Goal: Task Accomplishment & Management: Manage account settings

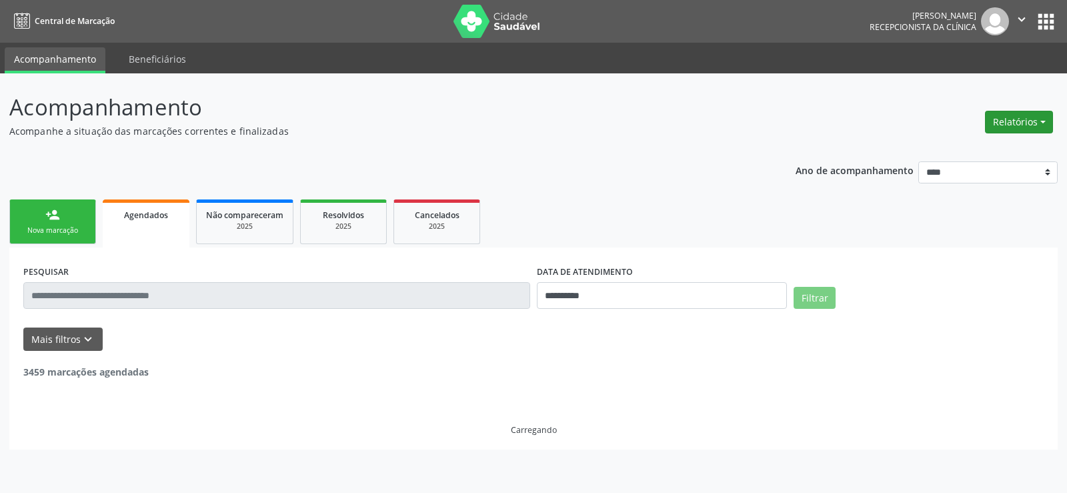
click at [999, 119] on button "Relatórios" at bounding box center [1019, 122] width 68 height 23
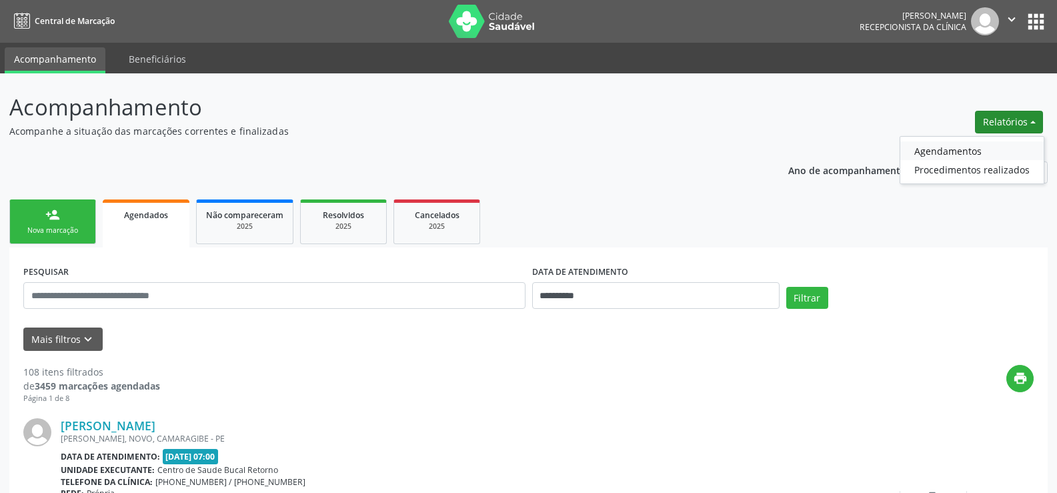
click at [942, 151] on link "Agendamentos" at bounding box center [971, 150] width 143 height 19
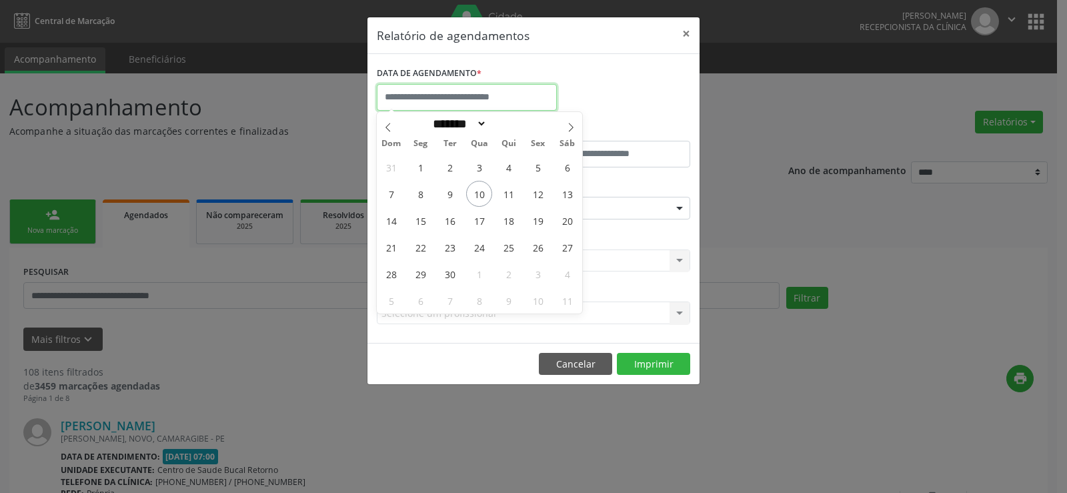
click at [399, 97] on input "text" at bounding box center [467, 97] width 180 height 27
click at [571, 129] on icon at bounding box center [571, 127] width 5 height 9
click at [391, 121] on span at bounding box center [388, 123] width 23 height 23
select select "*"
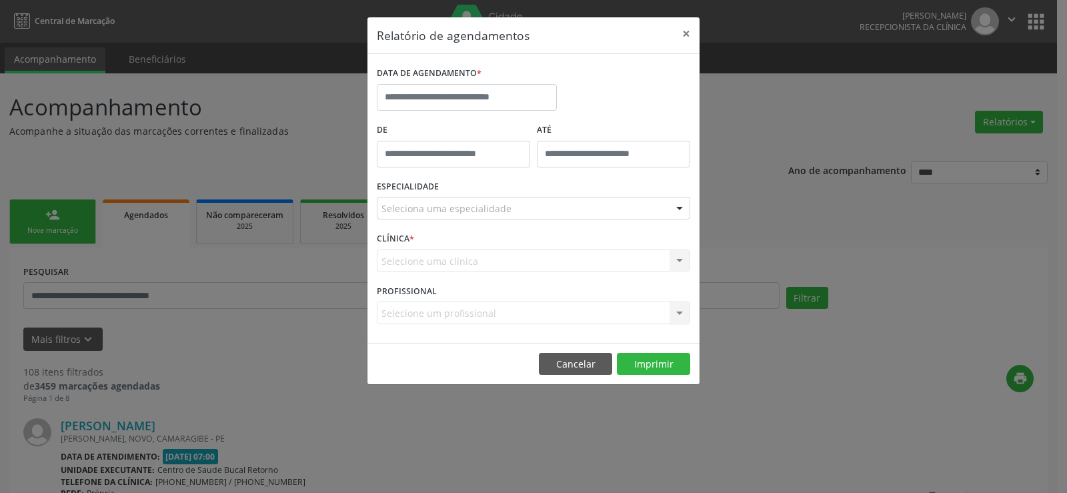
click at [174, 289] on div "Relatório de agendamentos × DATA DE AGENDAMENTO * De ATÉ ESPECIALIDADE Selecion…" at bounding box center [533, 246] width 1067 height 493
click at [598, 370] on button "Cancelar" at bounding box center [575, 364] width 73 height 23
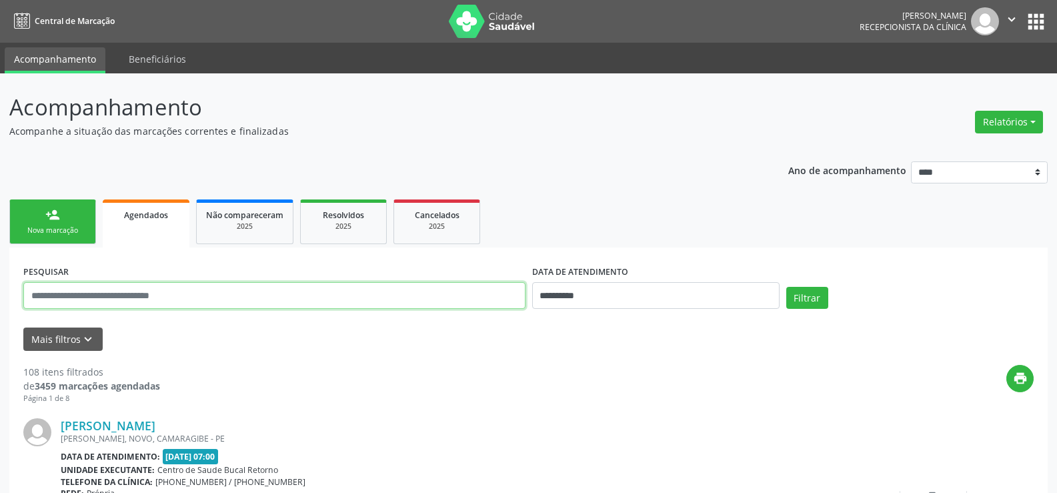
click at [53, 302] on input "text" at bounding box center [274, 295] width 502 height 27
type input "********"
click at [786, 287] on button "Filtrar" at bounding box center [807, 298] width 42 height 23
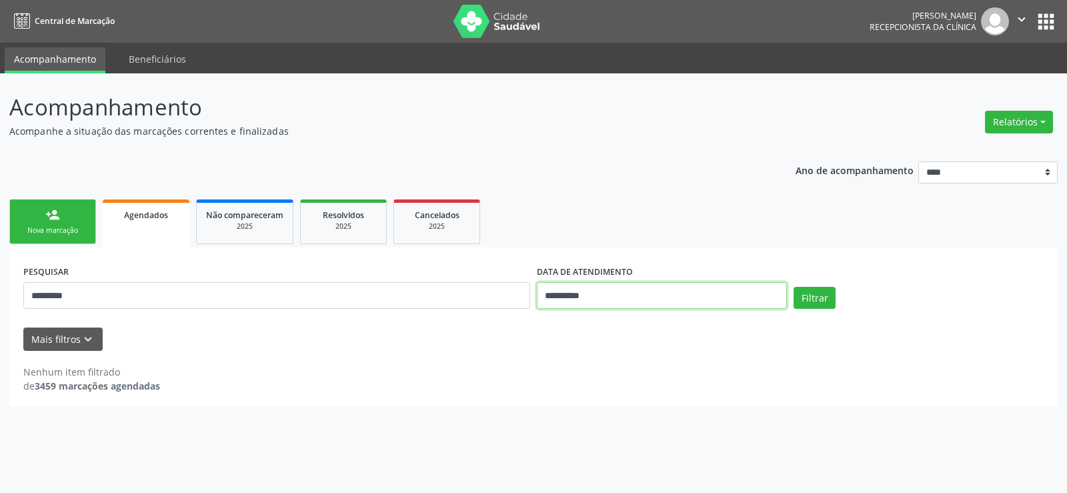
click at [607, 294] on input "**********" at bounding box center [662, 295] width 250 height 27
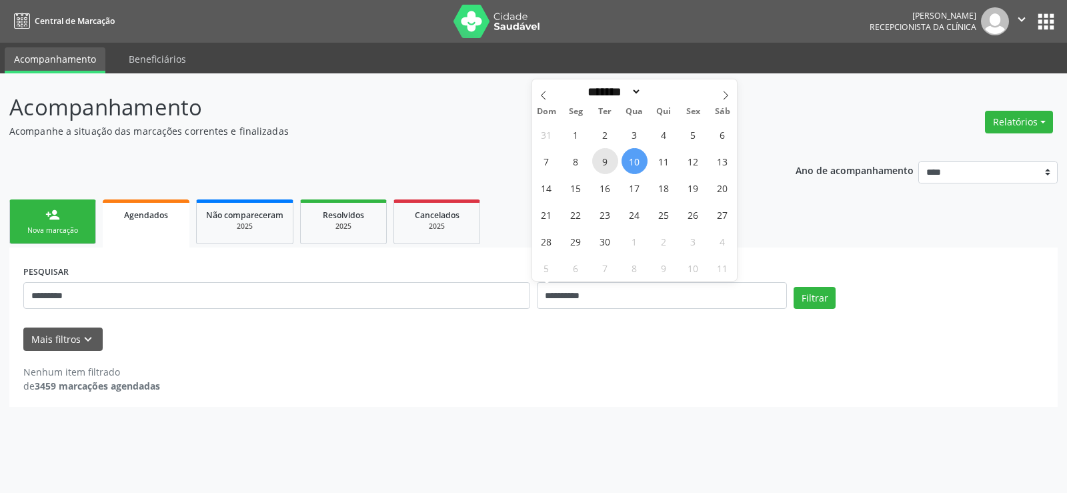
click at [605, 167] on span "9" at bounding box center [605, 161] width 26 height 26
type input "**********"
click at [605, 167] on span "9" at bounding box center [605, 161] width 26 height 26
click at [810, 301] on button "Filtrar" at bounding box center [815, 298] width 42 height 23
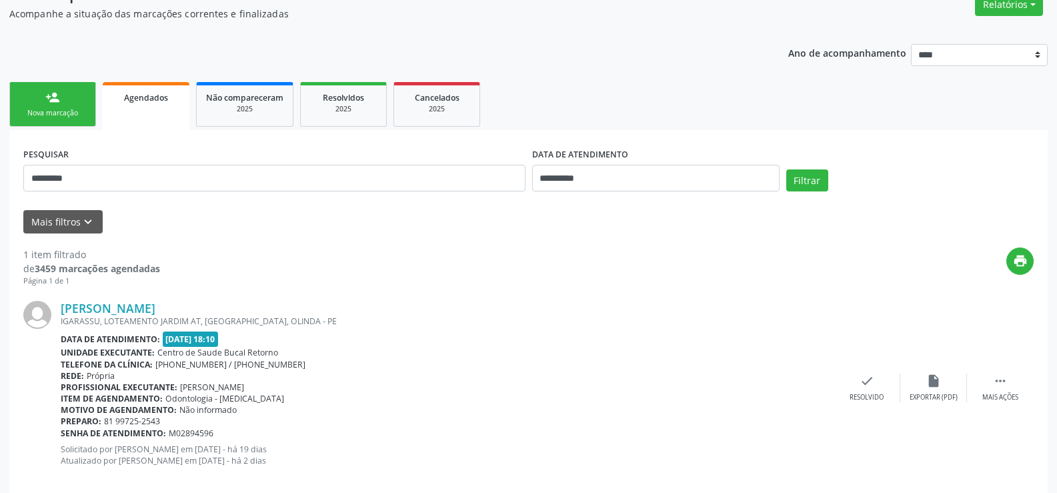
scroll to position [137, 0]
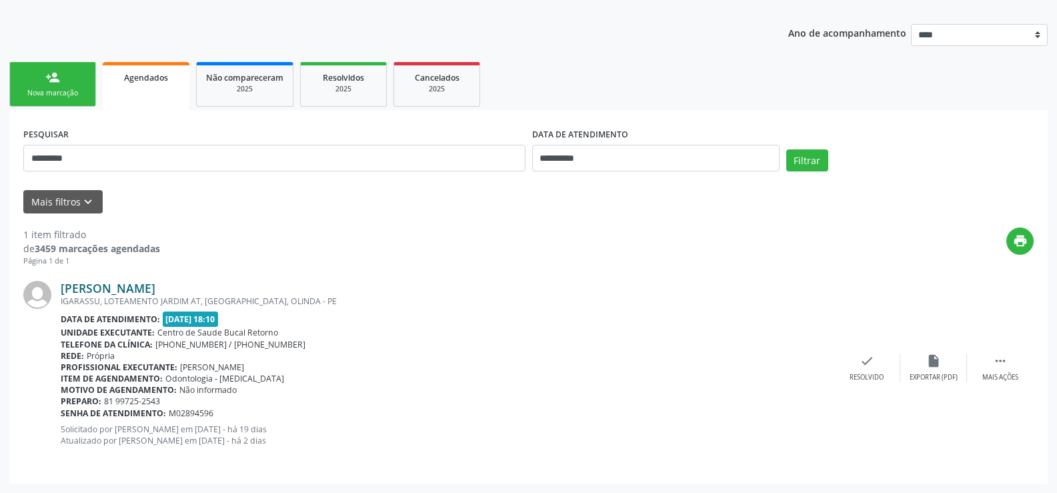
click at [155, 288] on link "Albanita Ferreira de Almeida" at bounding box center [108, 288] width 95 height 15
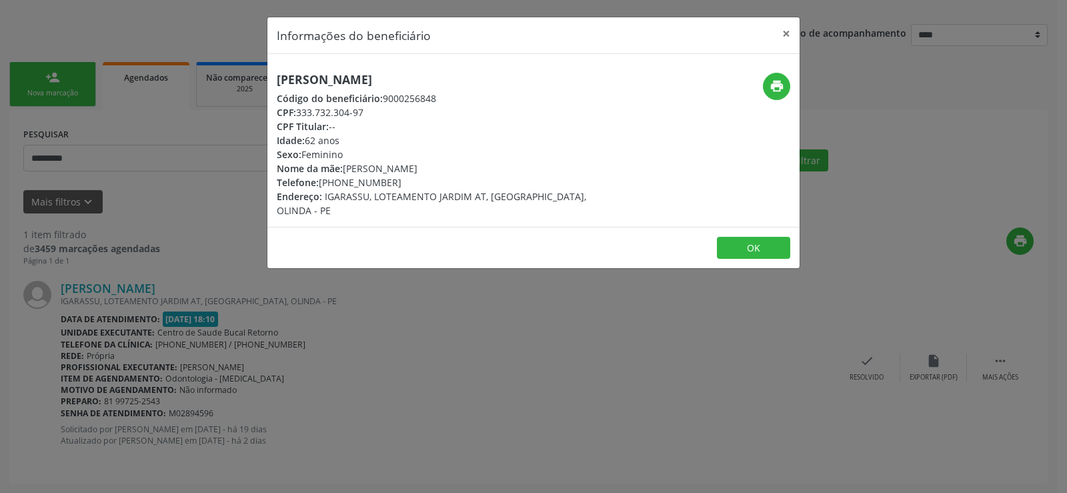
drag, startPoint x: 277, startPoint y: 79, endPoint x: 514, endPoint y: 71, distance: 237.5
click at [514, 71] on div "Albanita Ferreira de Almeida Código do beneficiário: 9000256848 CPF: 333.732.30…" at bounding box center [533, 140] width 532 height 173
copy h5 "Albanita Ferreira de Almeida"
drag, startPoint x: 129, startPoint y: 173, endPoint x: 113, endPoint y: 159, distance: 21.3
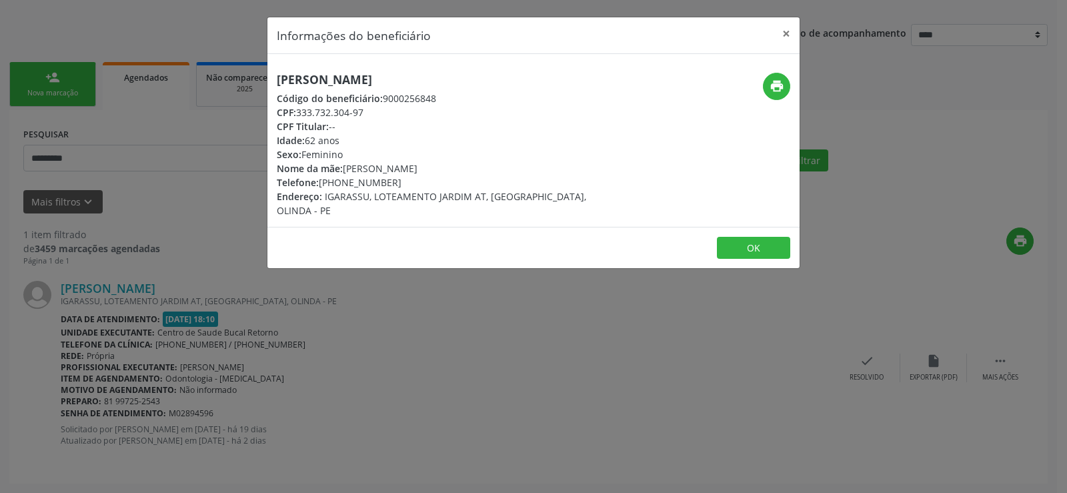
click at [127, 169] on div "Informações do beneficiário × Albanita Ferreira de Almeida Código do beneficiár…" at bounding box center [533, 246] width 1067 height 493
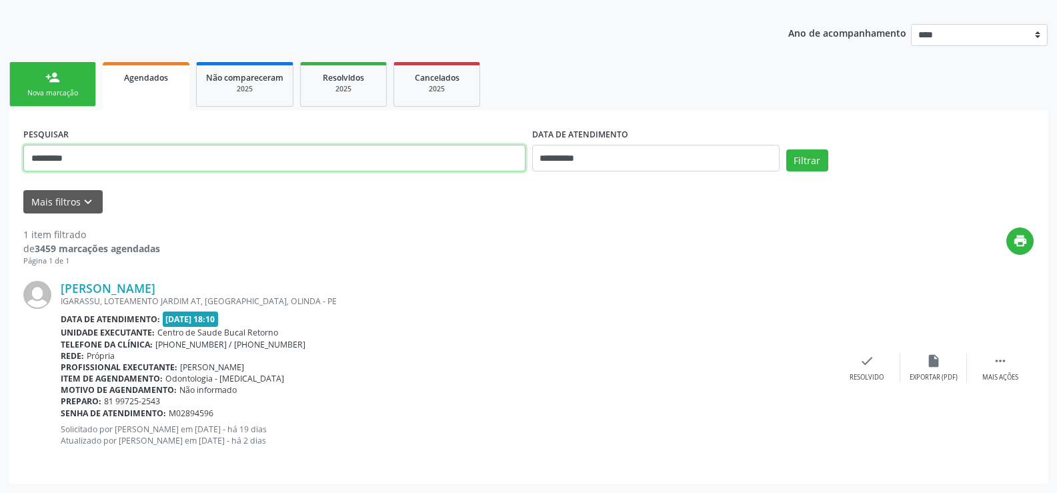
click at [114, 156] on input "********" at bounding box center [274, 158] width 502 height 27
click at [127, 158] on input "********" at bounding box center [274, 158] width 502 height 27
click at [19, 153] on div "**********" at bounding box center [528, 296] width 1038 height 373
drag, startPoint x: 91, startPoint y: 157, endPoint x: 5, endPoint y: 157, distance: 86.7
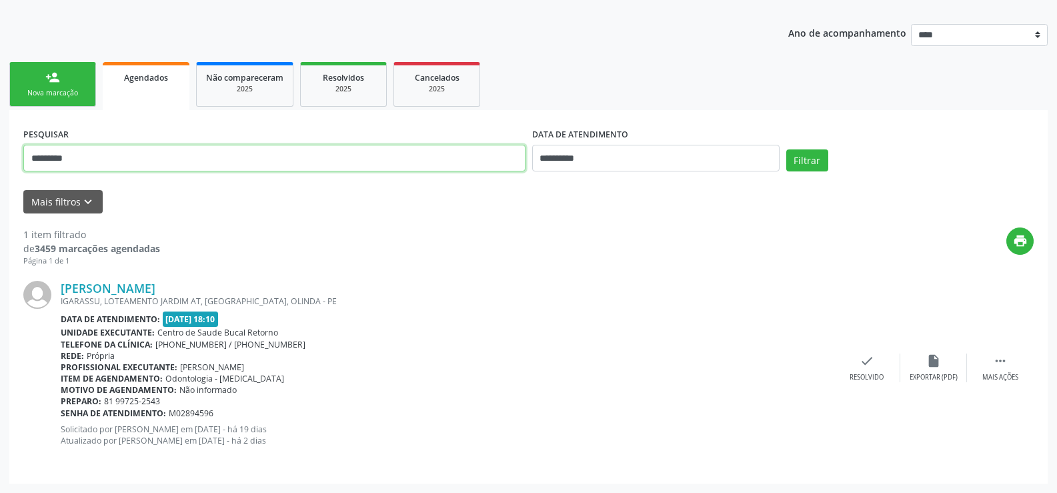
click at [5, 157] on div "**********" at bounding box center [528, 214] width 1057 height 557
paste input "**********"
type input "**********"
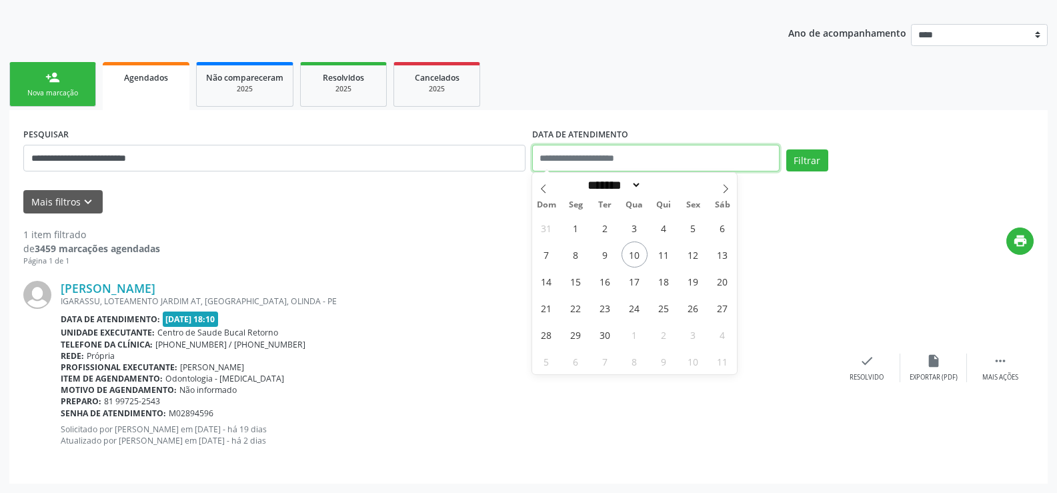
click at [786, 149] on button "Filtrar" at bounding box center [807, 160] width 42 height 23
click at [815, 167] on button "Filtrar" at bounding box center [807, 160] width 42 height 23
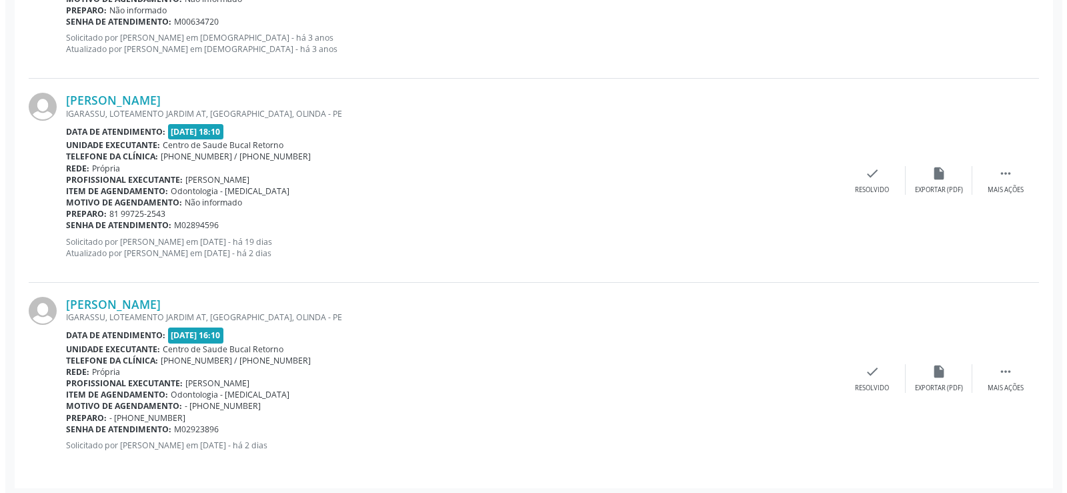
scroll to position [1755, 0]
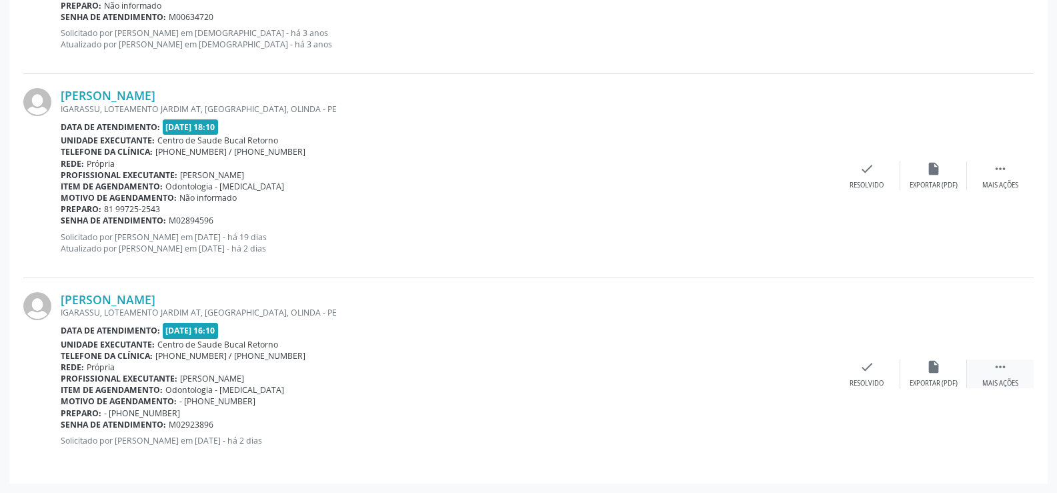
click at [1000, 367] on icon "" at bounding box center [1000, 366] width 15 height 15
click at [860, 371] on icon "cancel" at bounding box center [867, 366] width 15 height 15
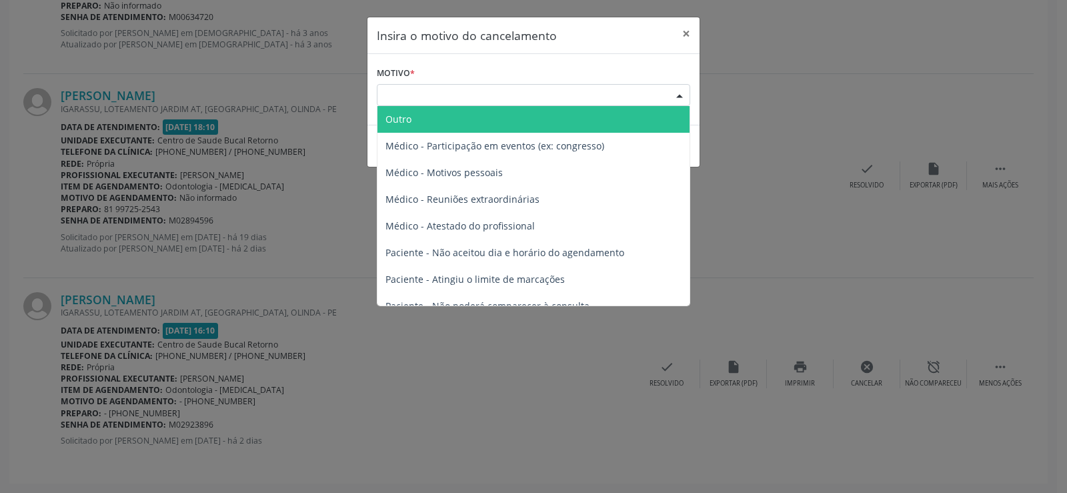
click at [415, 100] on div "Escolha o motivo" at bounding box center [533, 95] width 313 height 23
click at [409, 127] on span "Outro" at bounding box center [533, 119] width 312 height 27
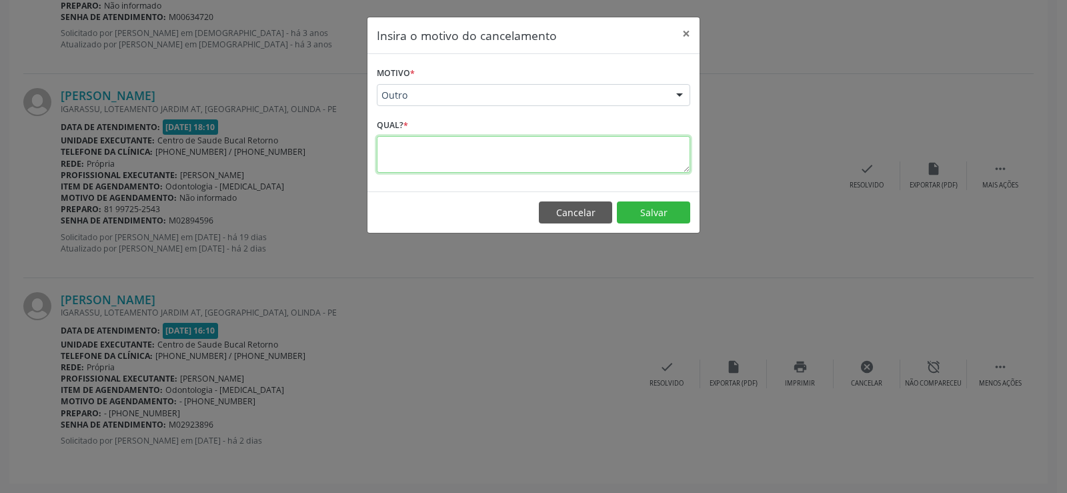
click at [414, 155] on textarea at bounding box center [533, 154] width 313 height 37
type textarea "**********"
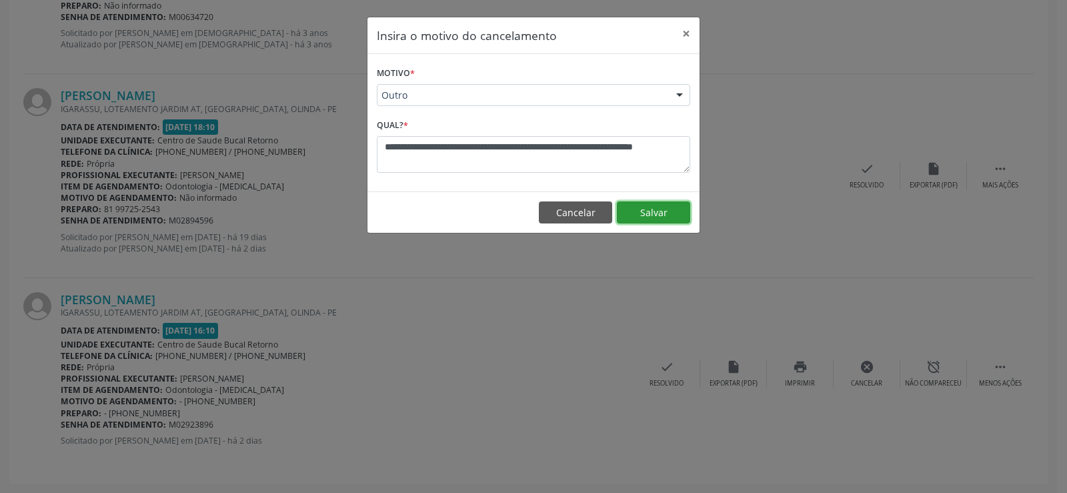
click at [682, 211] on button "Salvar" at bounding box center [653, 212] width 73 height 23
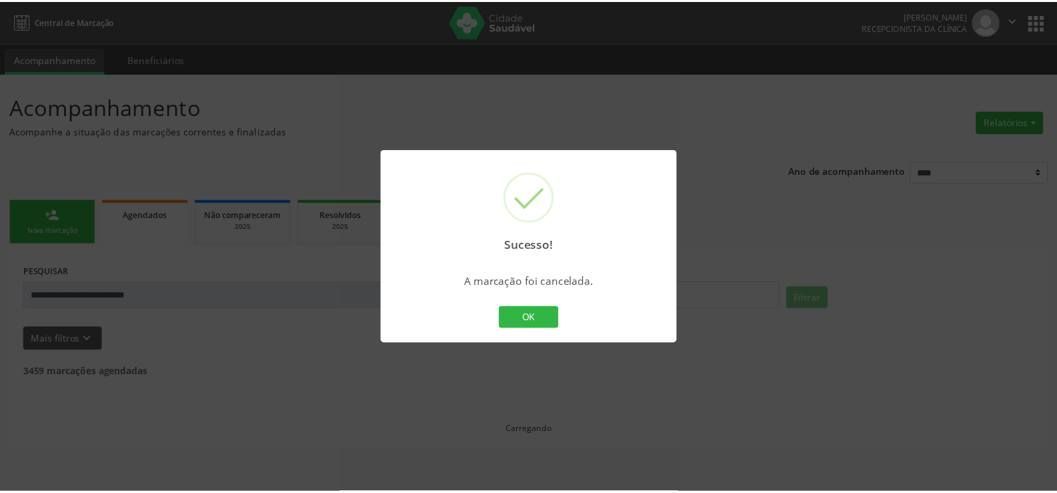
scroll to position [0, 0]
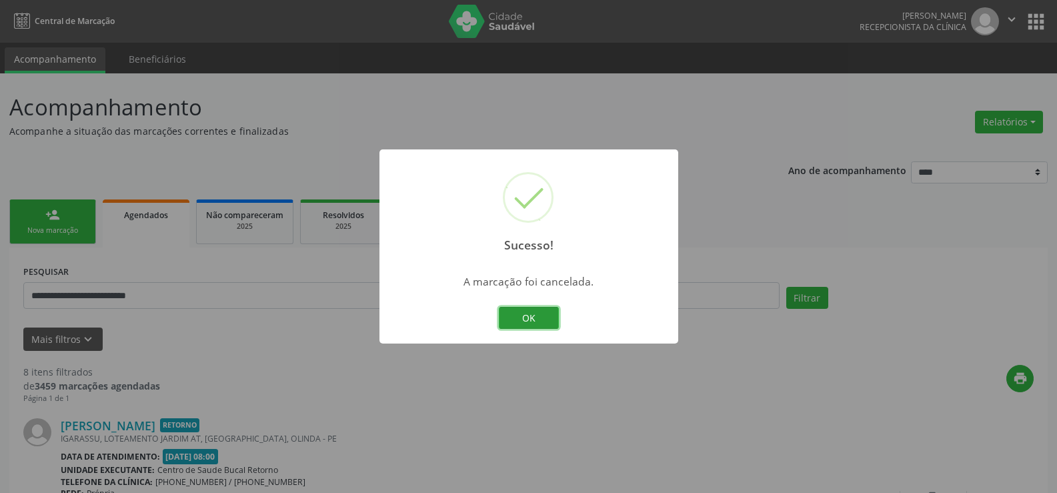
click at [557, 328] on button "OK" at bounding box center [529, 318] width 60 height 23
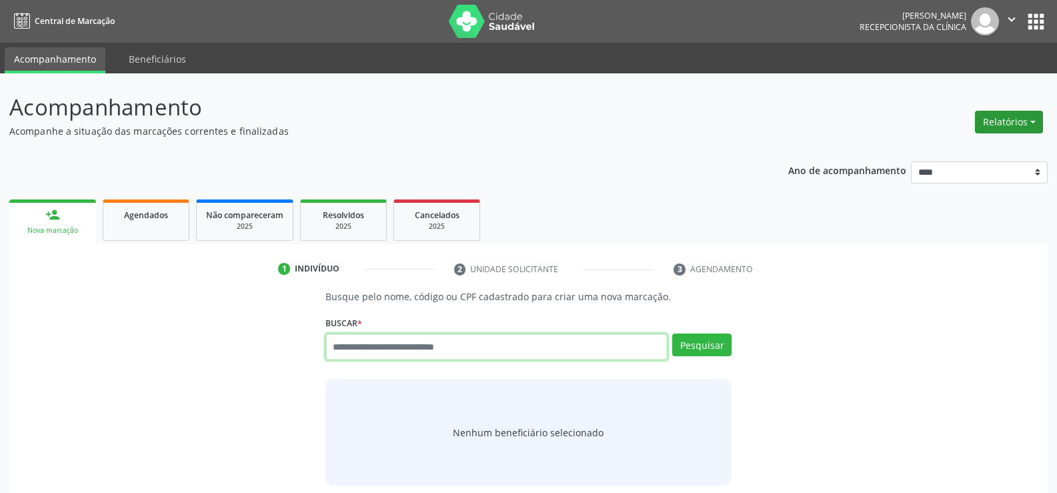
click at [1011, 130] on button "Relatórios" at bounding box center [1009, 122] width 68 height 23
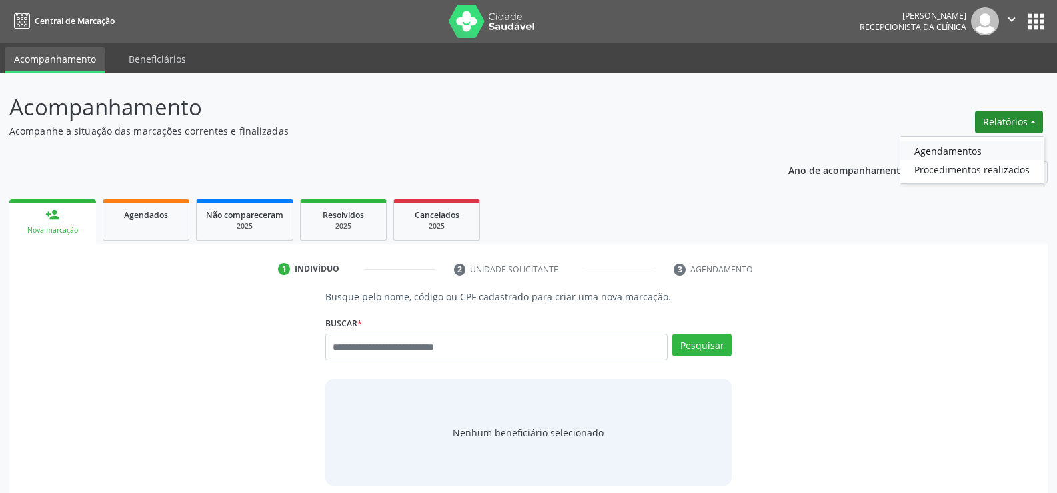
click at [985, 152] on link "Agendamentos" at bounding box center [971, 150] width 143 height 19
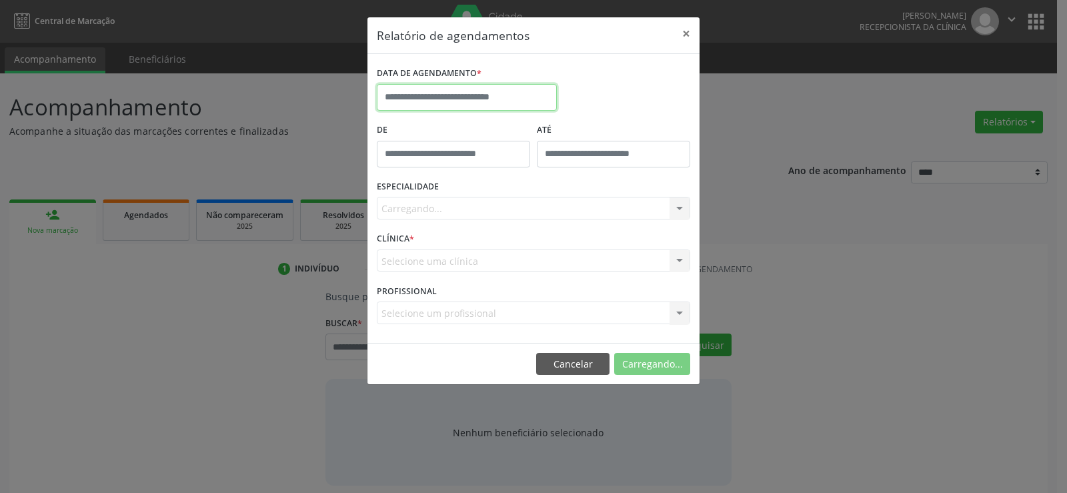
click at [448, 95] on input "text" at bounding box center [467, 97] width 180 height 27
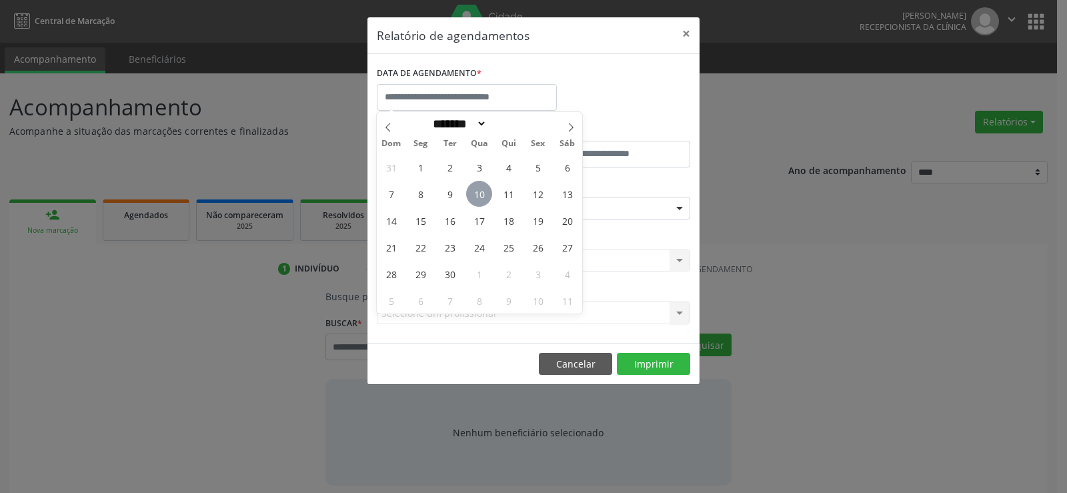
click at [481, 196] on span "10" at bounding box center [479, 194] width 26 height 26
type input "**********"
click at [481, 196] on span "10" at bounding box center [479, 194] width 26 height 26
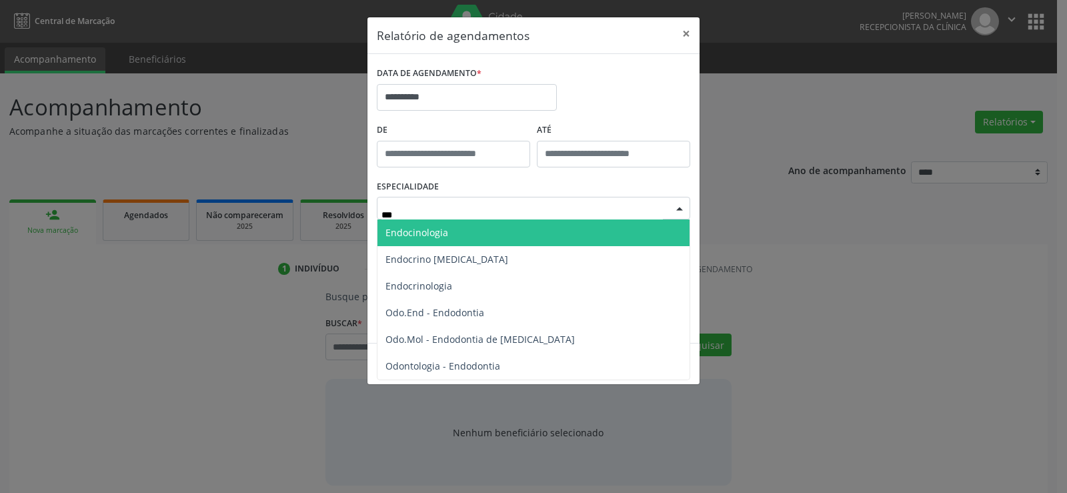
type input "****"
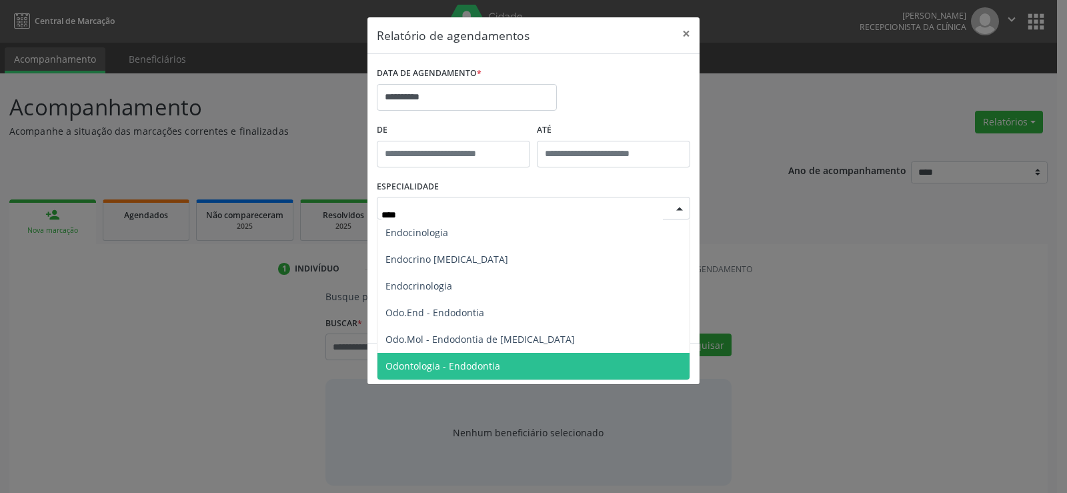
click at [467, 359] on span "Odontologia - Endodontia" at bounding box center [442, 365] width 115 height 13
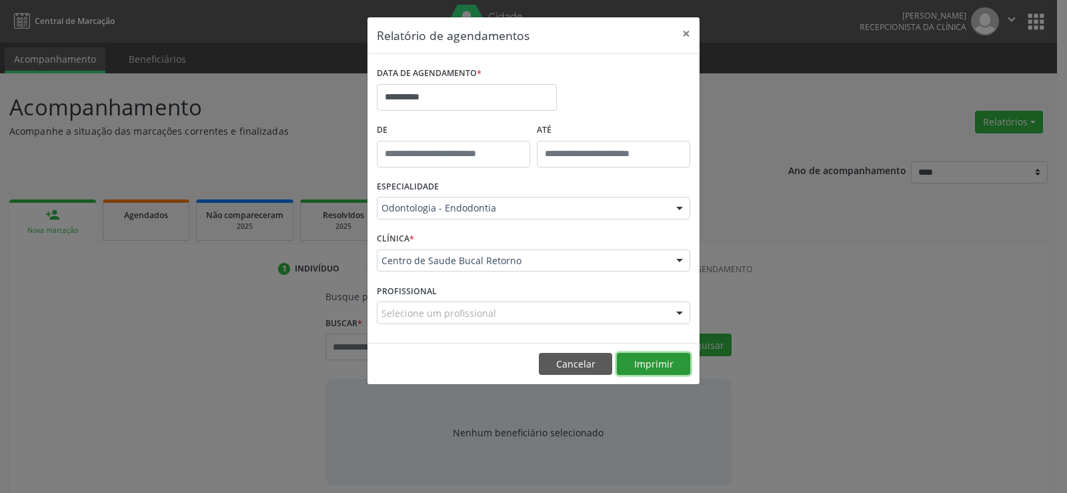
click at [664, 366] on button "Imprimir" at bounding box center [653, 364] width 73 height 23
click at [577, 359] on button "Cancelar" at bounding box center [575, 364] width 73 height 23
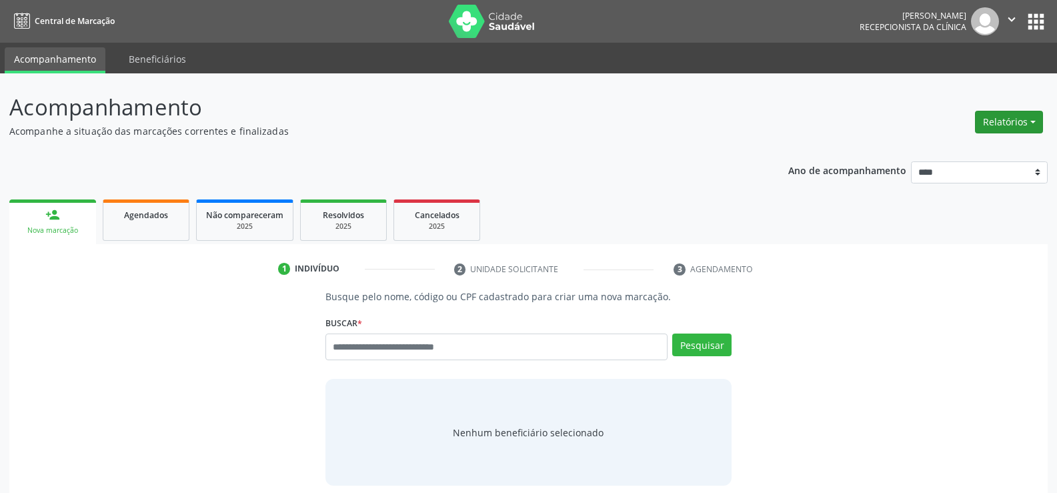
click at [998, 122] on button "Relatórios" at bounding box center [1009, 122] width 68 height 23
click at [975, 149] on link "Agendamentos" at bounding box center [971, 150] width 143 height 19
select select "*"
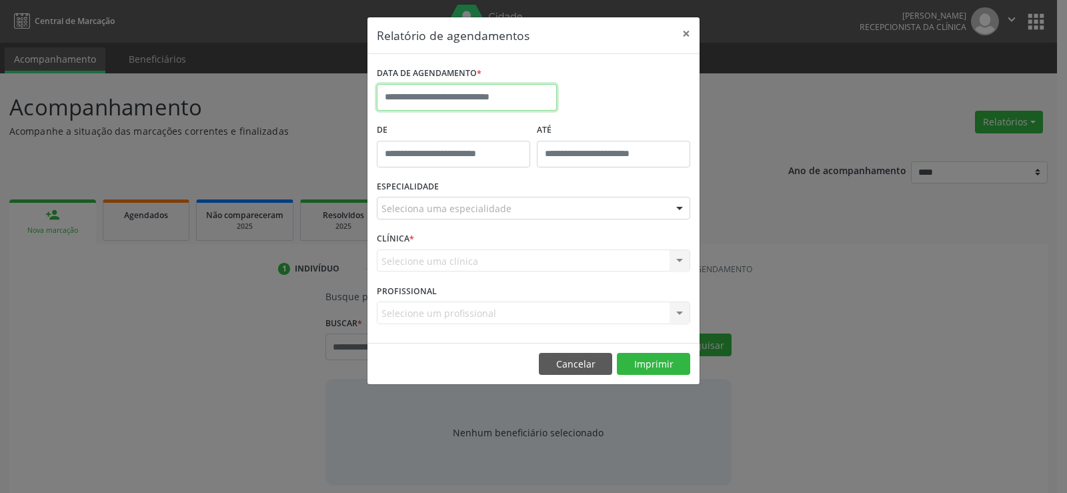
click at [434, 101] on input "text" at bounding box center [467, 97] width 180 height 27
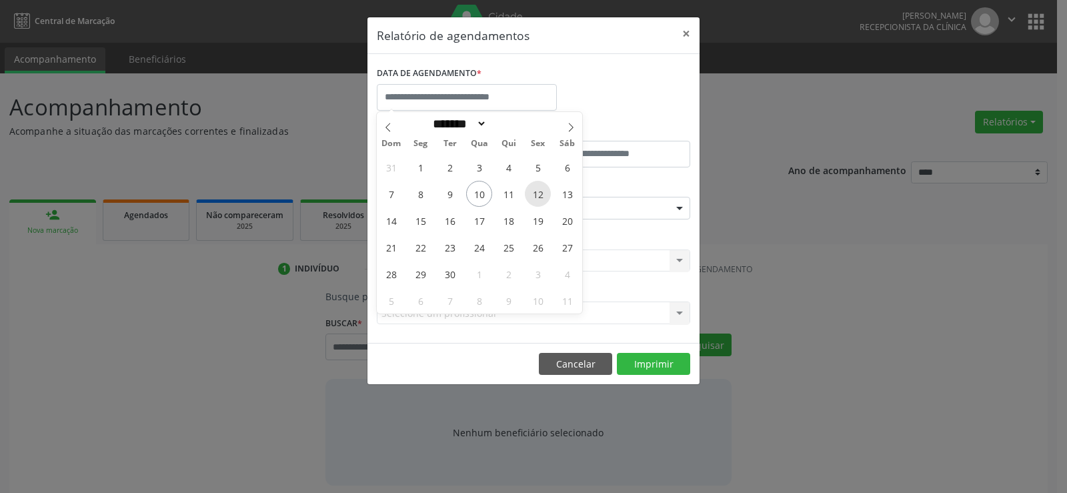
click at [540, 199] on span "12" at bounding box center [538, 194] width 26 height 26
type input "**********"
click at [540, 199] on span "12" at bounding box center [538, 194] width 26 height 26
click at [540, 199] on div "Seleciona uma especialidade" at bounding box center [533, 208] width 313 height 23
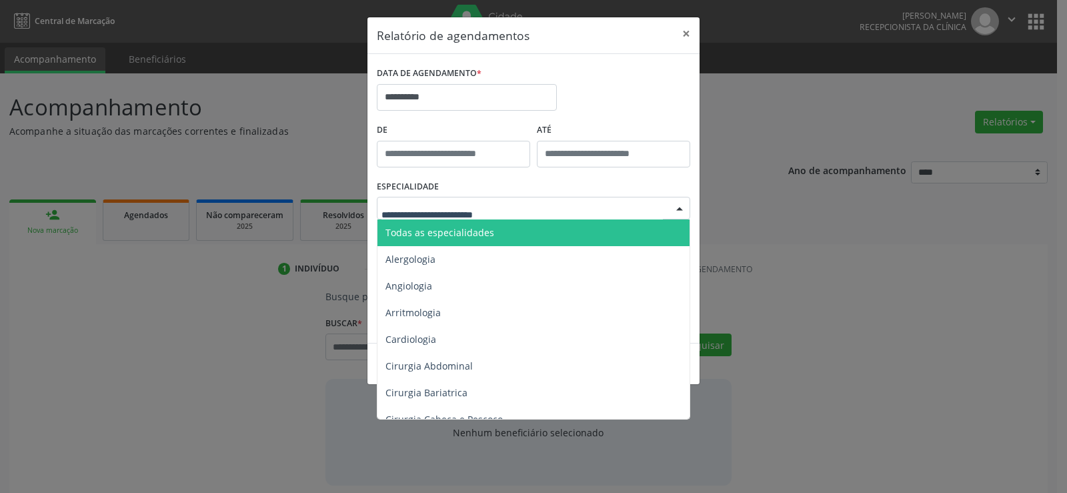
click at [495, 237] on span "Todas as especialidades" at bounding box center [534, 232] width 314 height 27
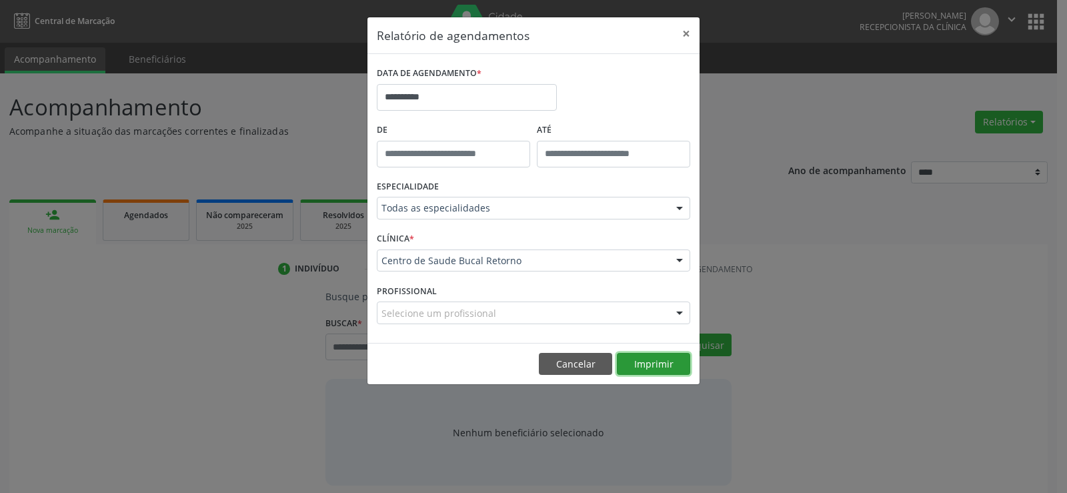
click at [662, 371] on button "Imprimir" at bounding box center [653, 364] width 73 height 23
click at [574, 360] on button "Cancelar" at bounding box center [575, 364] width 73 height 23
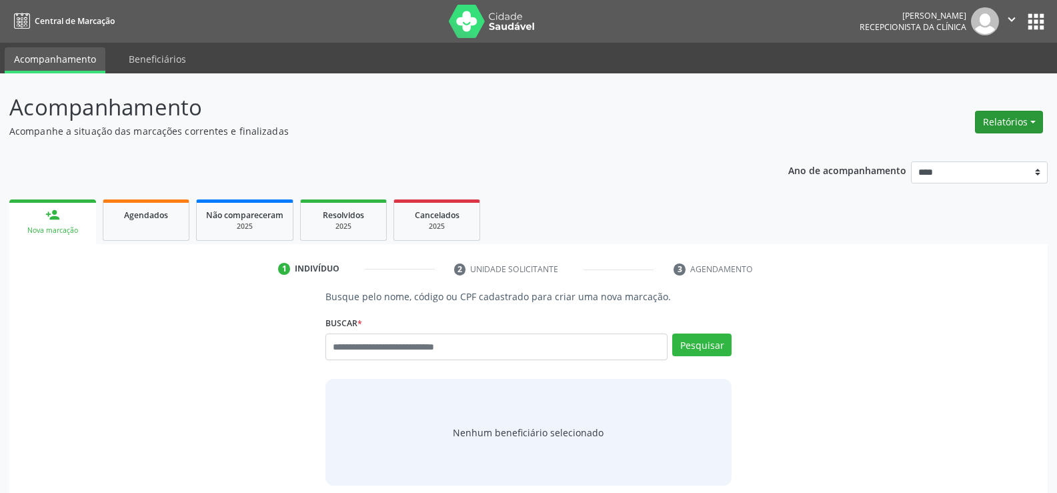
click at [993, 125] on button "Relatórios" at bounding box center [1009, 122] width 68 height 23
click at [975, 147] on link "Agendamentos" at bounding box center [971, 150] width 143 height 19
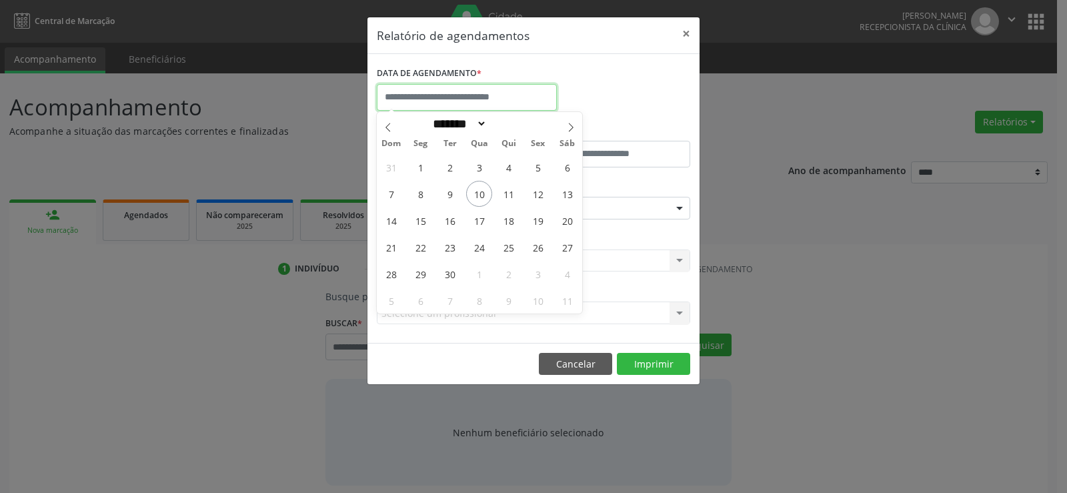
click at [471, 104] on input "text" at bounding box center [467, 97] width 180 height 27
click at [484, 192] on span "10" at bounding box center [479, 194] width 26 height 26
type input "**********"
click at [484, 192] on span "10" at bounding box center [479, 194] width 26 height 26
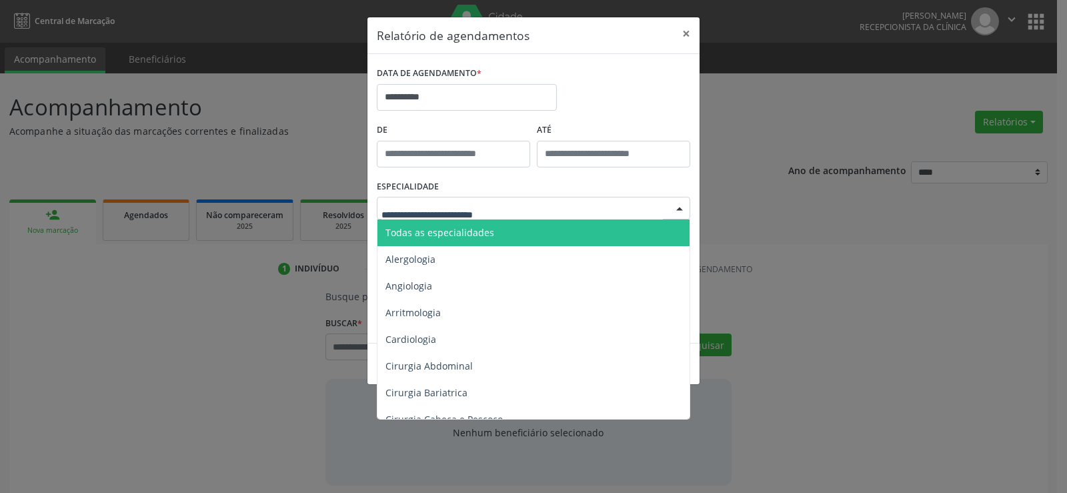
click at [471, 235] on span "Todas as especialidades" at bounding box center [439, 232] width 109 height 13
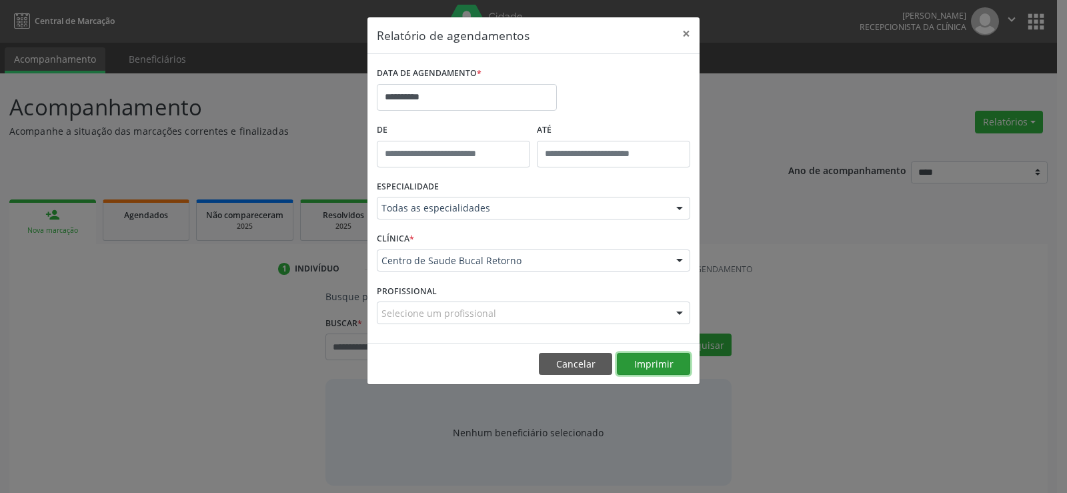
click at [662, 354] on button "Imprimir" at bounding box center [653, 364] width 73 height 23
click at [560, 362] on button "Cancelar" at bounding box center [575, 364] width 73 height 23
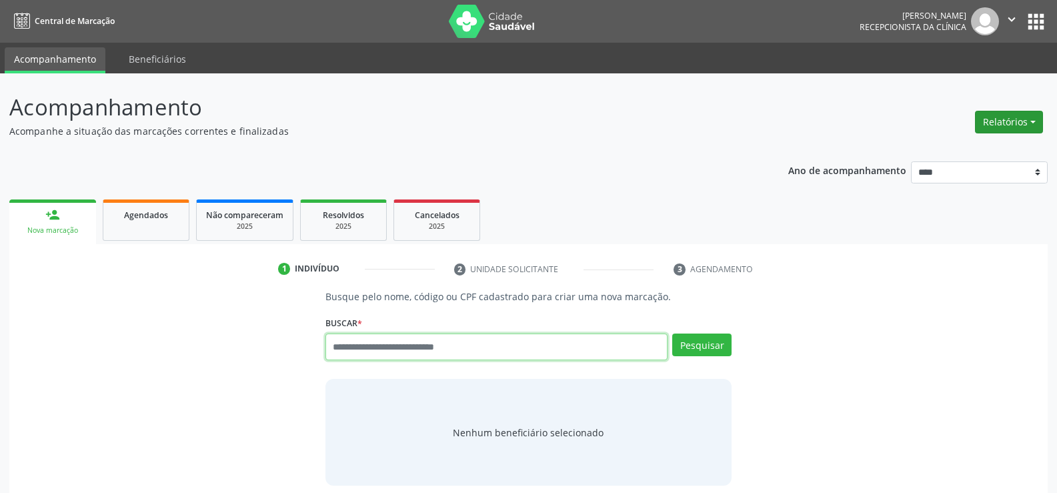
click at [1012, 122] on button "Relatórios" at bounding box center [1009, 122] width 68 height 23
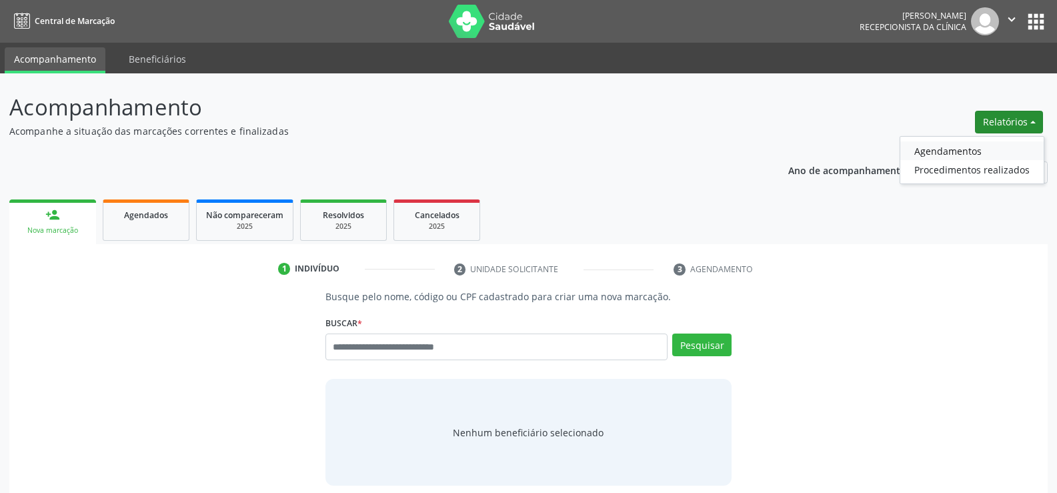
click at [1006, 145] on link "Agendamentos" at bounding box center [971, 150] width 143 height 19
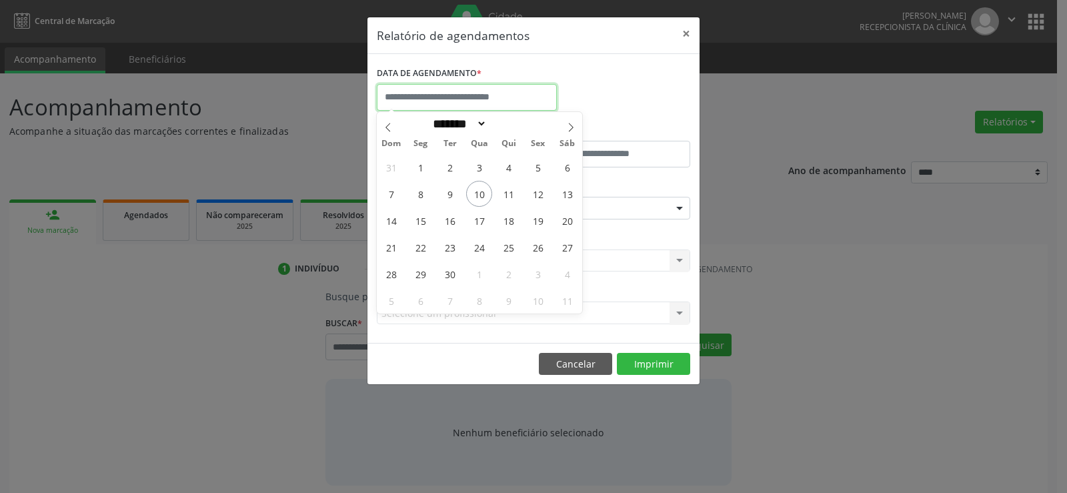
click at [413, 93] on input "text" at bounding box center [467, 97] width 180 height 27
click at [477, 195] on span "10" at bounding box center [479, 194] width 26 height 26
type input "**********"
click at [477, 195] on span "10" at bounding box center [479, 194] width 26 height 26
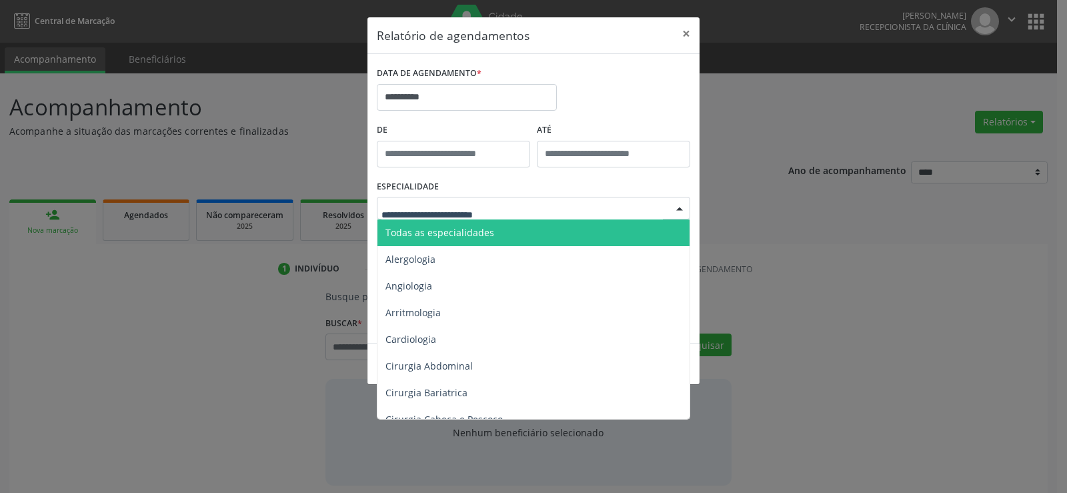
click at [463, 218] on div at bounding box center [533, 208] width 313 height 23
click at [464, 232] on span "Todas as especialidades" at bounding box center [439, 232] width 109 height 13
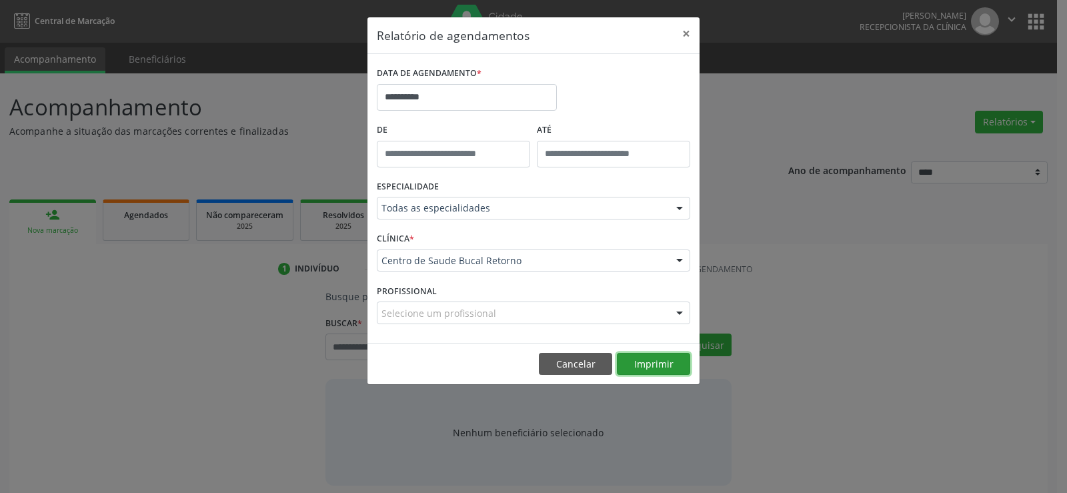
click at [656, 373] on button "Imprimir" at bounding box center [653, 364] width 73 height 23
click at [651, 369] on button "Imprimir" at bounding box center [653, 364] width 73 height 23
click at [569, 369] on button "Cancelar" at bounding box center [575, 364] width 73 height 23
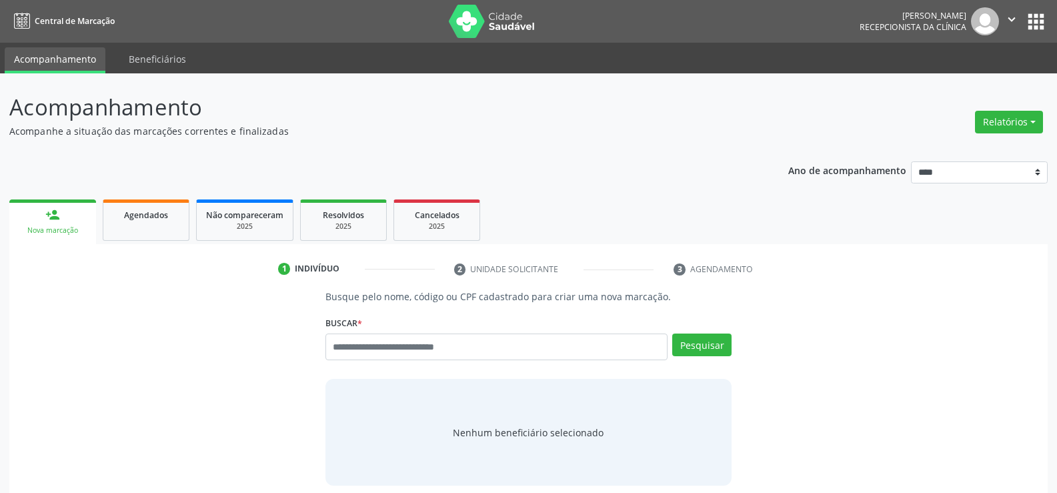
click at [256, 345] on div "Busque pelo nome, código ou CPF cadastrado para criar uma nova marcação. Buscar…" at bounding box center [529, 387] width 1020 height 196
click at [345, 344] on input "text" at bounding box center [496, 346] width 342 height 27
type input "**********"
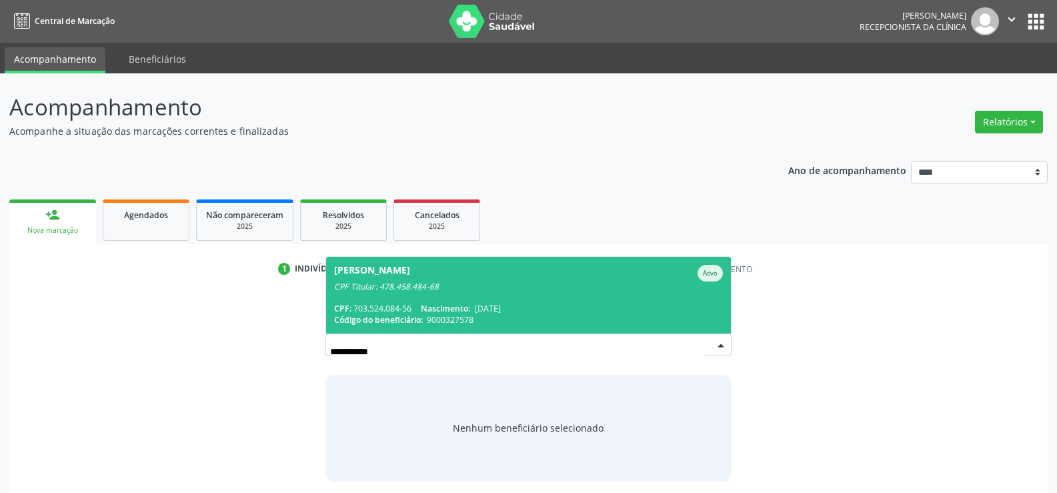
click at [392, 325] on span "Código do beneficiário:" at bounding box center [378, 319] width 89 height 11
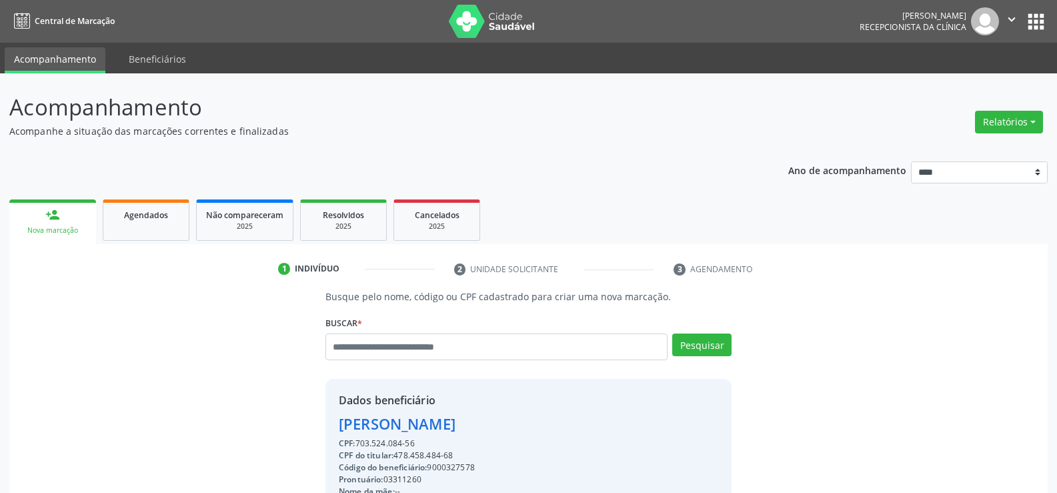
drag, startPoint x: 421, startPoint y: 440, endPoint x: 336, endPoint y: 421, distance: 86.9
copy div "[PERSON_NAME] CPF: 703.524.084-56"
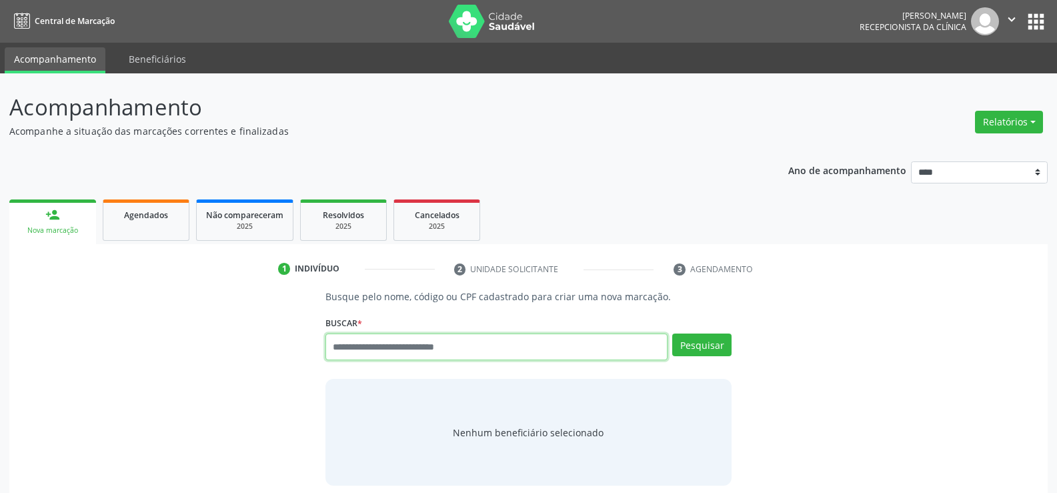
click at [369, 342] on input "text" at bounding box center [496, 346] width 342 height 27
paste input "**********"
type input "**********"
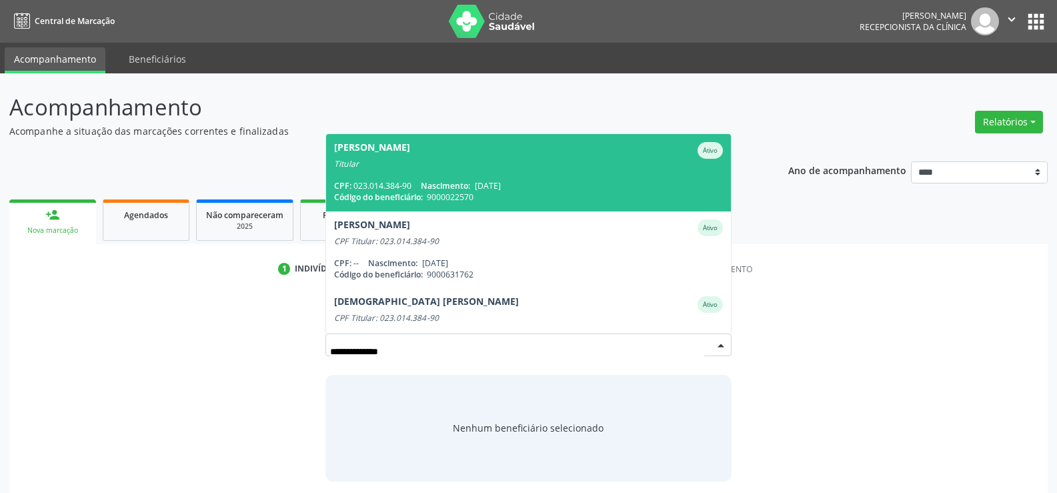
click at [473, 171] on span "[PERSON_NAME] Ativo Titular CPF: 023.014.384-90 Nascimento: [DATE] Código do be…" at bounding box center [528, 172] width 405 height 77
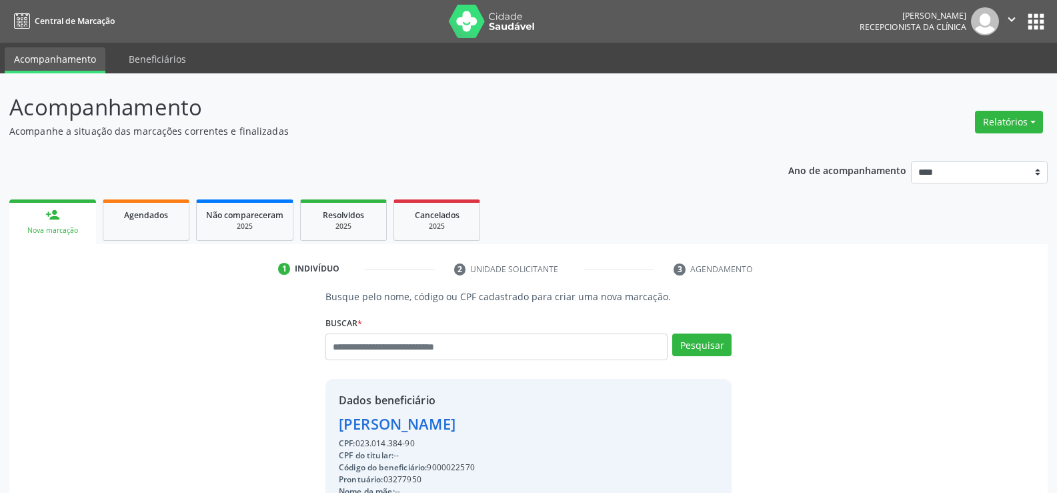
drag, startPoint x: 340, startPoint y: 421, endPoint x: 610, endPoint y: 425, distance: 270.1
copy div "[PERSON_NAME]"
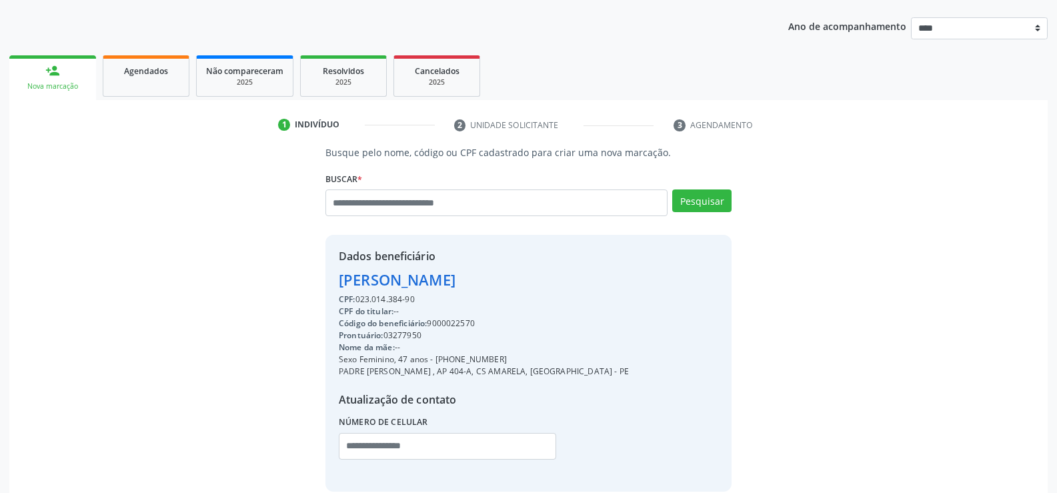
scroll to position [200, 0]
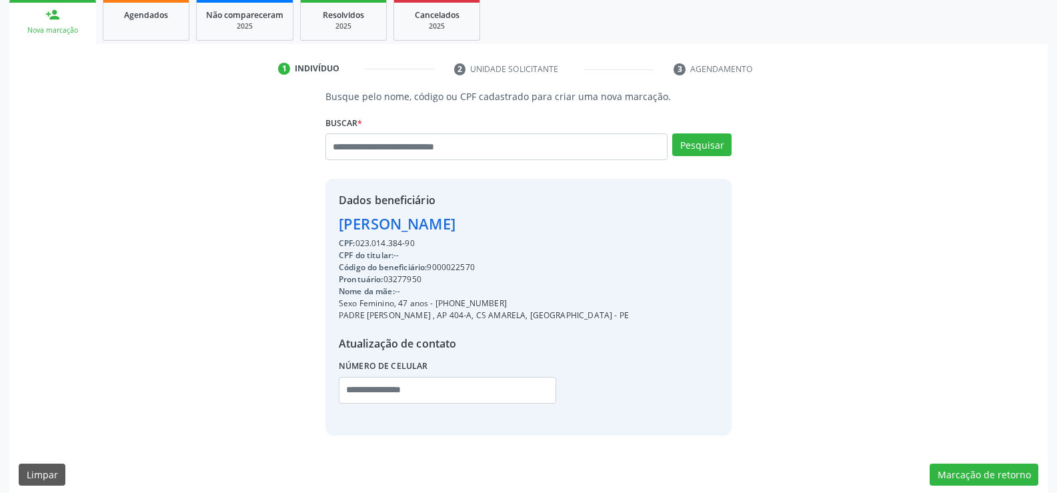
drag, startPoint x: 453, startPoint y: 302, endPoint x: 543, endPoint y: 307, distance: 90.2
click at [543, 307] on div "Dados beneficiário [PERSON_NAME] CPF: 023.014.384-90 CPF do titular: -- Código …" at bounding box center [528, 307] width 406 height 256
copy div "99680-0103"
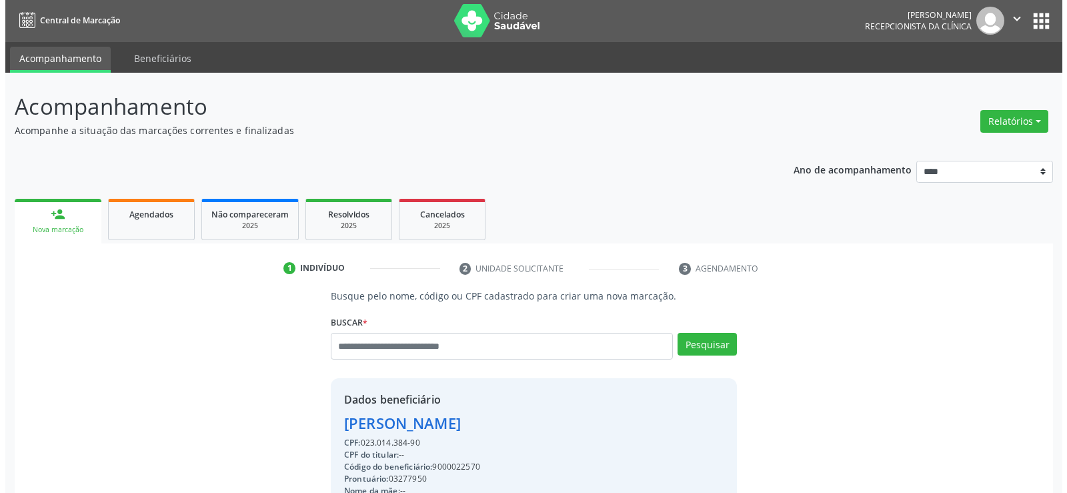
scroll to position [0, 0]
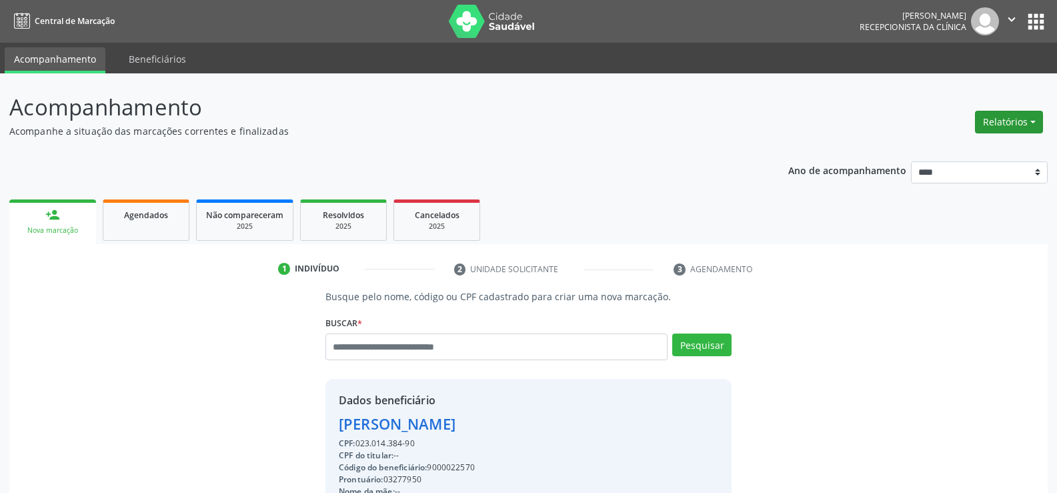
click at [1002, 122] on button "Relatórios" at bounding box center [1009, 122] width 68 height 23
click at [943, 152] on link "Agendamentos" at bounding box center [971, 150] width 143 height 19
select select "*"
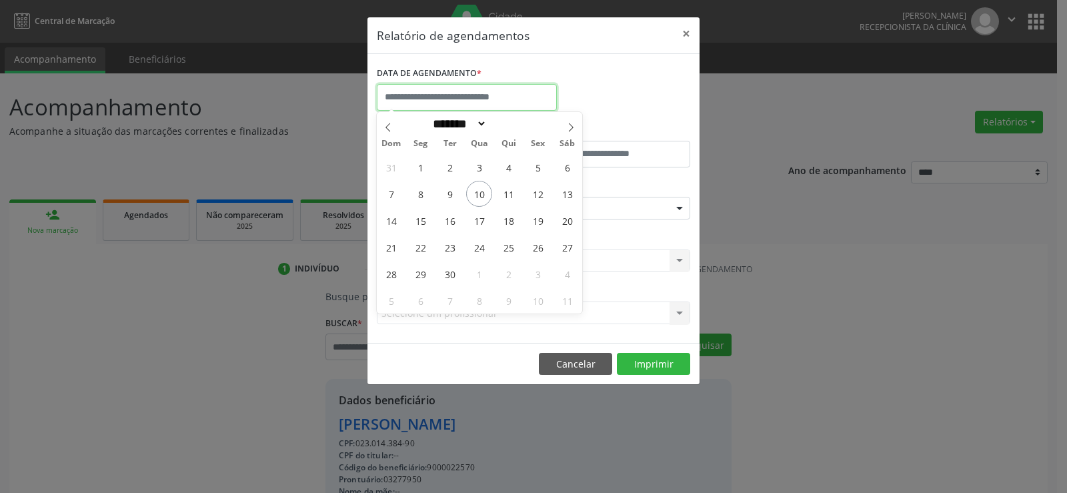
click at [437, 94] on input "text" at bounding box center [467, 97] width 180 height 27
click at [482, 189] on span "10" at bounding box center [479, 194] width 26 height 26
type input "**********"
click at [482, 189] on span "10" at bounding box center [479, 194] width 26 height 26
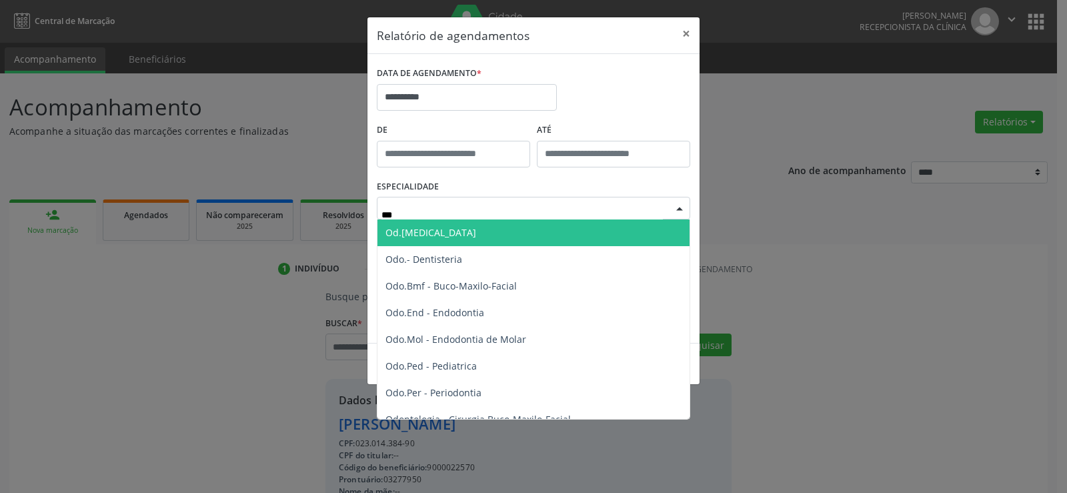
type input "****"
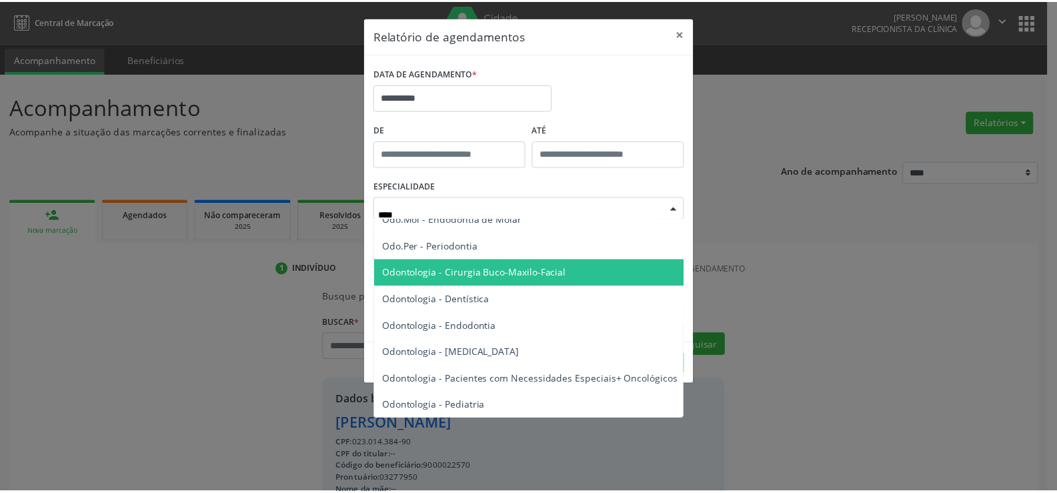
scroll to position [184, 0]
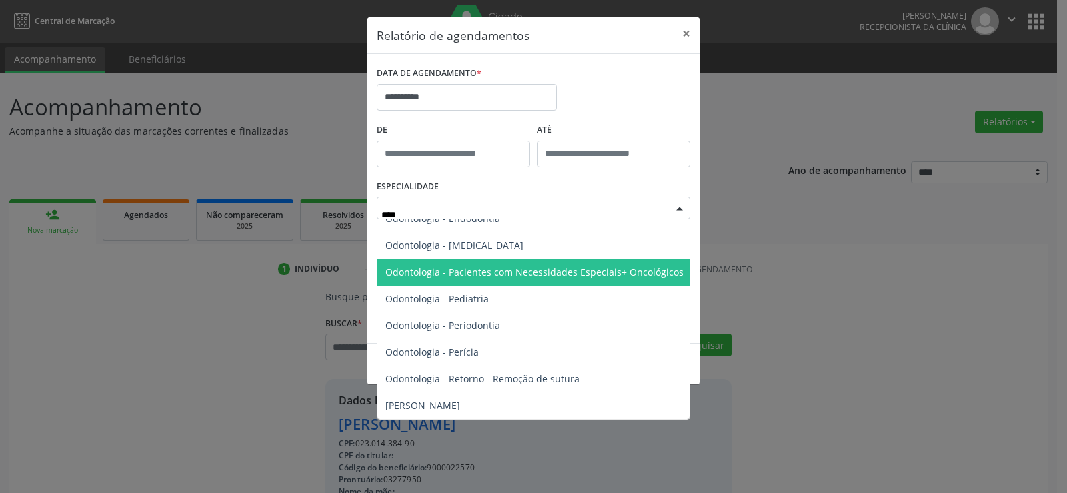
click at [565, 265] on span "Odontologia - Pacientes com Necessidades Especiais+ Oncológicos" at bounding box center [534, 271] width 298 height 13
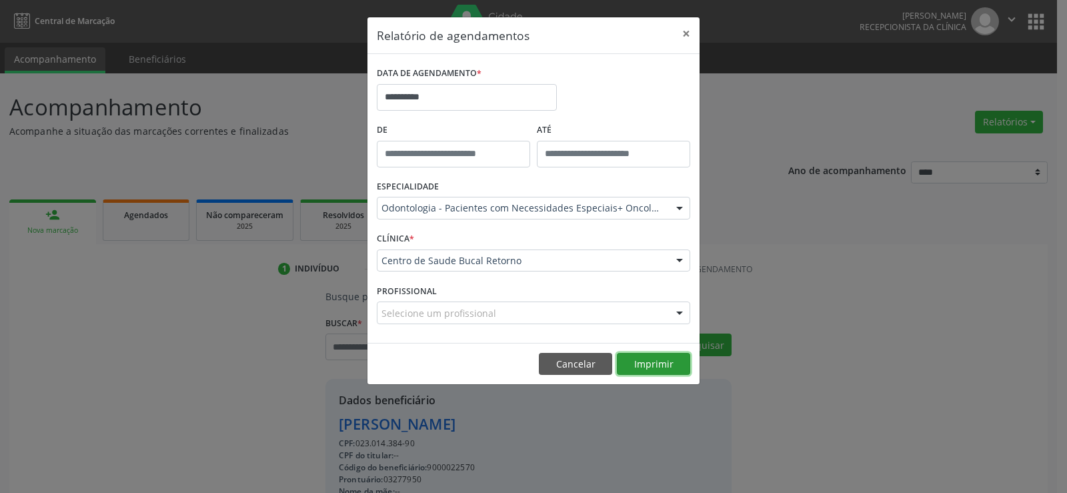
click at [671, 364] on button "Imprimir" at bounding box center [653, 364] width 73 height 23
click at [683, 31] on button "×" at bounding box center [686, 33] width 27 height 33
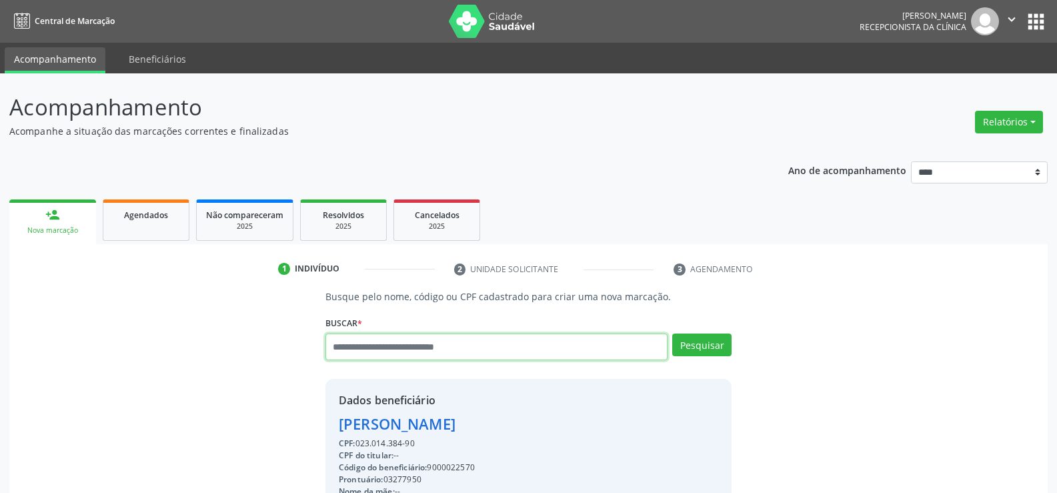
click at [458, 343] on input "text" at bounding box center [496, 346] width 342 height 27
paste input "**********"
type input "**********"
click at [719, 347] on button "Pesquisar" at bounding box center [701, 344] width 59 height 23
type input "**********"
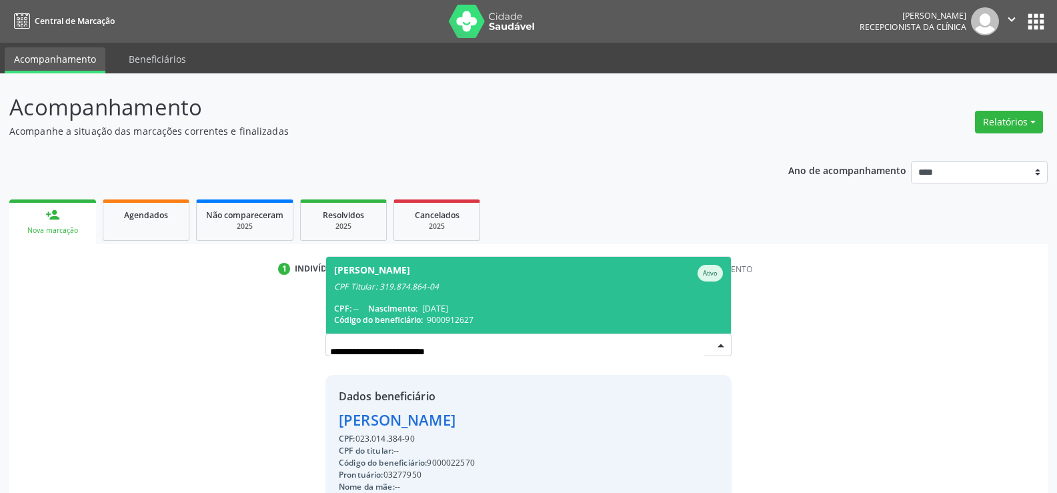
click at [521, 295] on span "[PERSON_NAME] CPF Titular: 319.874.864-04 CPF: -- Nascimento: [DATE] Código do …" at bounding box center [528, 295] width 405 height 77
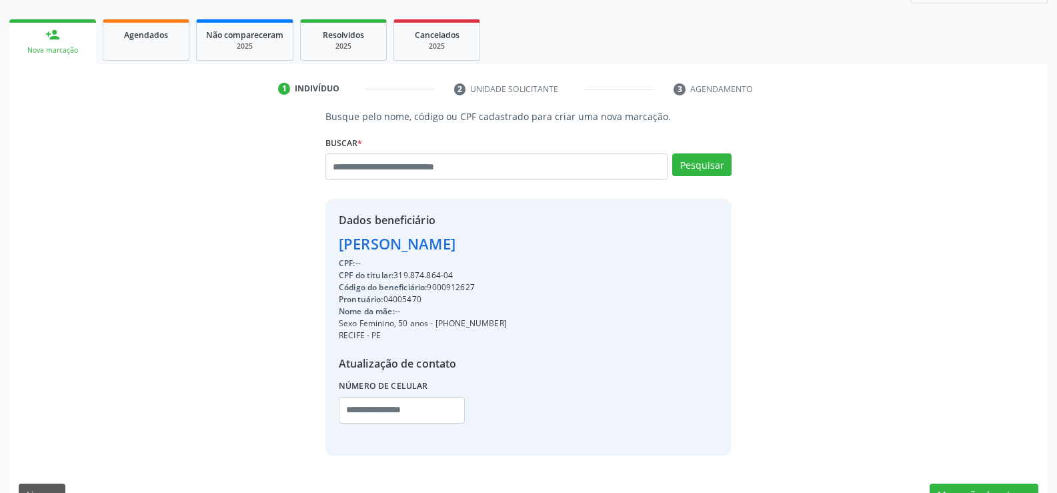
scroll to position [211, 0]
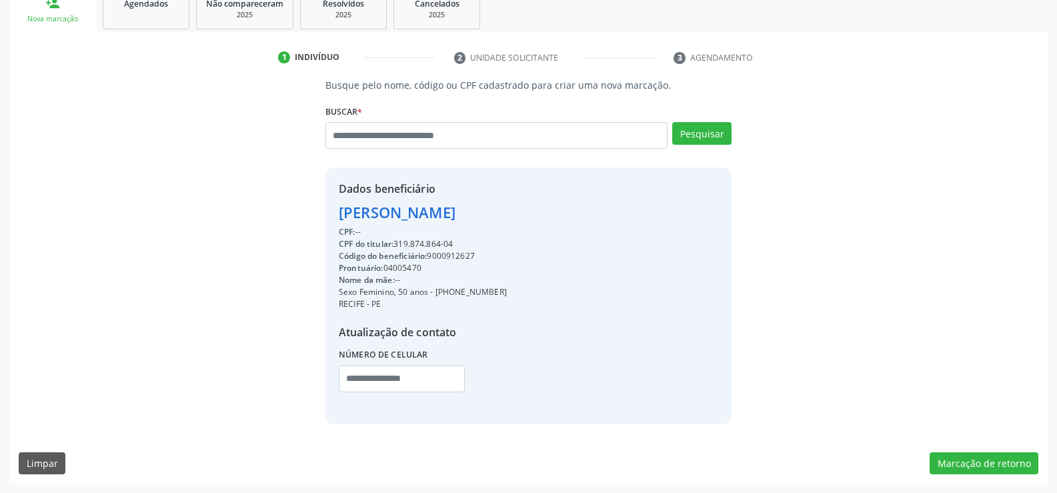
drag, startPoint x: 339, startPoint y: 213, endPoint x: 586, endPoint y: 213, distance: 246.1
click at [586, 213] on div "Dados beneficiário [PERSON_NAME] CPF: -- CPF do titular: 319.874.864-04 Código …" at bounding box center [528, 295] width 406 height 256
copy div "[PERSON_NAME] CPF: -- CPF do titular: 319.874.864-04"
click at [393, 133] on input "text" at bounding box center [496, 135] width 342 height 27
paste input "**********"
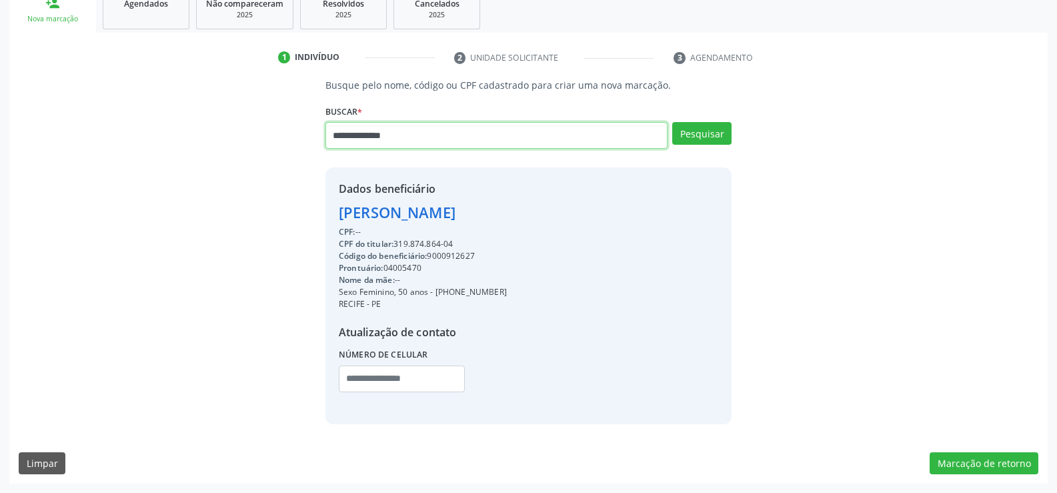
type input "**********"
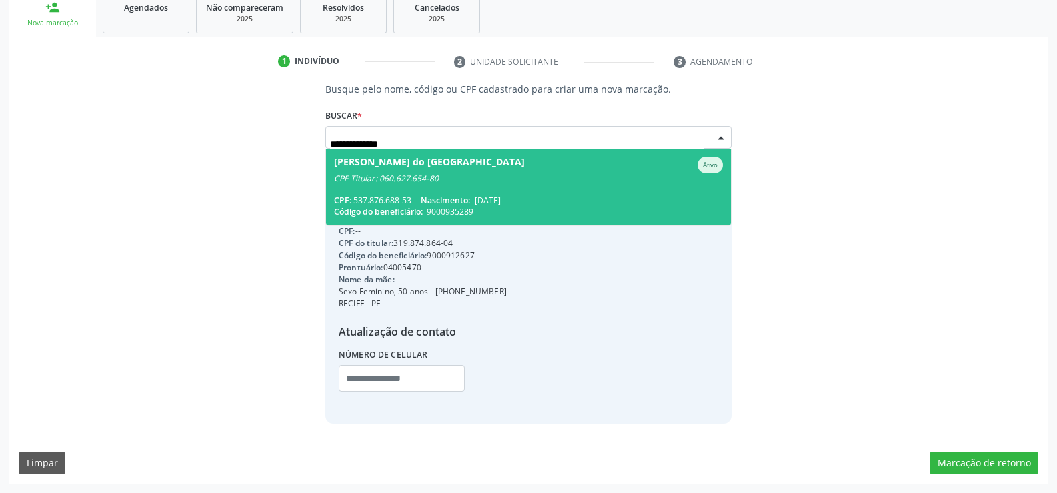
scroll to position [207, 0]
click at [501, 200] on span "[DATE]" at bounding box center [488, 200] width 26 height 11
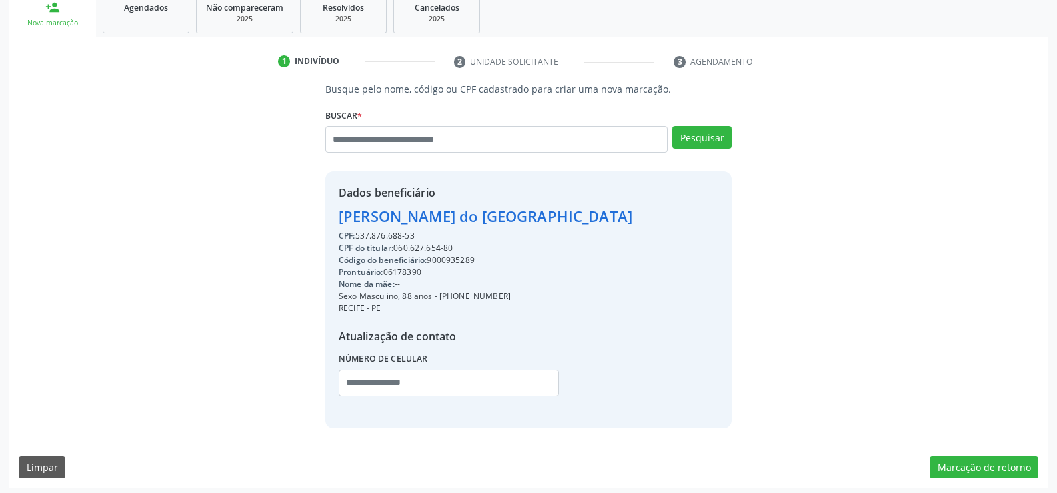
drag, startPoint x: 456, startPoint y: 297, endPoint x: 533, endPoint y: 297, distance: 77.4
click at [533, 297] on div "Sexo Masculino, 88 anos - [PHONE_NUMBER]" at bounding box center [485, 296] width 293 height 12
copy div "98259-8484"
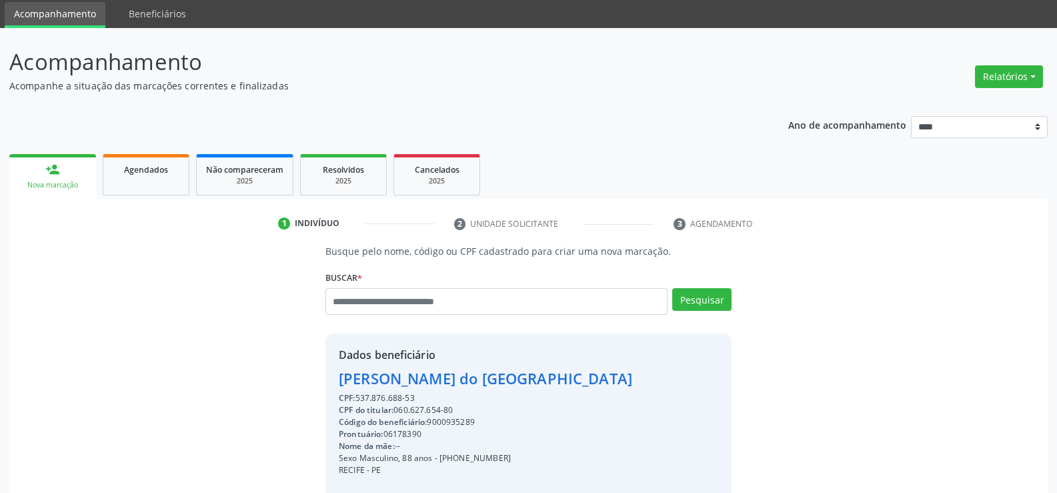
scroll to position [7, 0]
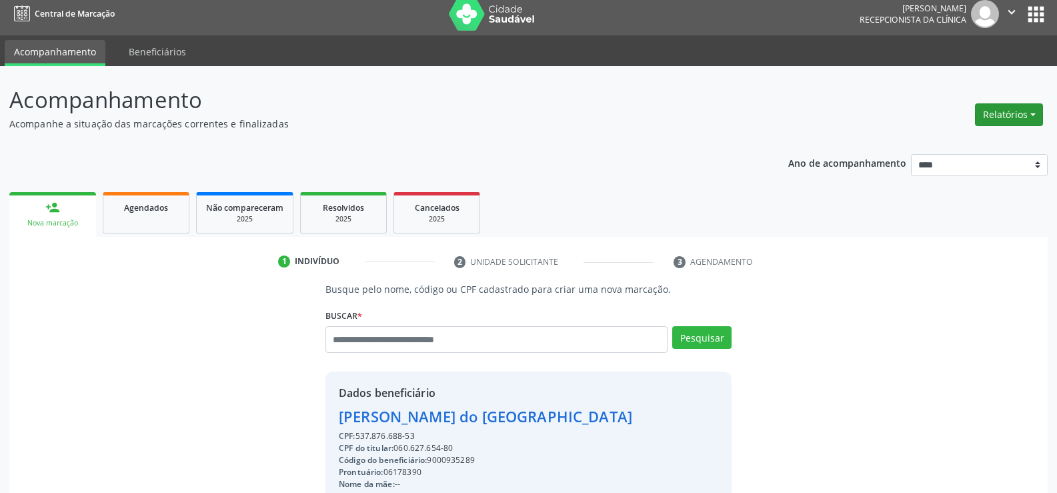
click at [982, 117] on button "Relatórios" at bounding box center [1009, 114] width 68 height 23
click at [941, 147] on link "Agendamentos" at bounding box center [971, 143] width 143 height 19
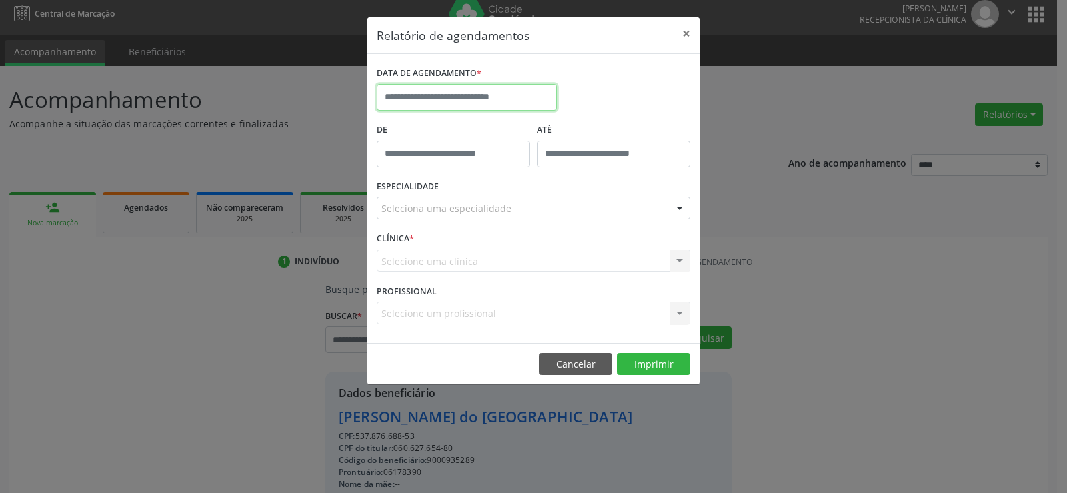
click at [447, 101] on input "text" at bounding box center [467, 97] width 180 height 27
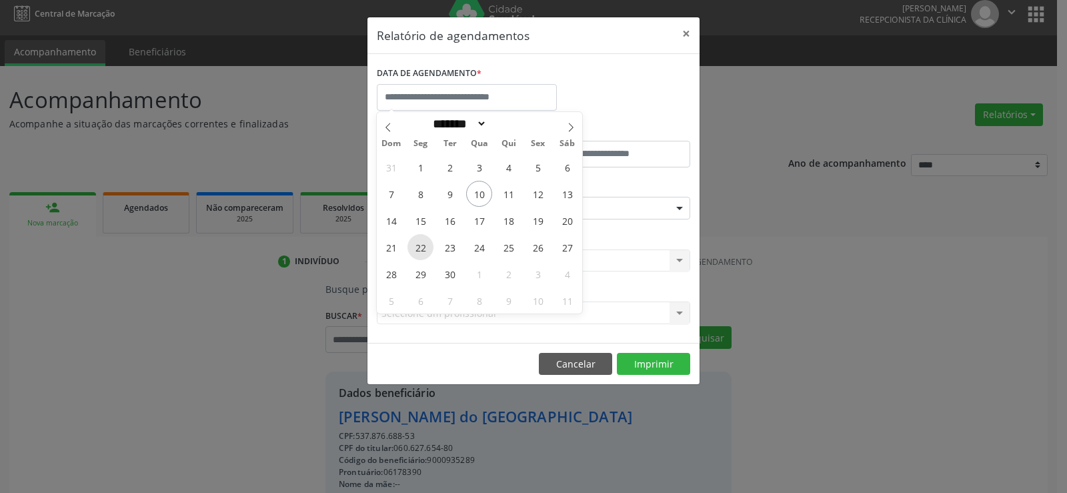
click at [422, 243] on span "22" at bounding box center [420, 247] width 26 height 26
type input "**********"
click at [422, 243] on span "22" at bounding box center [420, 247] width 26 height 26
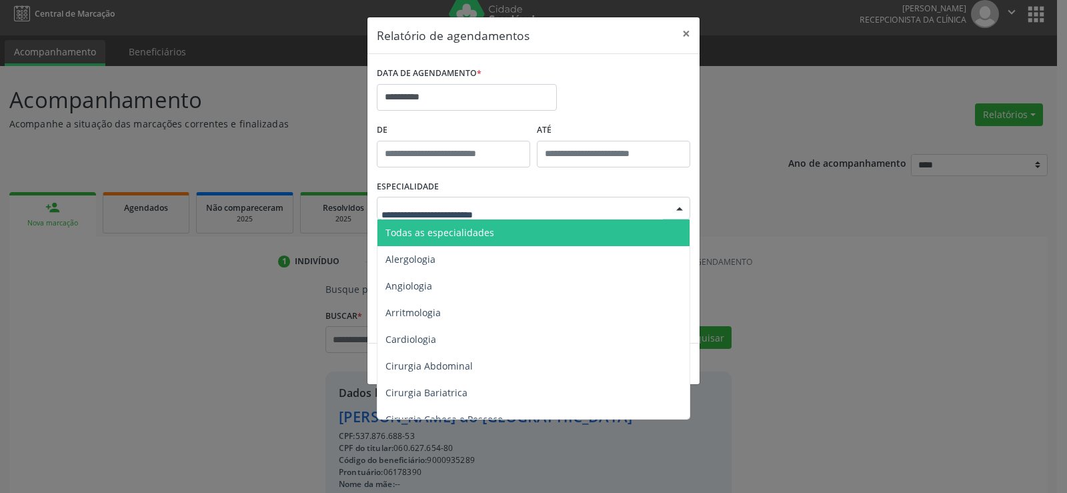
click at [583, 214] on div at bounding box center [533, 208] width 313 height 23
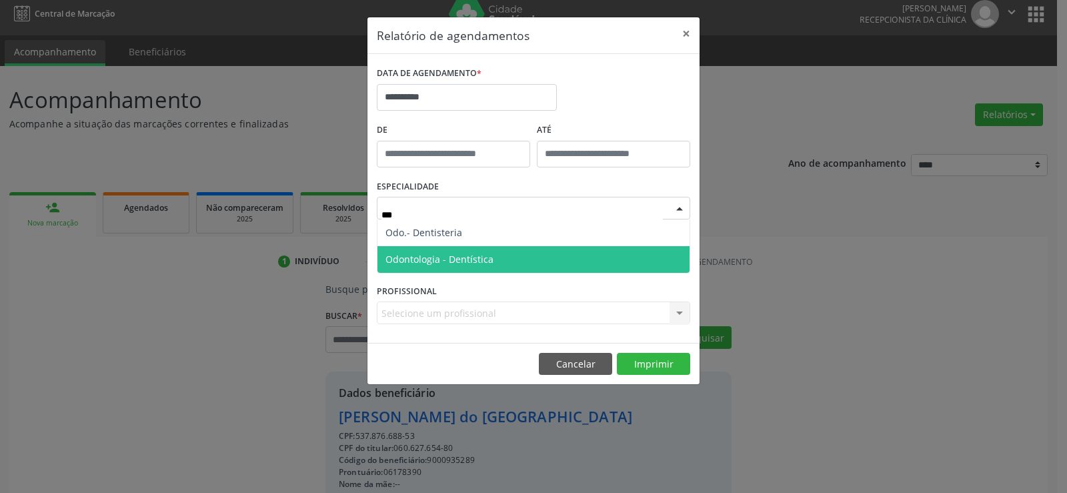
type input "****"
click at [471, 258] on span "Odontologia - Dentística" at bounding box center [439, 259] width 108 height 13
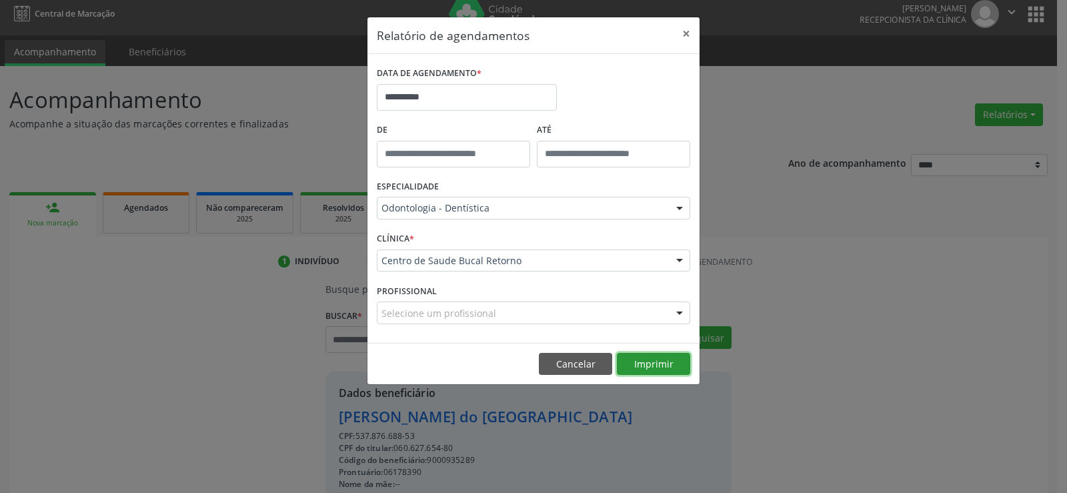
click at [650, 361] on button "Imprimir" at bounding box center [653, 364] width 73 height 23
click at [689, 31] on button "×" at bounding box center [686, 33] width 27 height 33
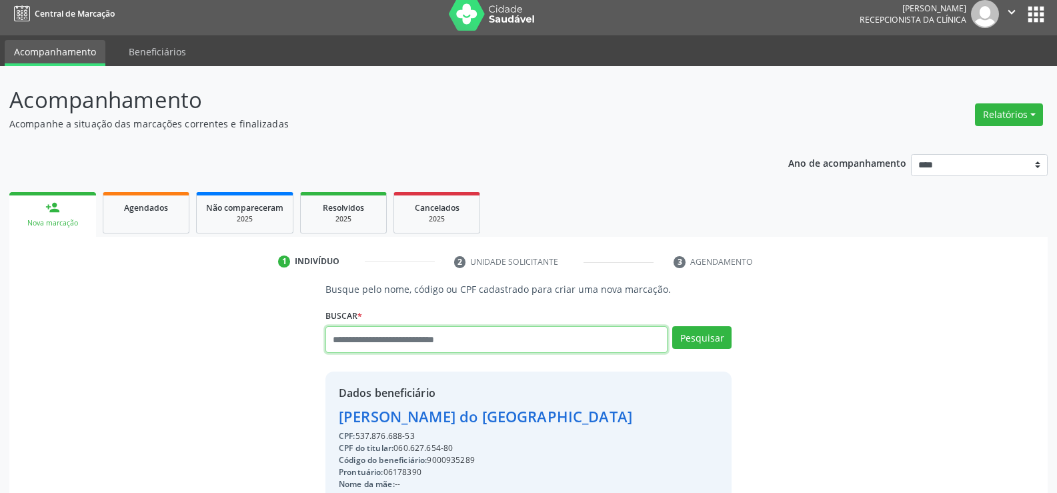
click at [464, 346] on input "text" at bounding box center [496, 339] width 342 height 27
paste input "**********"
type input "**********"
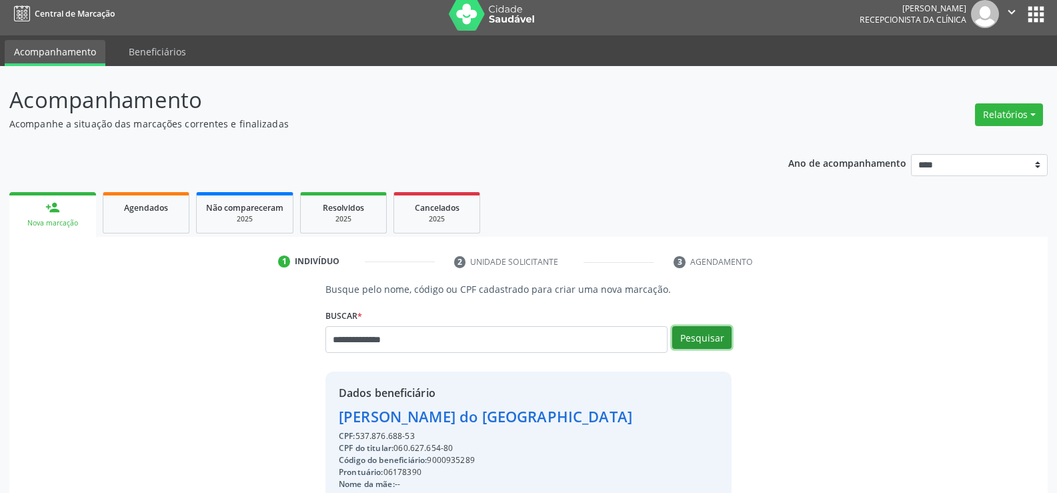
click at [679, 336] on button "Pesquisar" at bounding box center [701, 337] width 59 height 23
type input "**********"
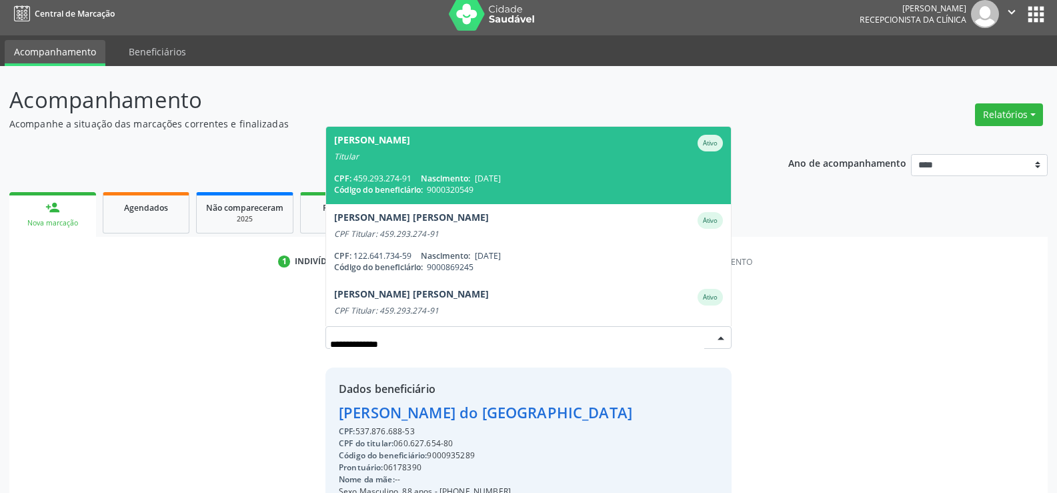
click at [476, 170] on span "[PERSON_NAME] Guerra Ativo Titular CPF: 459.293.274-91 Nascimento: [DATE] Códig…" at bounding box center [528, 165] width 405 height 77
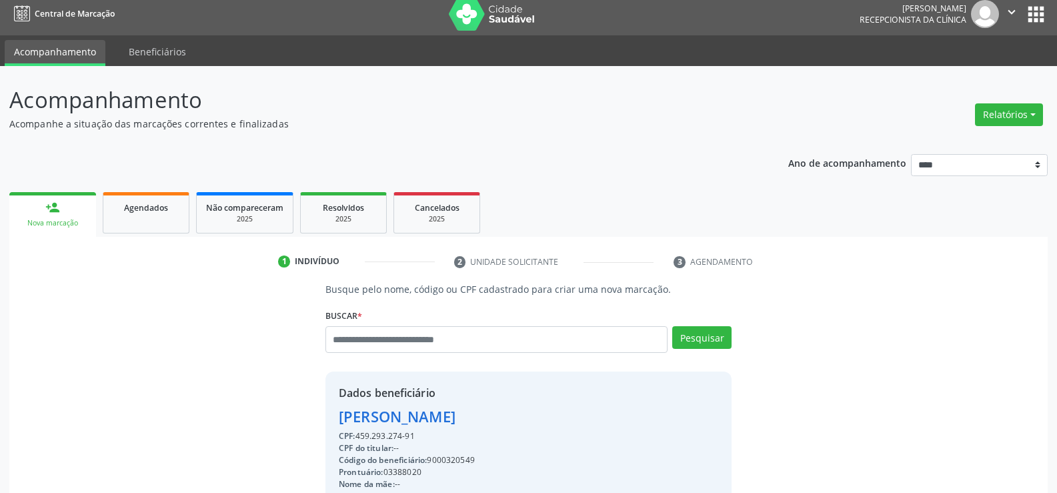
scroll to position [141, 0]
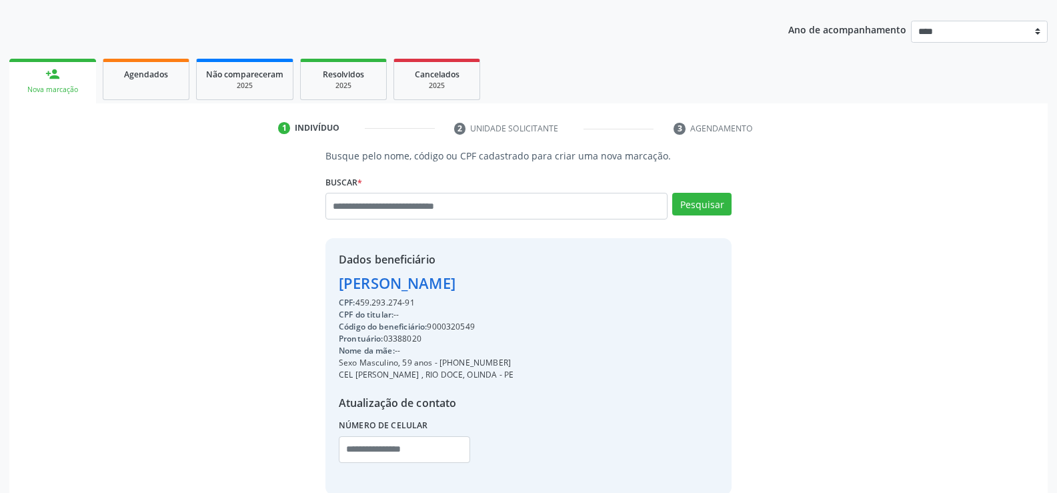
drag, startPoint x: 341, startPoint y: 284, endPoint x: 547, endPoint y: 289, distance: 206.1
click at [547, 289] on div "Dados beneficiário [PERSON_NAME] CPF: 459.293.274-91 CPF do titular: -- Código …" at bounding box center [528, 366] width 406 height 256
copy div "[PERSON_NAME]"
drag, startPoint x: 453, startPoint y: 364, endPoint x: 519, endPoint y: 363, distance: 66.0
click at [519, 363] on div "Dados beneficiário [PERSON_NAME] CPF: 459.293.274-91 CPF do titular: -- Código …" at bounding box center [528, 366] width 406 height 256
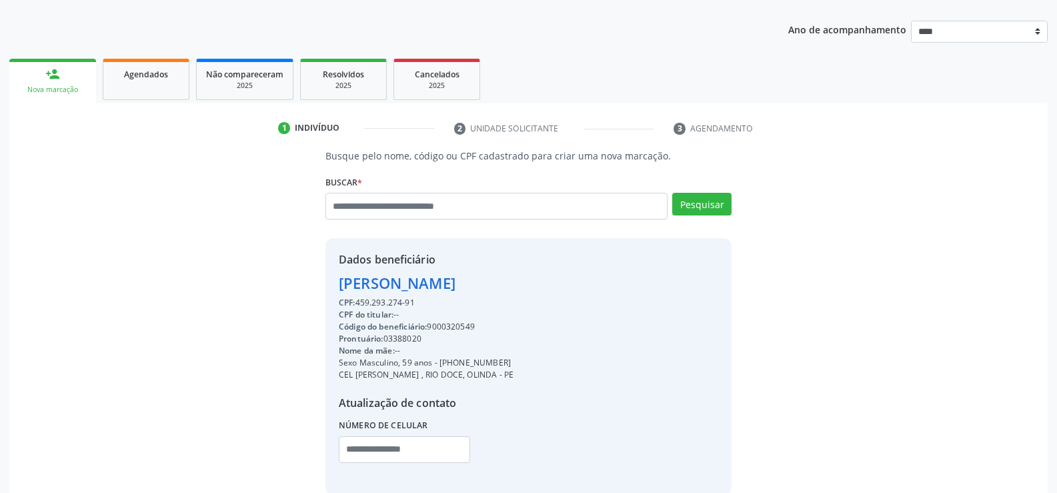
copy div "98760-1579"
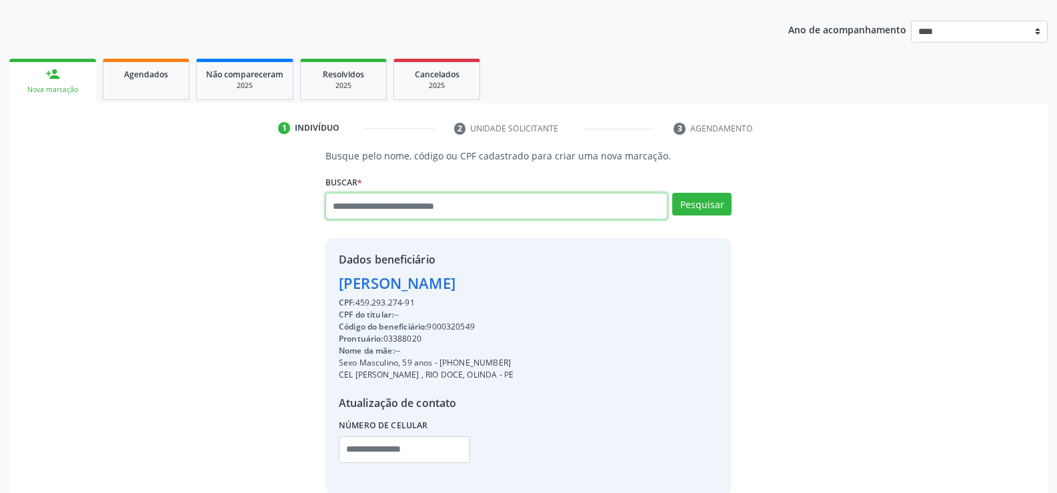
click at [384, 211] on input "text" at bounding box center [496, 206] width 342 height 27
type input "**********"
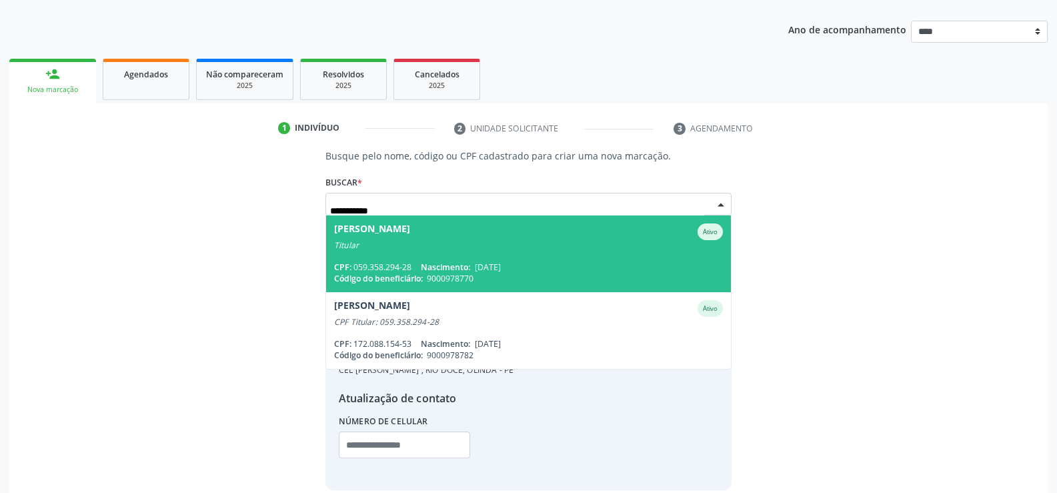
click at [401, 259] on span "[PERSON_NAME] Titular CPF: 059.358.294-28 Nascimento: [DATE] Código do benefici…" at bounding box center [528, 253] width 405 height 77
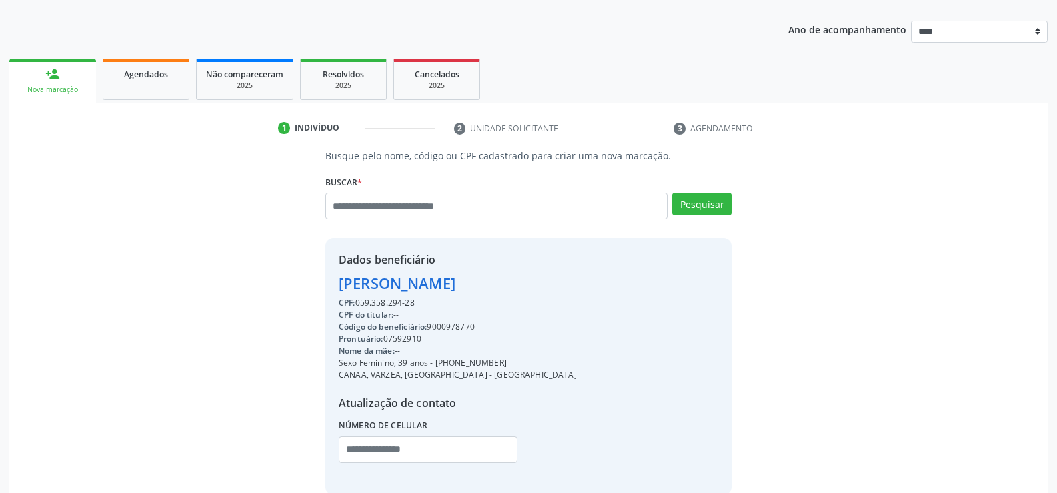
drag, startPoint x: 339, startPoint y: 285, endPoint x: 543, endPoint y: 287, distance: 204.1
click at [543, 287] on div "Dados beneficiário [PERSON_NAME] CPF: 059.358.294-28 CPF do titular: -- Código …" at bounding box center [528, 366] width 406 height 256
copy div "[PERSON_NAME]"
click at [168, 89] on link "Agendados" at bounding box center [146, 79] width 87 height 41
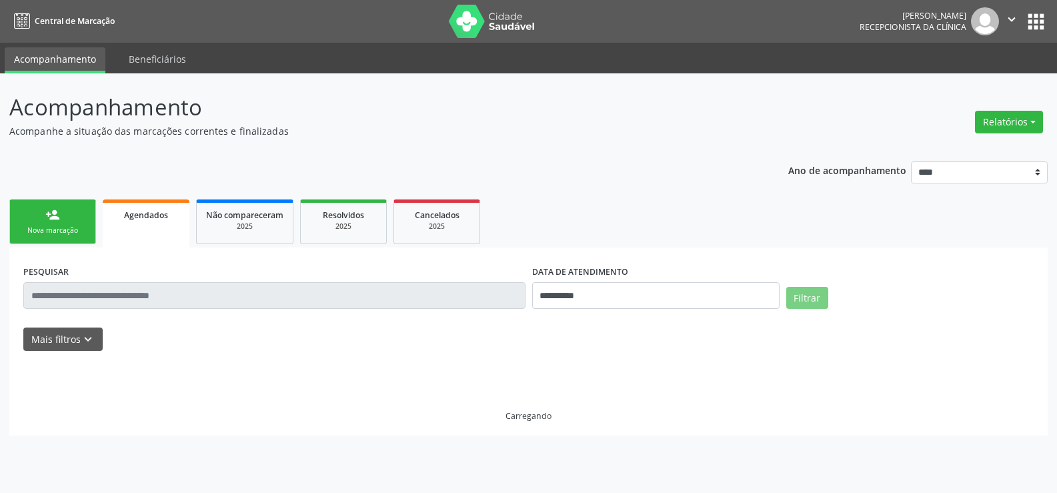
scroll to position [0, 0]
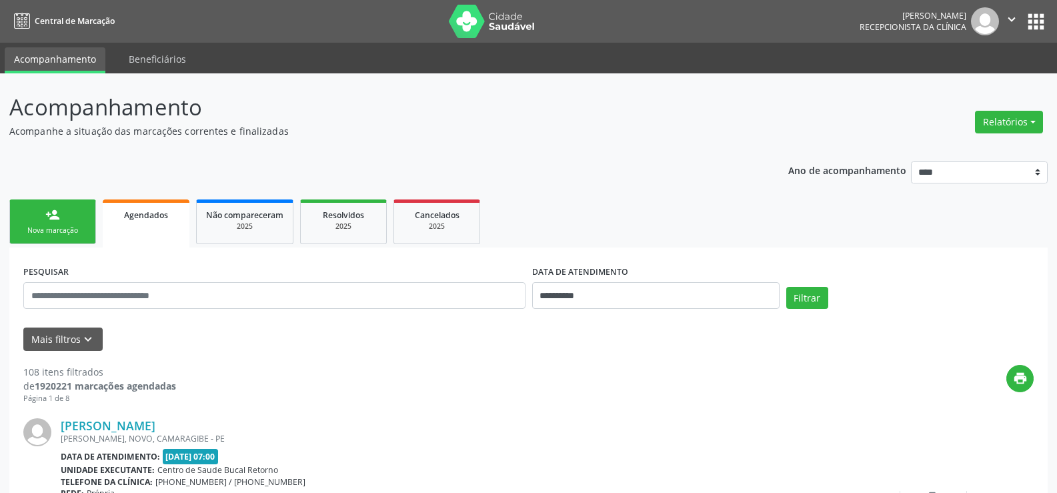
click at [44, 219] on link "person_add Nova marcação" at bounding box center [52, 221] width 87 height 45
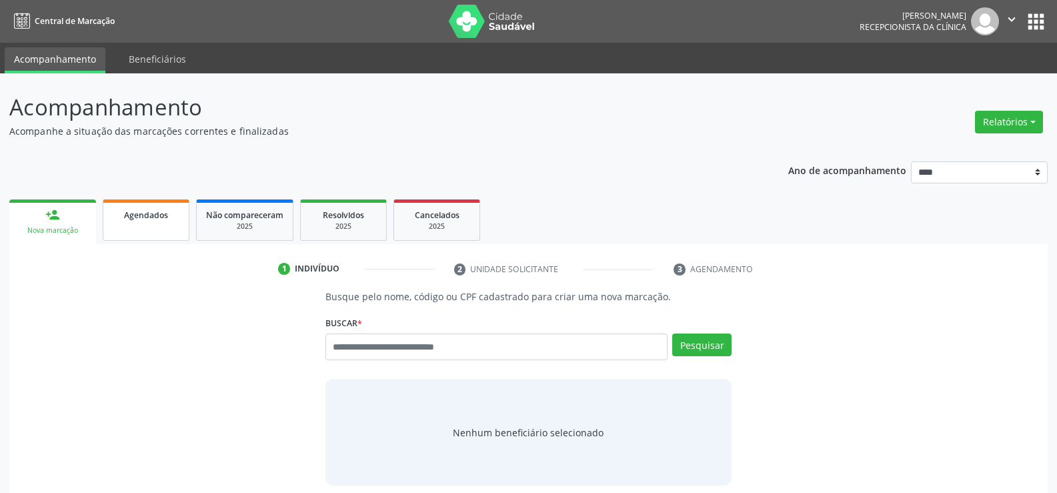
click at [124, 226] on link "Agendados" at bounding box center [146, 219] width 87 height 41
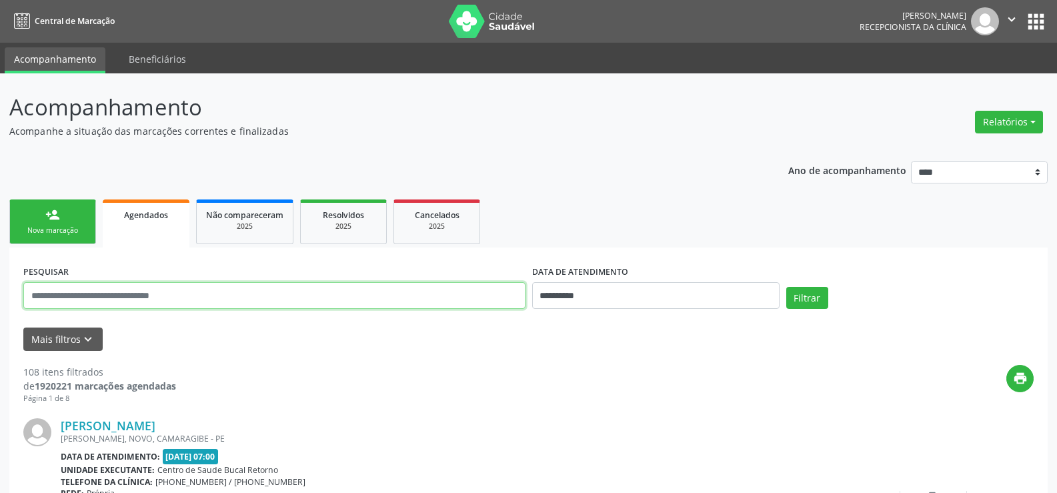
click at [103, 293] on input "text" at bounding box center [274, 295] width 502 height 27
paste input "**********"
type input "**********"
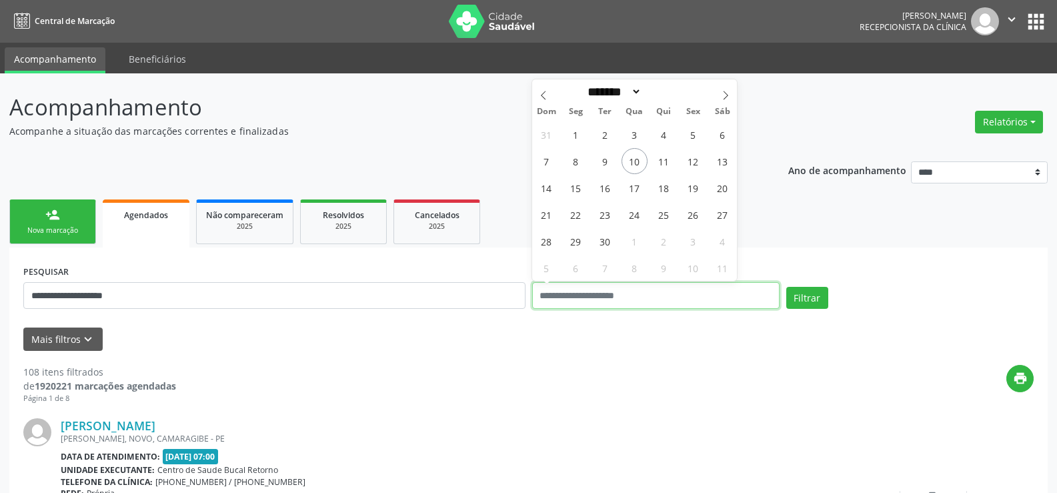
click at [786, 287] on button "Filtrar" at bounding box center [807, 298] width 42 height 23
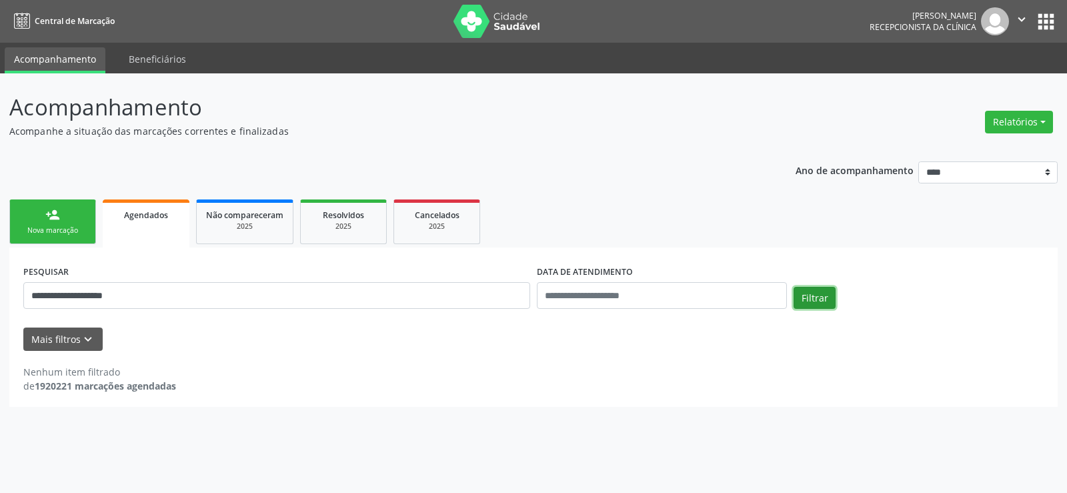
click at [818, 299] on button "Filtrar" at bounding box center [815, 298] width 42 height 23
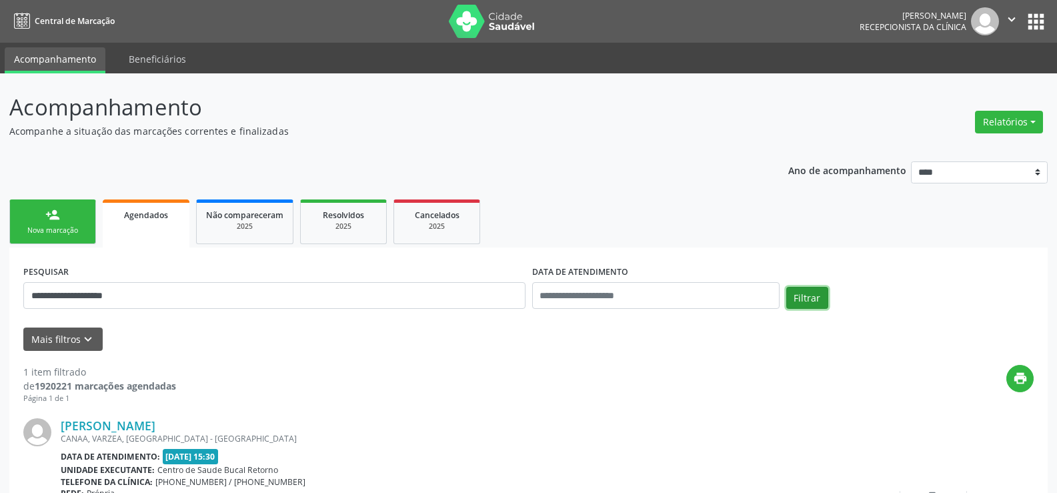
click at [818, 299] on button "Filtrar" at bounding box center [807, 298] width 42 height 23
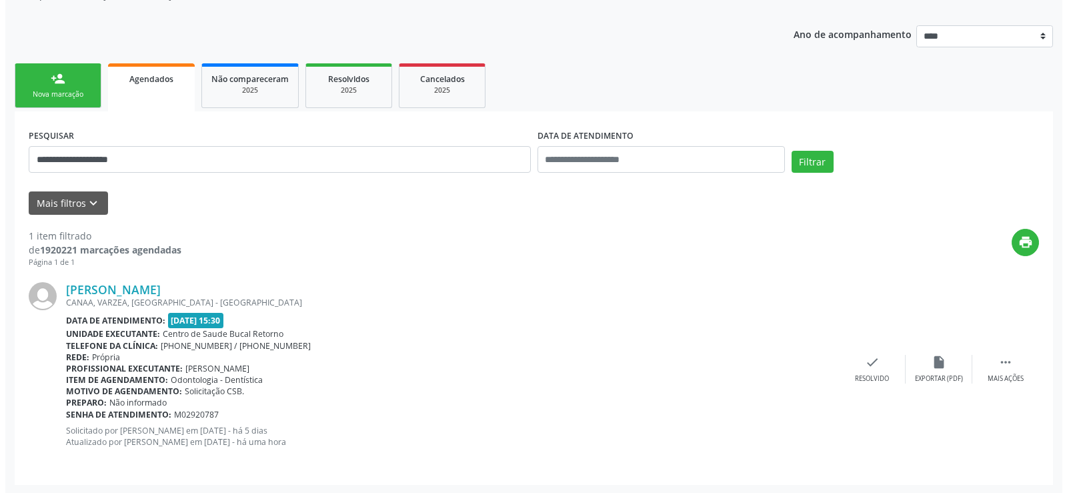
scroll to position [137, 0]
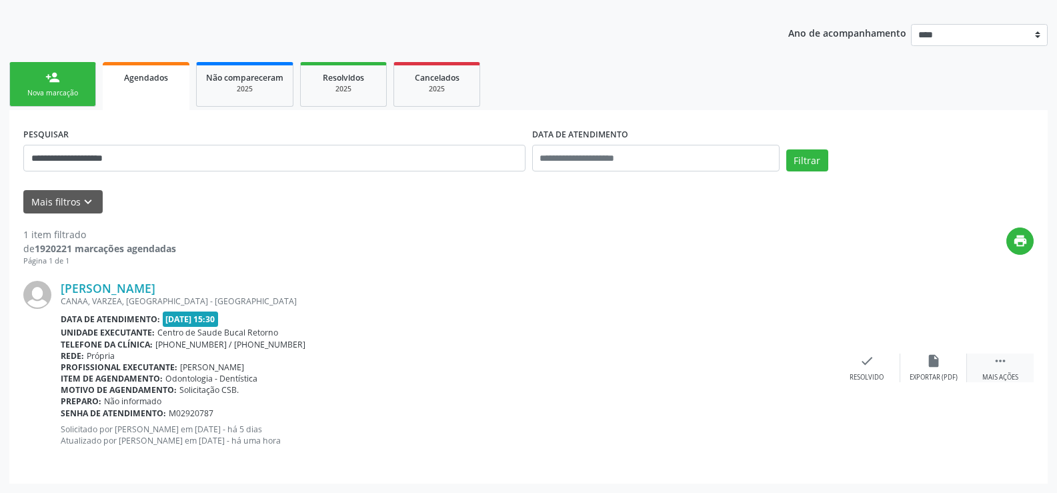
click at [1001, 365] on icon "" at bounding box center [1000, 360] width 15 height 15
click at [878, 369] on div "cancel Cancelar" at bounding box center [867, 367] width 67 height 29
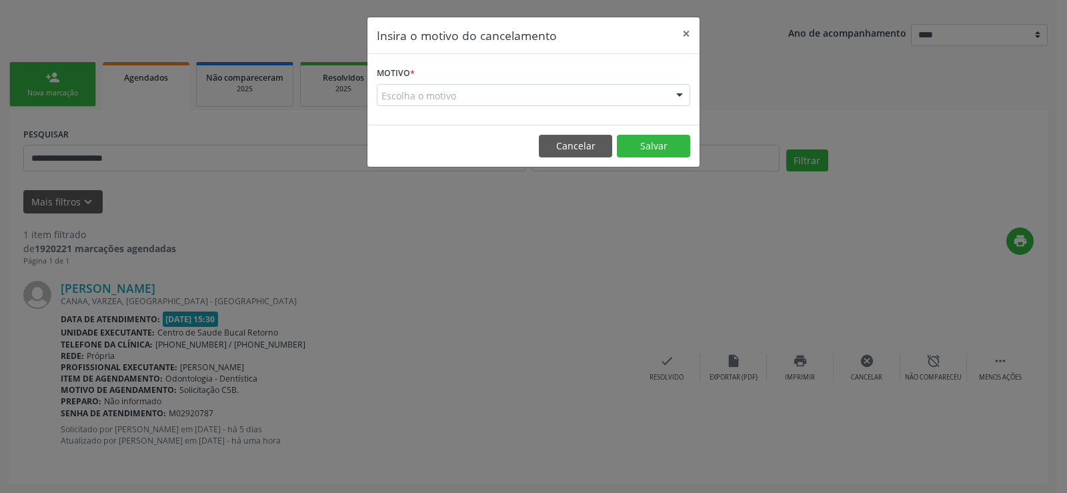
click at [471, 93] on div "Escolha o motivo" at bounding box center [533, 95] width 313 height 23
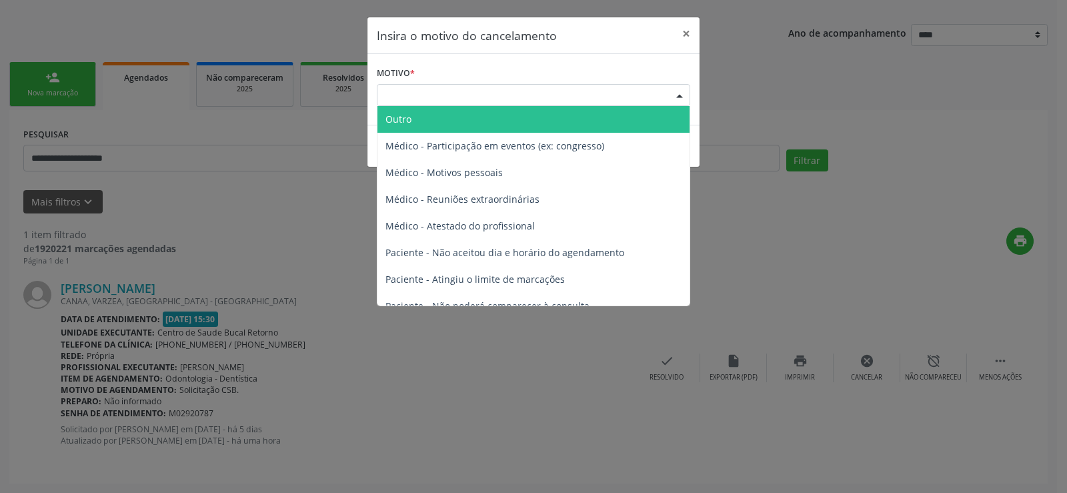
scroll to position [67, 0]
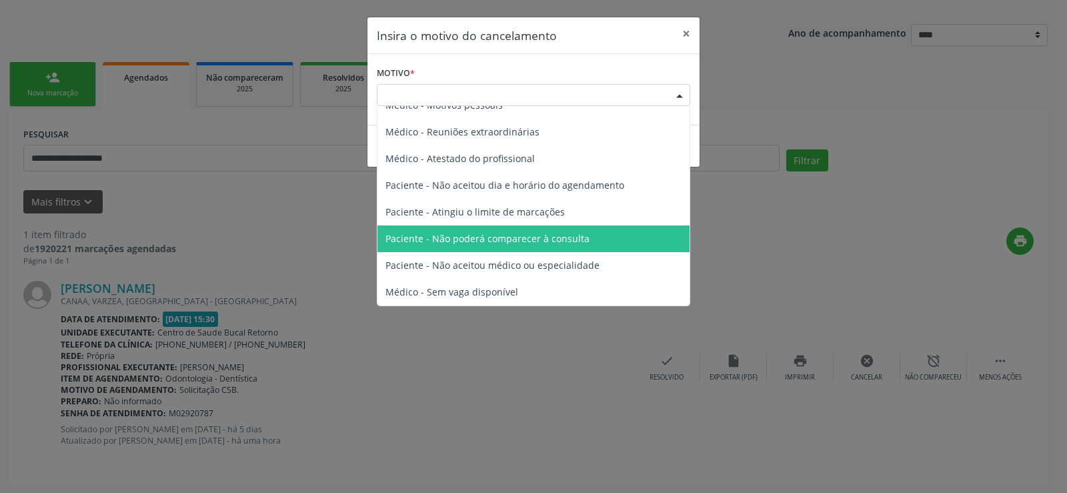
click at [565, 239] on span "Paciente - Não poderá comparecer à consulta" at bounding box center [487, 238] width 204 height 13
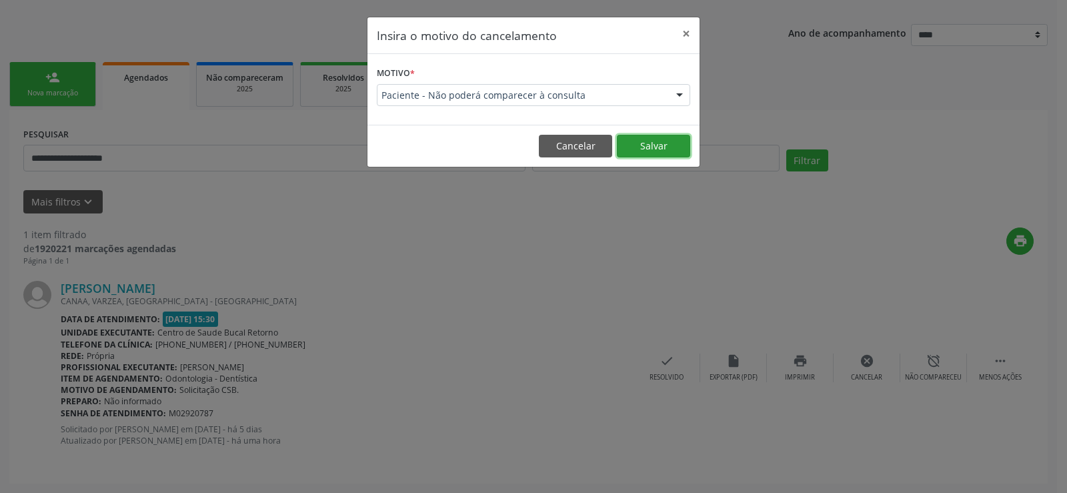
click at [672, 150] on button "Salvar" at bounding box center [653, 146] width 73 height 23
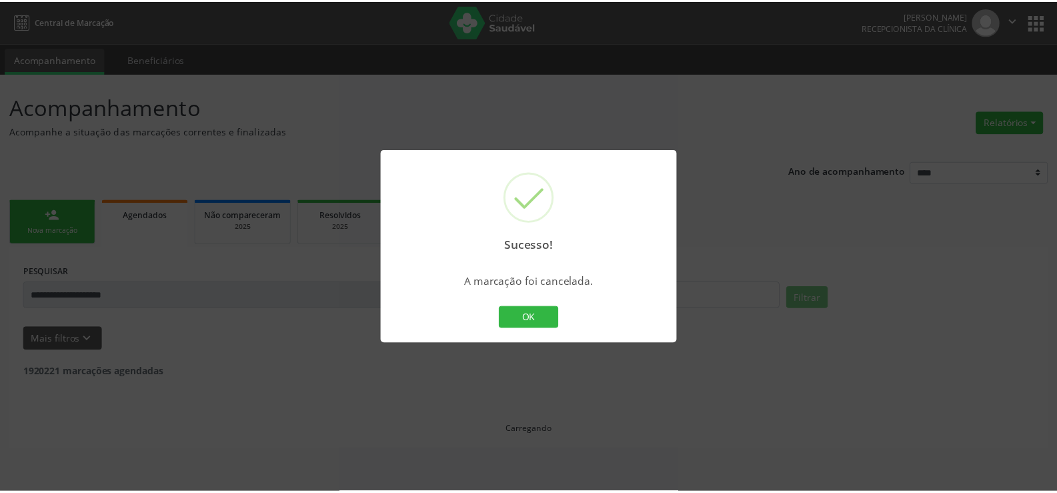
scroll to position [0, 0]
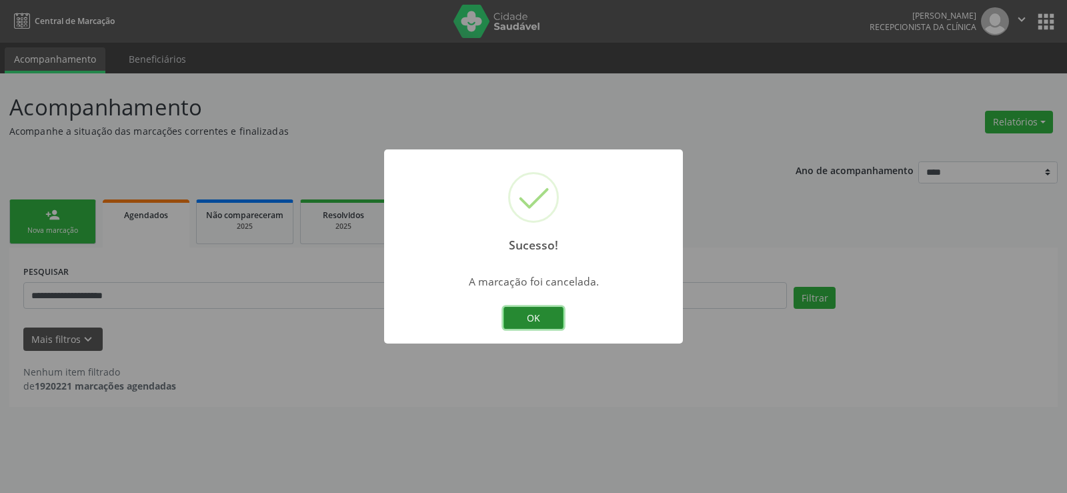
click at [542, 316] on button "OK" at bounding box center [533, 318] width 60 height 23
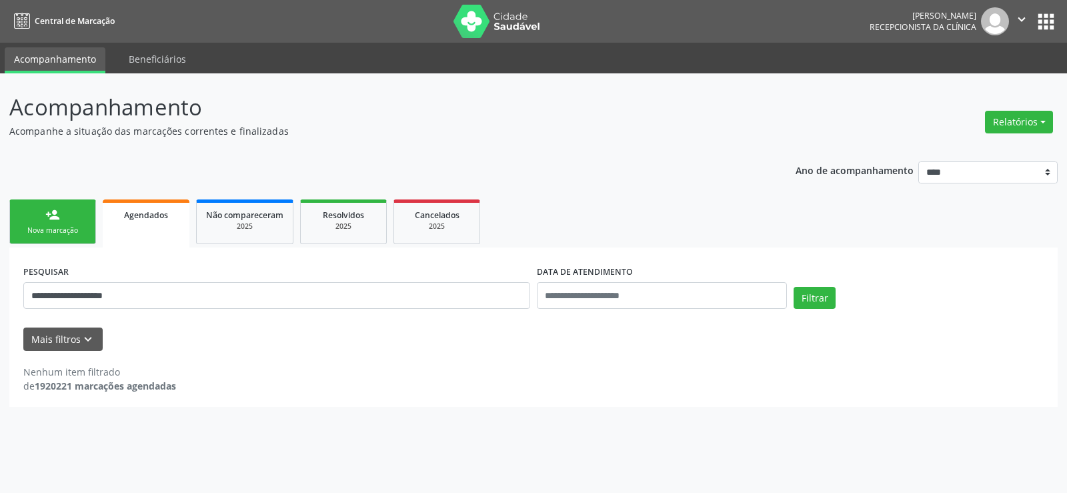
click at [52, 226] on div "Nova marcação" at bounding box center [52, 230] width 67 height 10
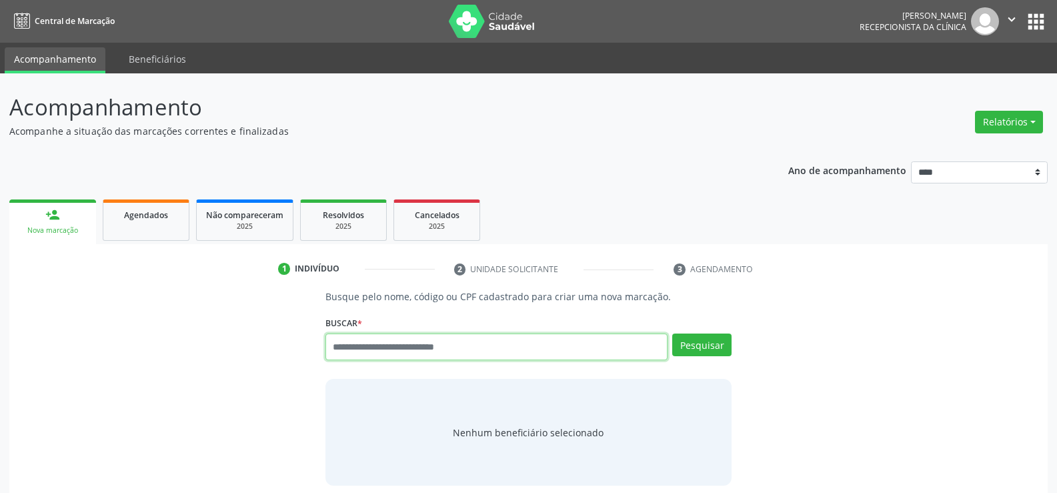
click at [429, 357] on input "text" at bounding box center [496, 346] width 342 height 27
paste input "**********"
type input "**********"
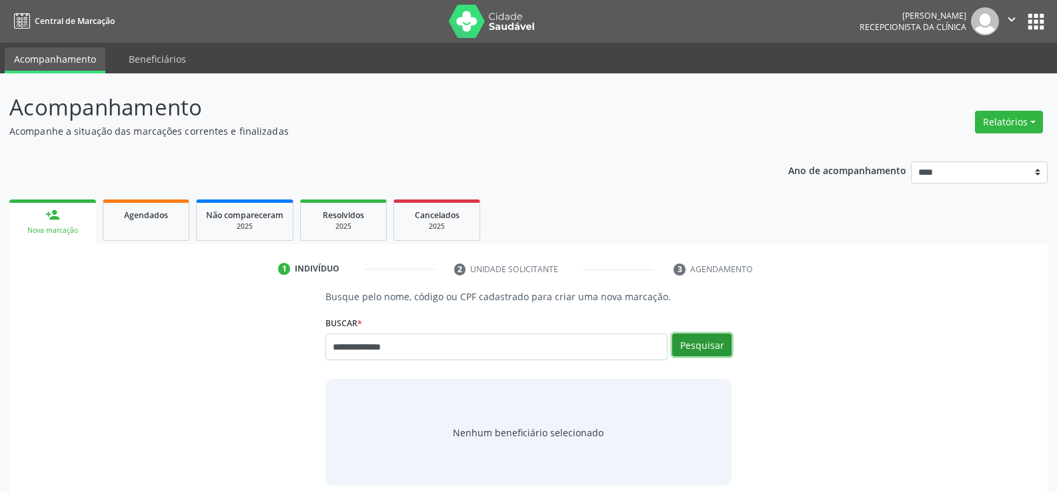
click at [716, 341] on button "Pesquisar" at bounding box center [701, 344] width 59 height 23
type input "**********"
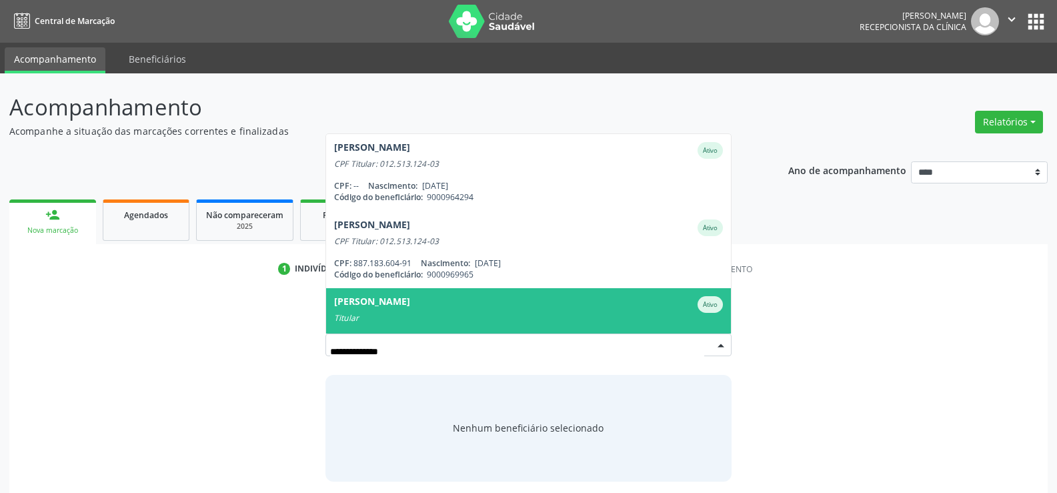
click at [408, 313] on div "Titular" at bounding box center [528, 318] width 389 height 11
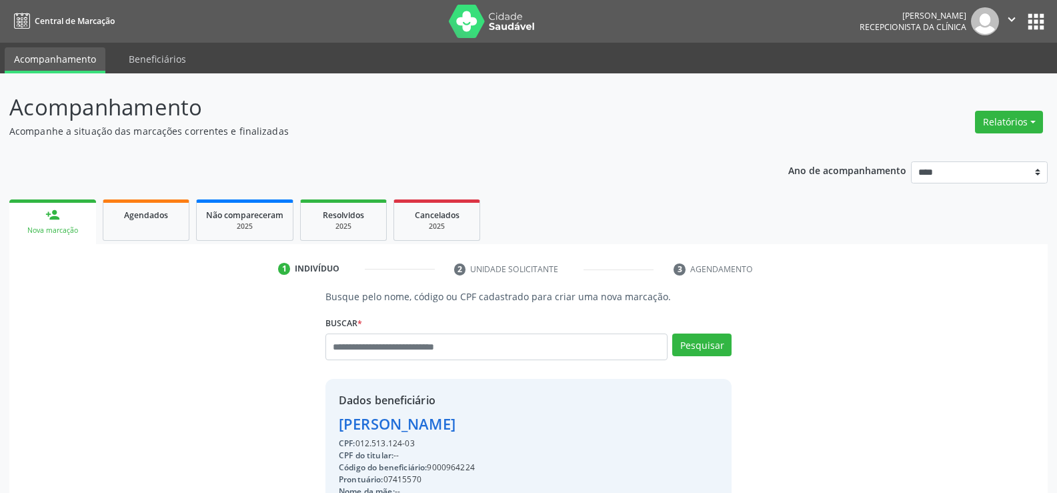
drag, startPoint x: 342, startPoint y: 421, endPoint x: 669, endPoint y: 421, distance: 326.8
copy div "[PERSON_NAME]"
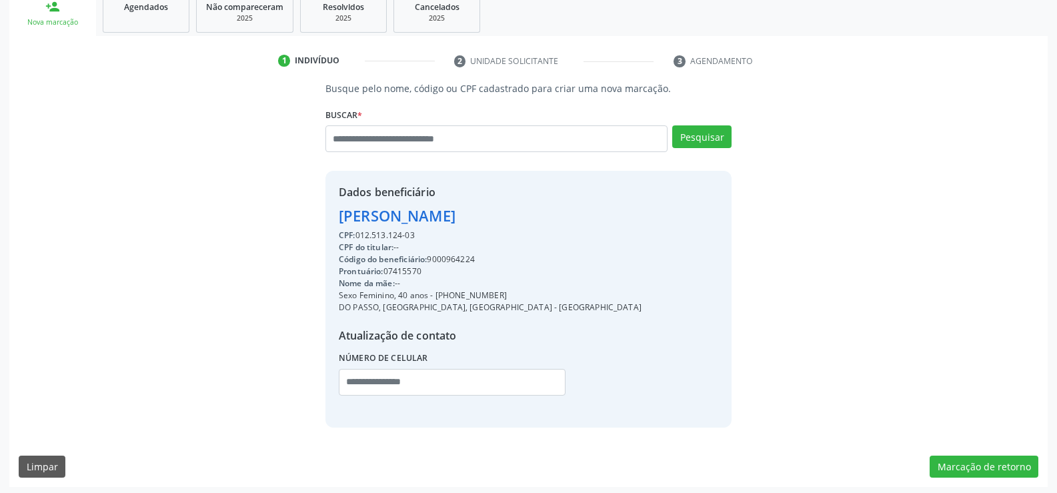
scroll to position [211, 0]
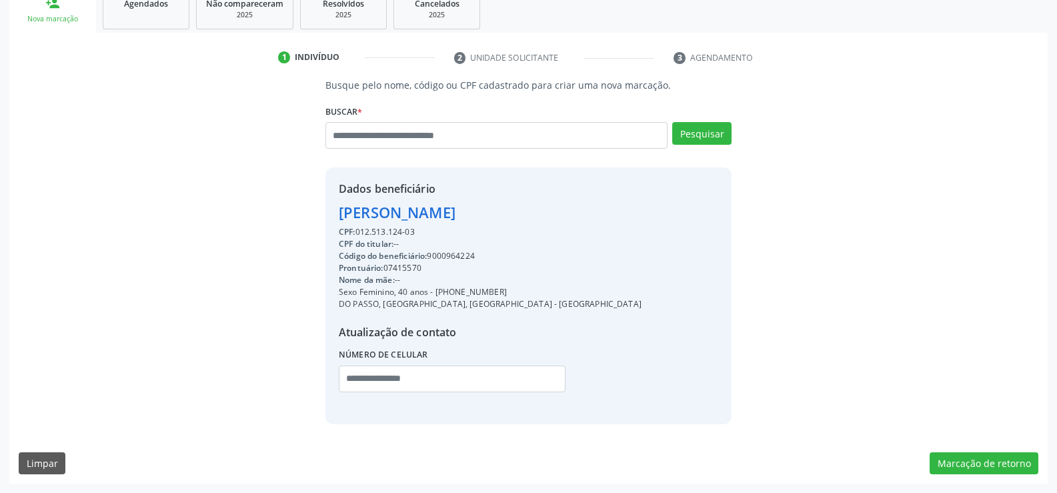
drag, startPoint x: 451, startPoint y: 292, endPoint x: 523, endPoint y: 293, distance: 72.0
click at [523, 293] on div "Sexo Feminino, 40 anos - [PHONE_NUMBER]" at bounding box center [490, 292] width 303 height 12
copy div "98889-3109"
click at [389, 135] on input "text" at bounding box center [496, 135] width 342 height 27
paste input "**********"
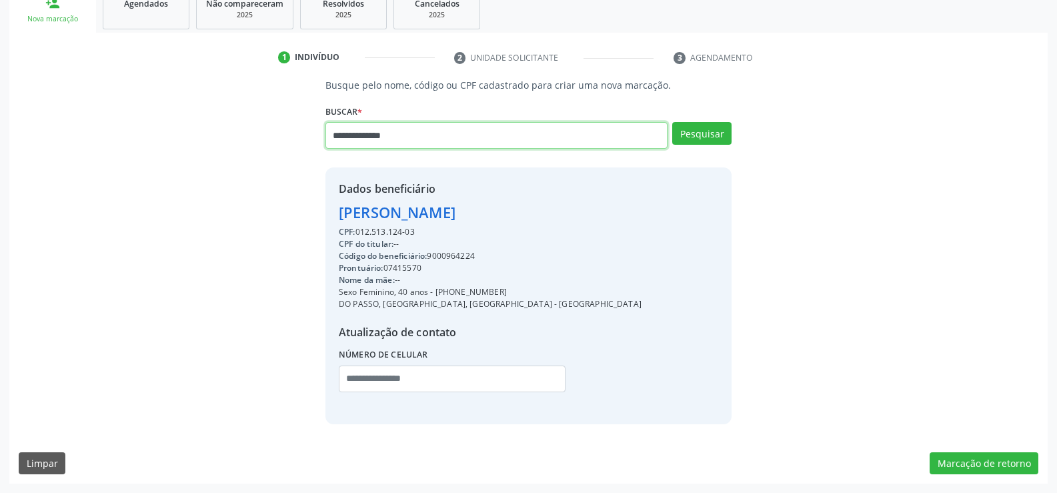
type input "**********"
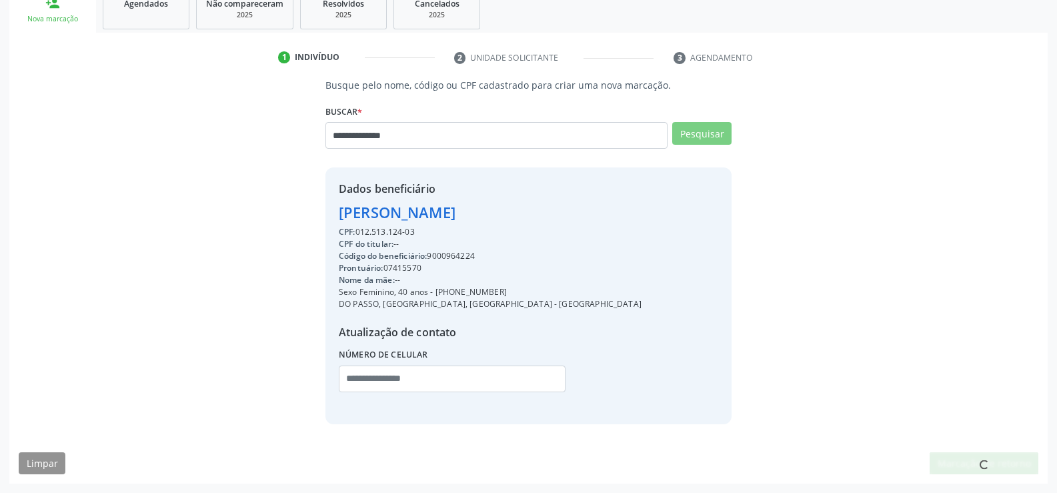
scroll to position [207, 0]
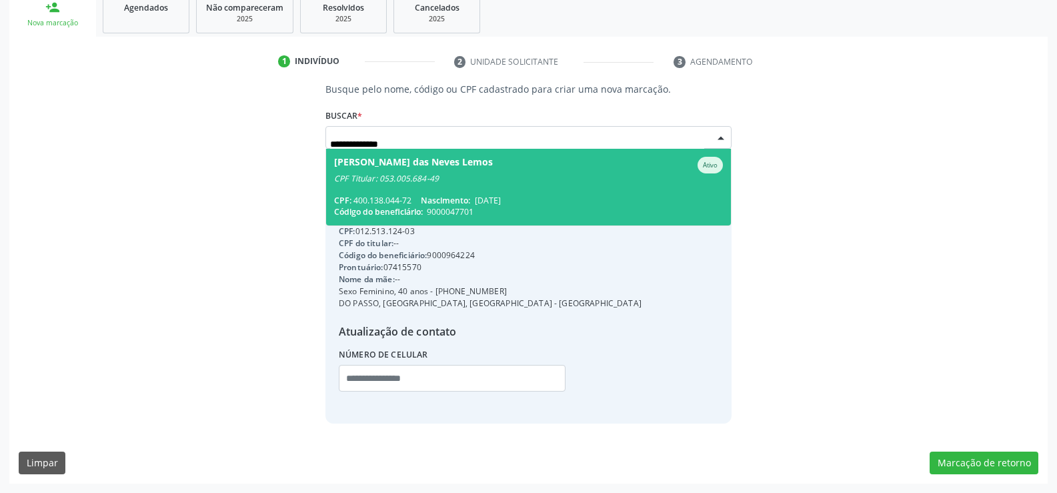
click at [399, 165] on div "[PERSON_NAME] das Neves Lemos" at bounding box center [413, 165] width 159 height 17
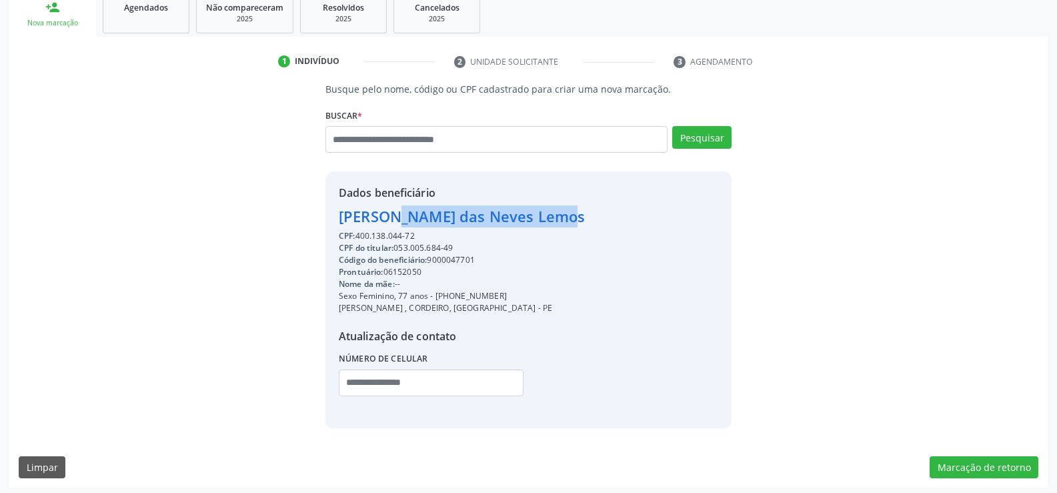
drag, startPoint x: 341, startPoint y: 215, endPoint x: 518, endPoint y: 211, distance: 176.8
click at [518, 211] on div "Dados beneficiário [PERSON_NAME] das Neves Lemos CPF: 400.138.044-72 CPF do tit…" at bounding box center [528, 299] width 406 height 256
copy div "[PERSON_NAME] das Neves Lemos"
drag, startPoint x: 452, startPoint y: 297, endPoint x: 529, endPoint y: 297, distance: 76.7
click at [529, 297] on div "Dados beneficiário [PERSON_NAME] das Neves Lemos CPF: 400.138.044-72 CPF do tit…" at bounding box center [528, 299] width 406 height 256
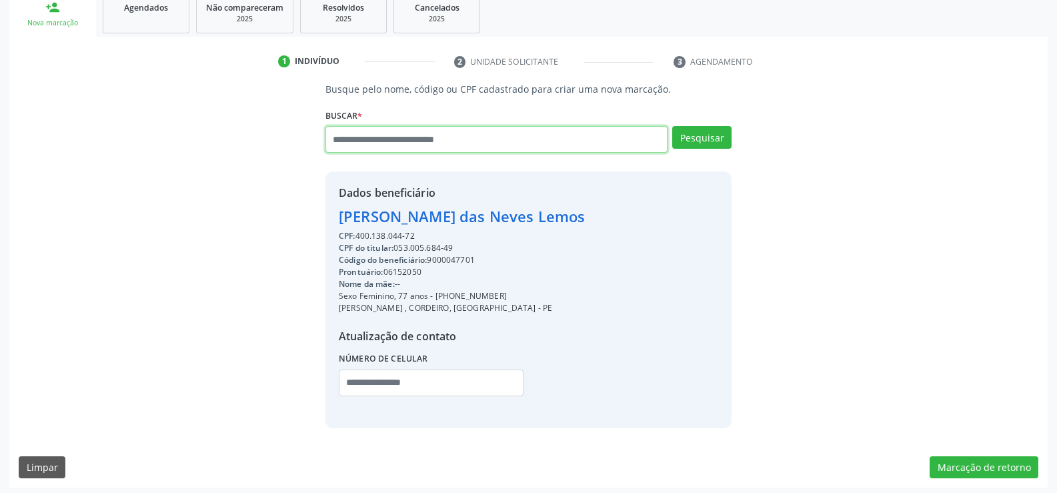
click at [355, 135] on input "text" at bounding box center [496, 139] width 342 height 27
paste input "**********"
type input "**********"
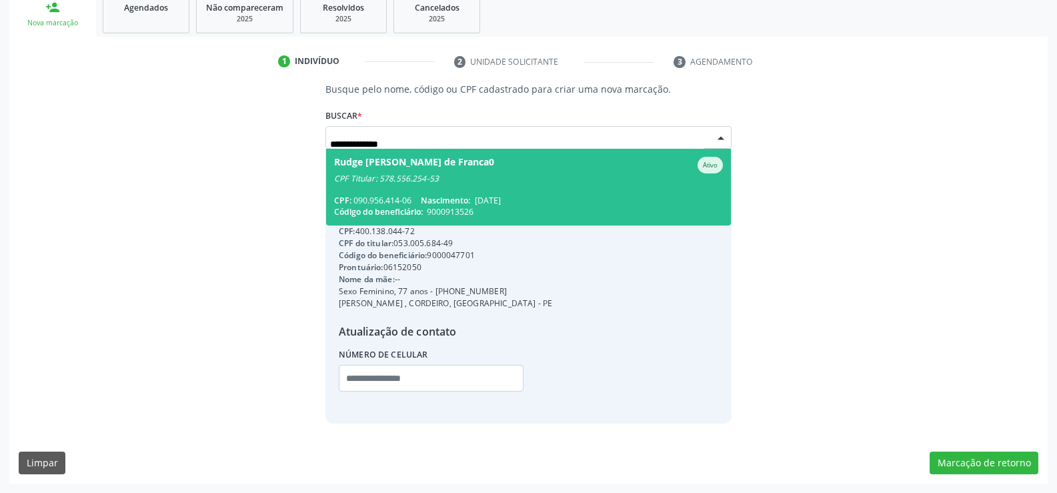
click at [367, 171] on div "Rudge [PERSON_NAME] de Franca0" at bounding box center [414, 165] width 160 height 17
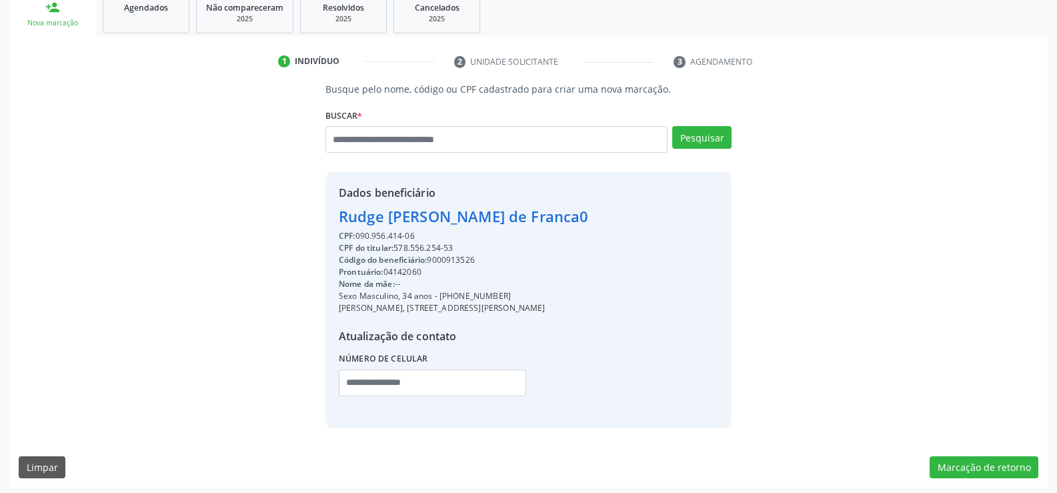
drag, startPoint x: 343, startPoint y: 220, endPoint x: 638, endPoint y: 224, distance: 294.8
click at [589, 224] on div "Rudge [PERSON_NAME] de Franca0" at bounding box center [464, 216] width 250 height 22
drag, startPoint x: 455, startPoint y: 295, endPoint x: 586, endPoint y: 291, distance: 131.5
click at [586, 291] on div "Sexo Masculino, 34 anos - [PHONE_NUMBER]" at bounding box center [464, 296] width 250 height 12
click at [385, 139] on input "text" at bounding box center [496, 139] width 342 height 27
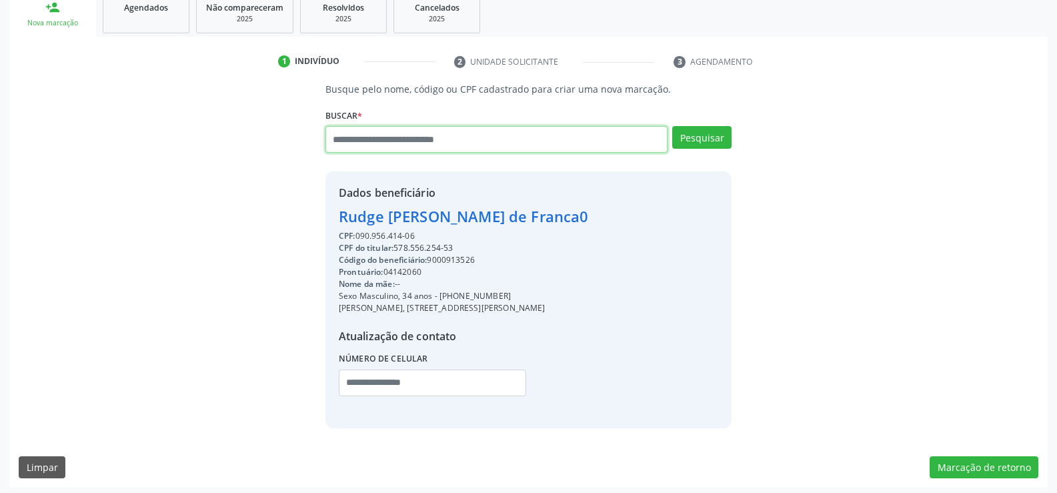
paste input "**********"
type input "**********"
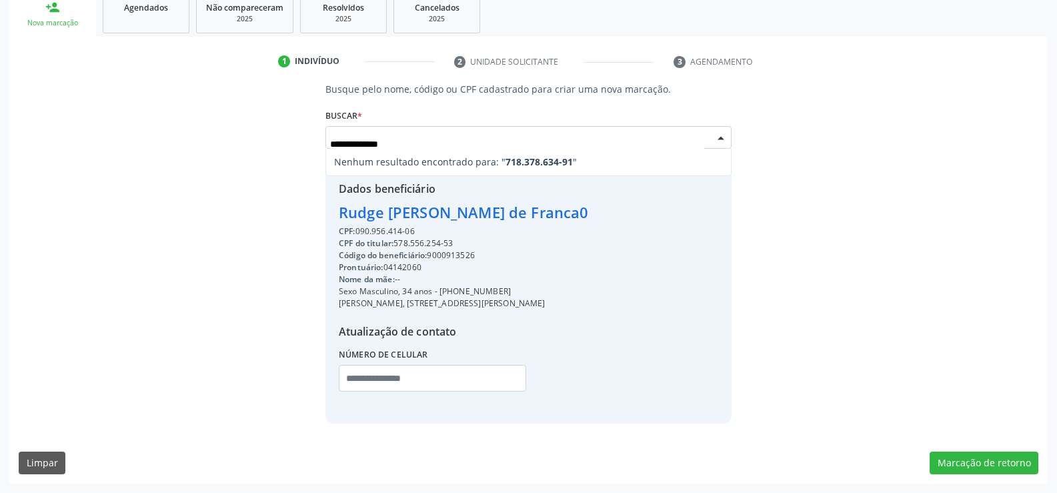
drag, startPoint x: 409, startPoint y: 142, endPoint x: 305, endPoint y: 148, distance: 103.5
click at [305, 148] on div "**********" at bounding box center [529, 252] width 1020 height 341
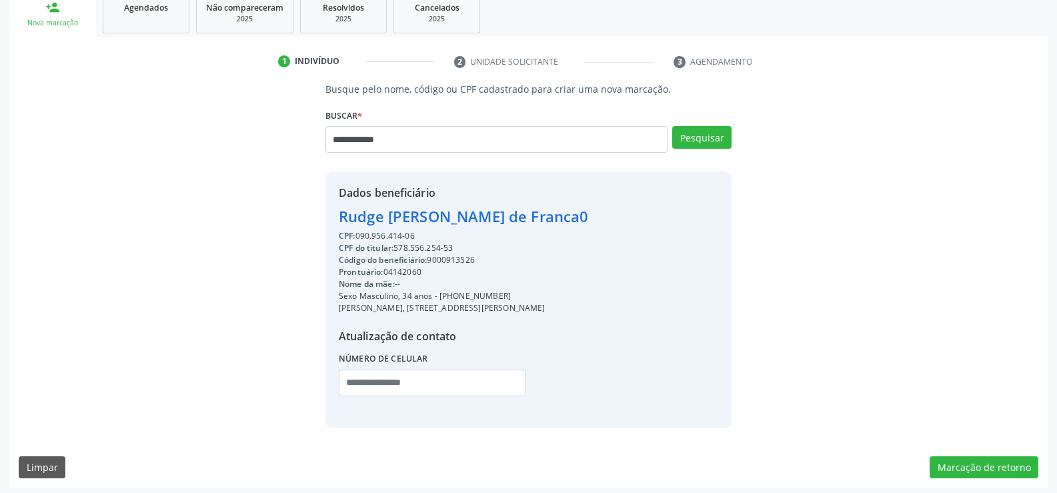
type input "**********"
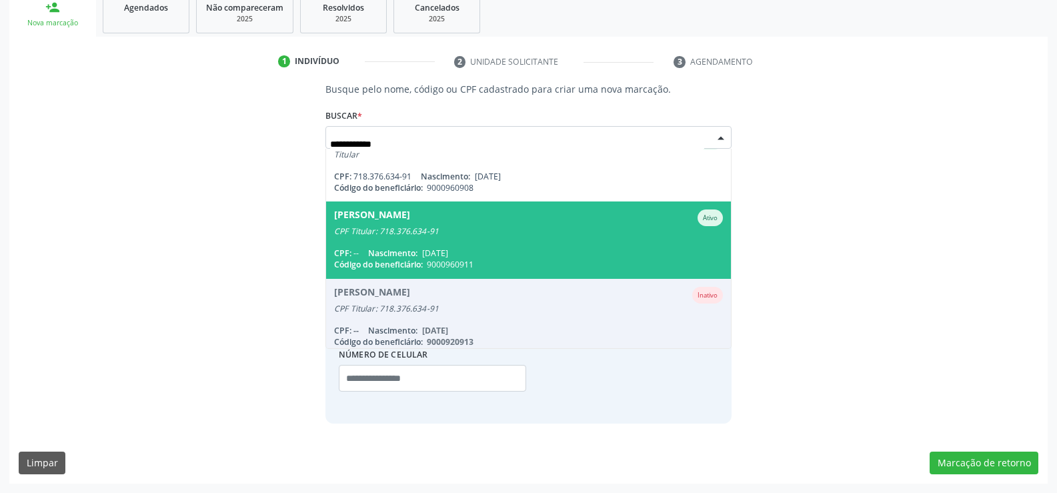
scroll to position [200, 0]
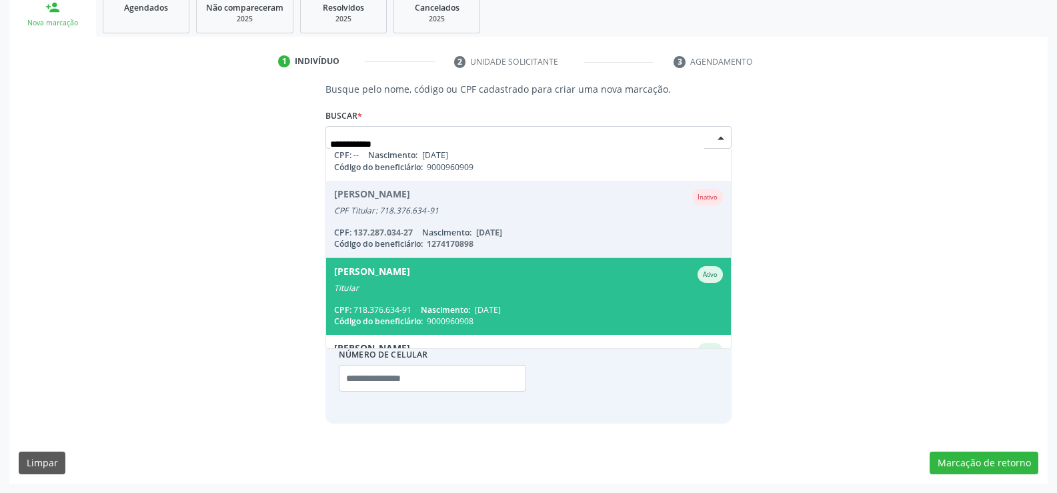
click at [410, 278] on div "[PERSON_NAME]" at bounding box center [372, 274] width 76 height 17
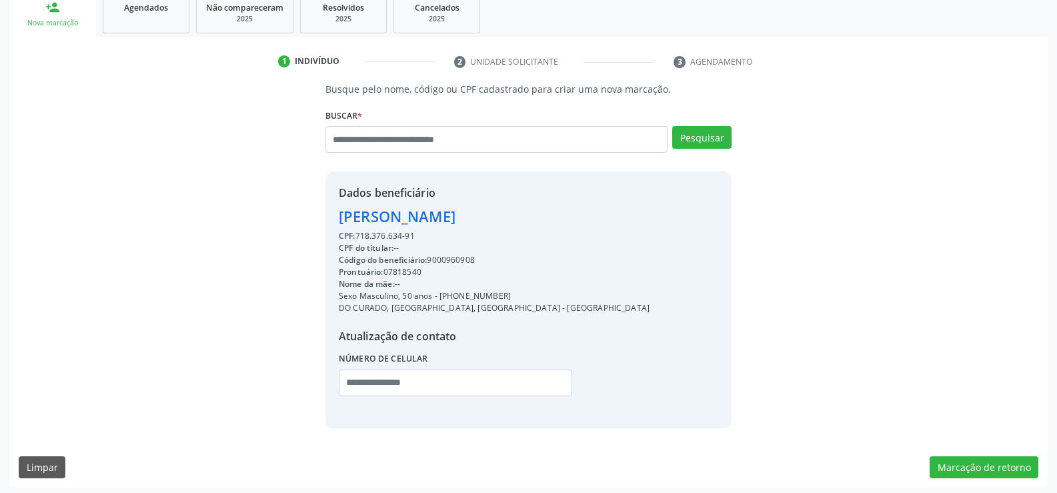
drag, startPoint x: 339, startPoint y: 215, endPoint x: 530, endPoint y: 218, distance: 191.4
click at [530, 218] on div "Dados beneficiário [PERSON_NAME] CPF: 718.376.634-91 CPF do titular: -- Código …" at bounding box center [528, 299] width 406 height 256
drag, startPoint x: 359, startPoint y: 234, endPoint x: 459, endPoint y: 237, distance: 100.1
click at [459, 237] on div "CPF: 718.376.634-91" at bounding box center [494, 236] width 311 height 12
drag, startPoint x: 457, startPoint y: 296, endPoint x: 511, endPoint y: 296, distance: 53.3
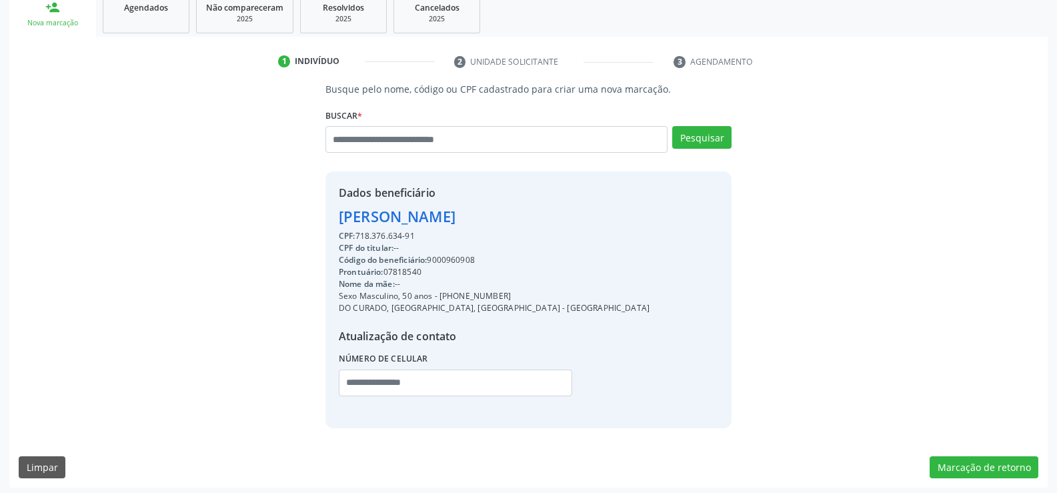
click at [511, 296] on div "Sexo Masculino, 50 anos - [PHONE_NUMBER]" at bounding box center [494, 296] width 311 height 12
click at [413, 137] on input "text" at bounding box center [496, 139] width 342 height 27
paste input "**********"
type input "**********"
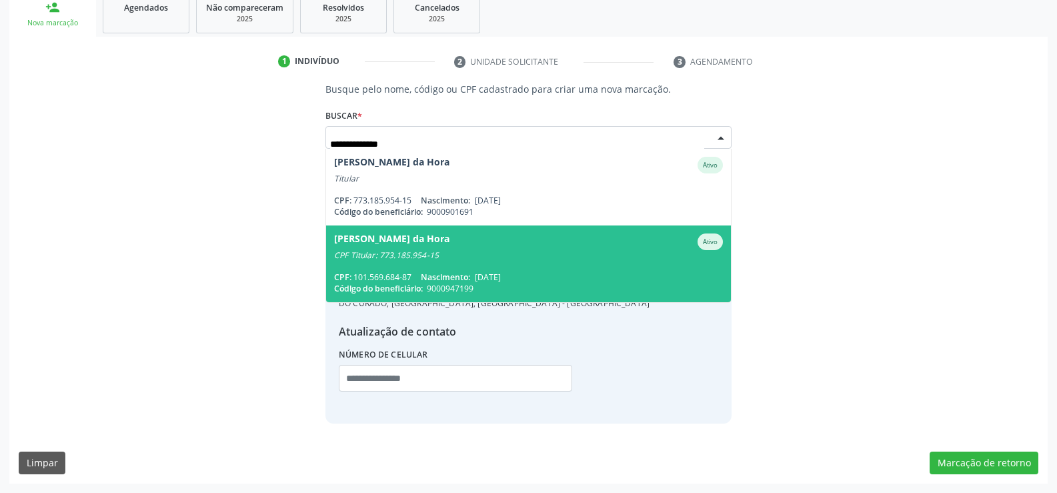
scroll to position [0, 0]
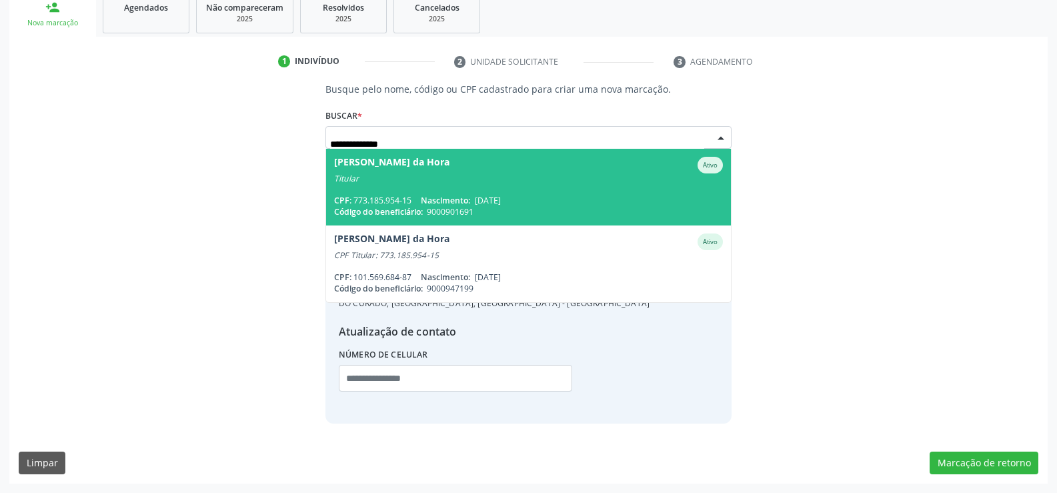
click at [435, 203] on span "Nascimento:" at bounding box center [445, 200] width 49 height 11
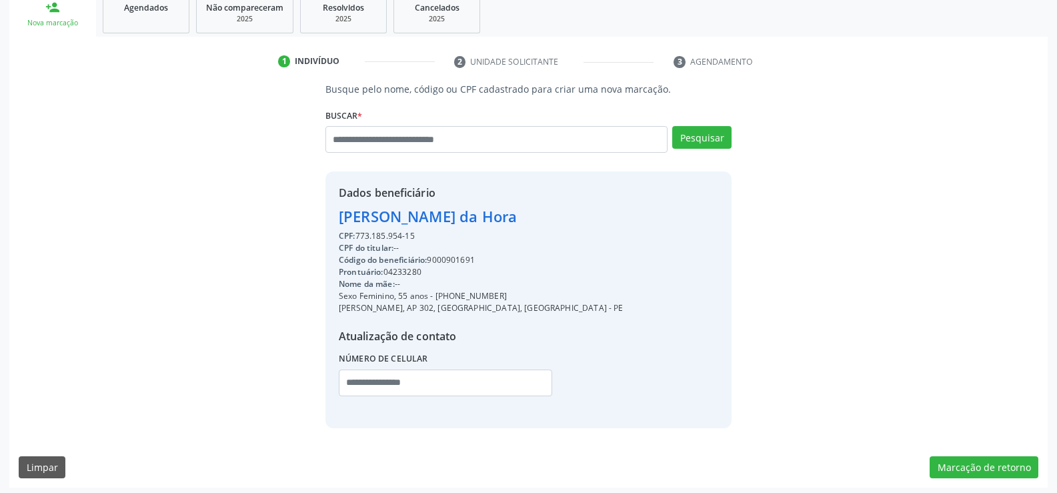
drag, startPoint x: 342, startPoint y: 213, endPoint x: 558, endPoint y: 217, distance: 216.1
click at [558, 217] on div "Dados beneficiário [PERSON_NAME] da Hora CPF: 773.185.954-15 CPF do titular: --…" at bounding box center [528, 299] width 406 height 256
drag, startPoint x: 451, startPoint y: 296, endPoint x: 517, endPoint y: 291, distance: 65.6
click at [517, 291] on div "Sexo Feminino, 55 anos - [PHONE_NUMBER]" at bounding box center [481, 296] width 285 height 12
click at [415, 142] on input "text" at bounding box center [496, 139] width 342 height 27
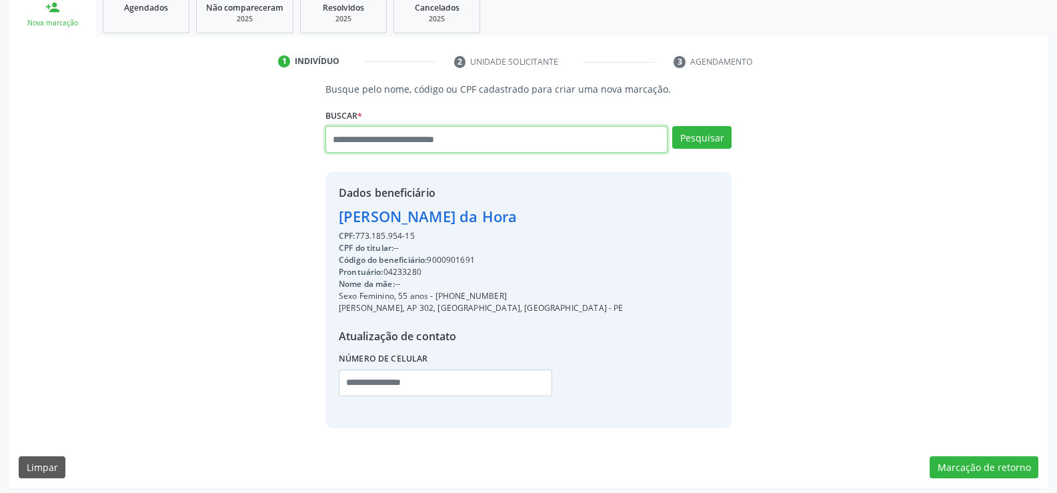
paste input "**********"
type input "**********"
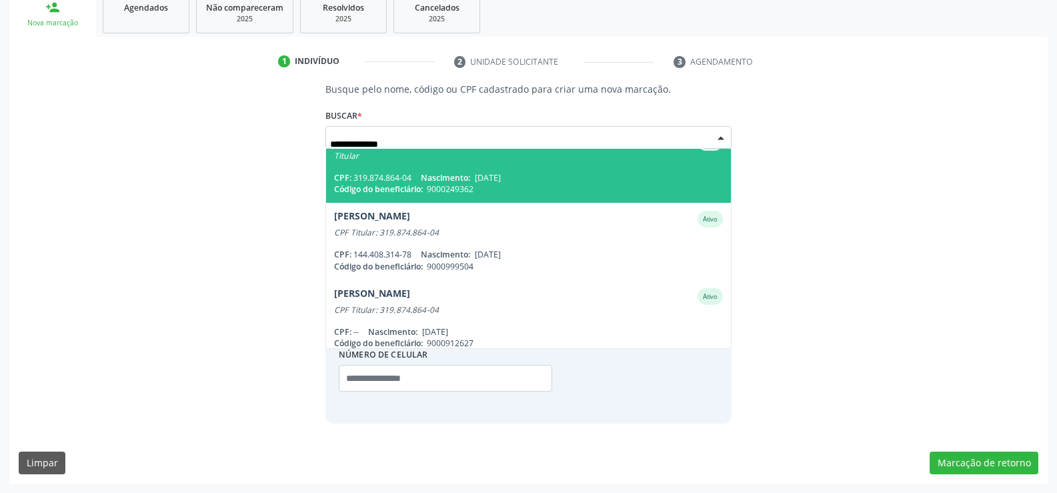
scroll to position [109, 0]
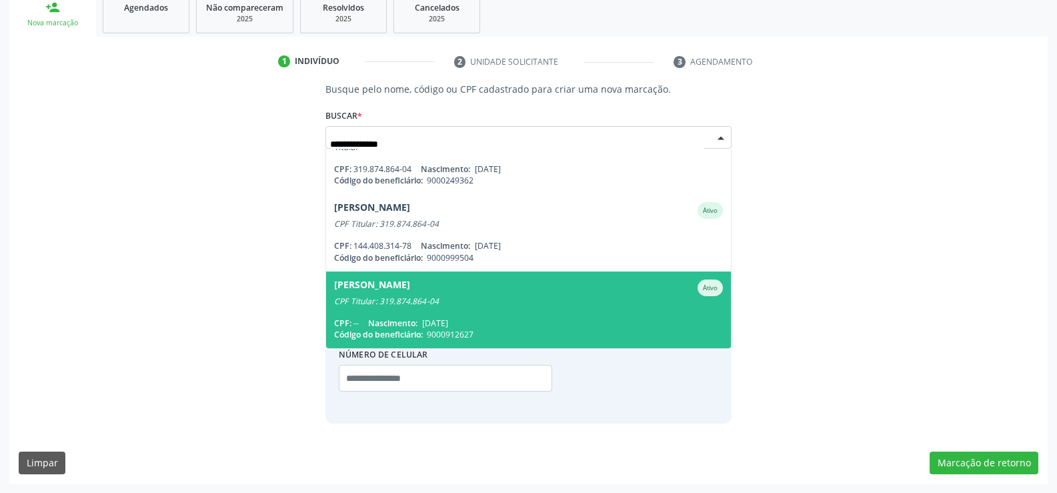
click at [426, 309] on span "[PERSON_NAME] CPF Titular: 319.874.864-04 CPF: -- Nascimento: [DATE] Código do …" at bounding box center [528, 309] width 405 height 77
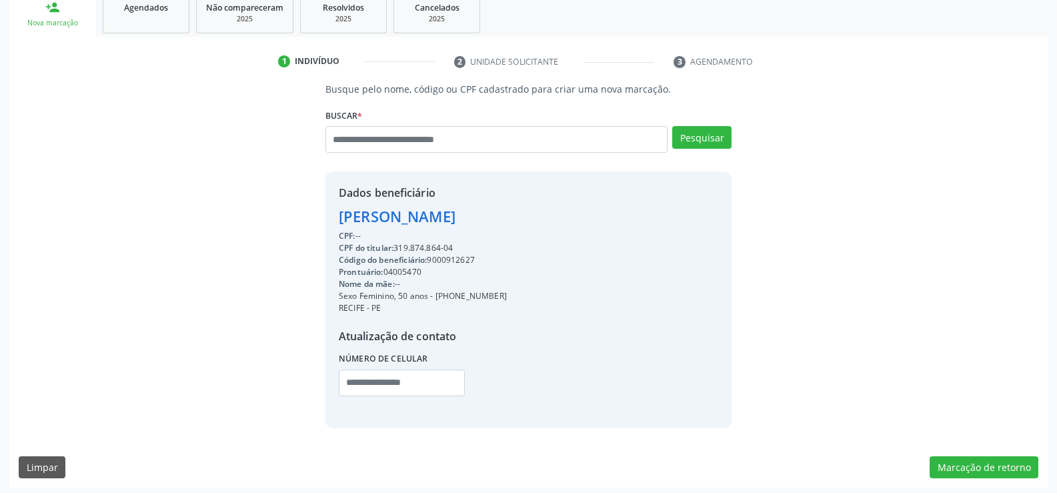
drag, startPoint x: 343, startPoint y: 220, endPoint x: 590, endPoint y: 214, distance: 246.8
click at [590, 214] on div "Dados beneficiário [PERSON_NAME] CPF: -- CPF do titular: 319.874.864-04 Código …" at bounding box center [528, 299] width 406 height 256
drag, startPoint x: 451, startPoint y: 296, endPoint x: 517, endPoint y: 291, distance: 65.5
click at [507, 291] on div "Sexo Feminino, 50 anos - [PHONE_NUMBER]" at bounding box center [423, 296] width 168 height 12
